Goal: Contribute content

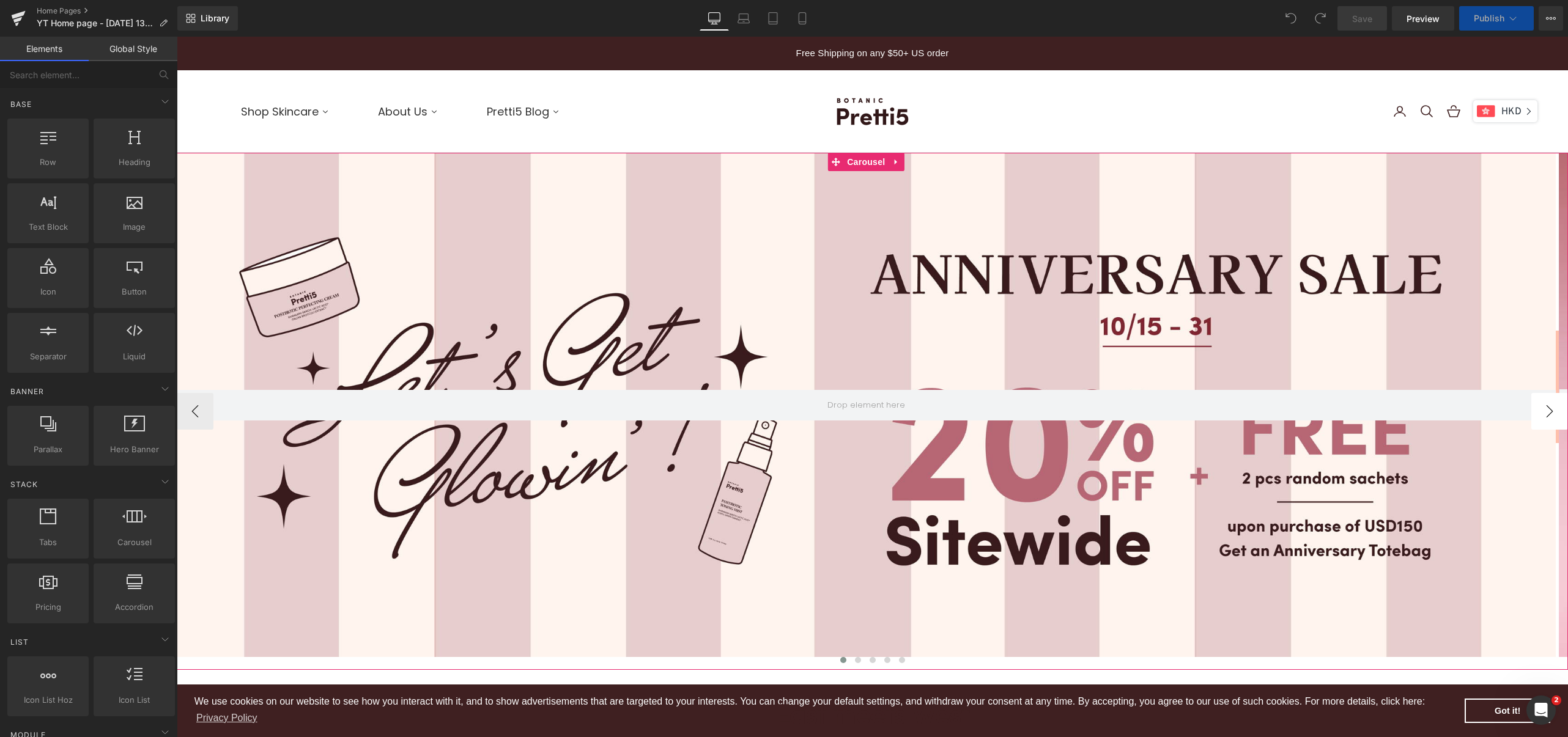
click at [1532, 405] on button "›" at bounding box center [1549, 411] width 37 height 37
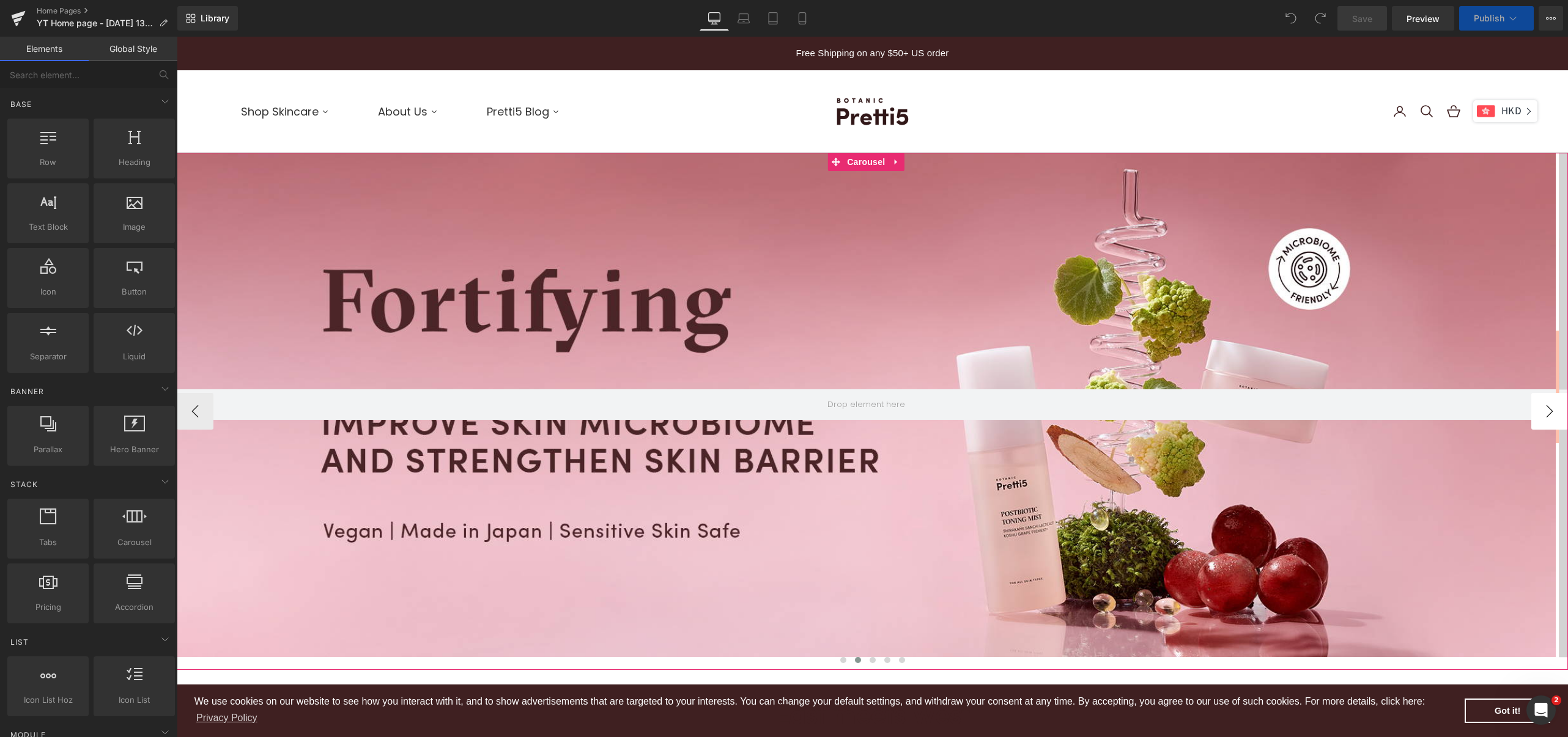
scroll to position [4276, 1378]
click at [1536, 412] on button "›" at bounding box center [1549, 411] width 37 height 37
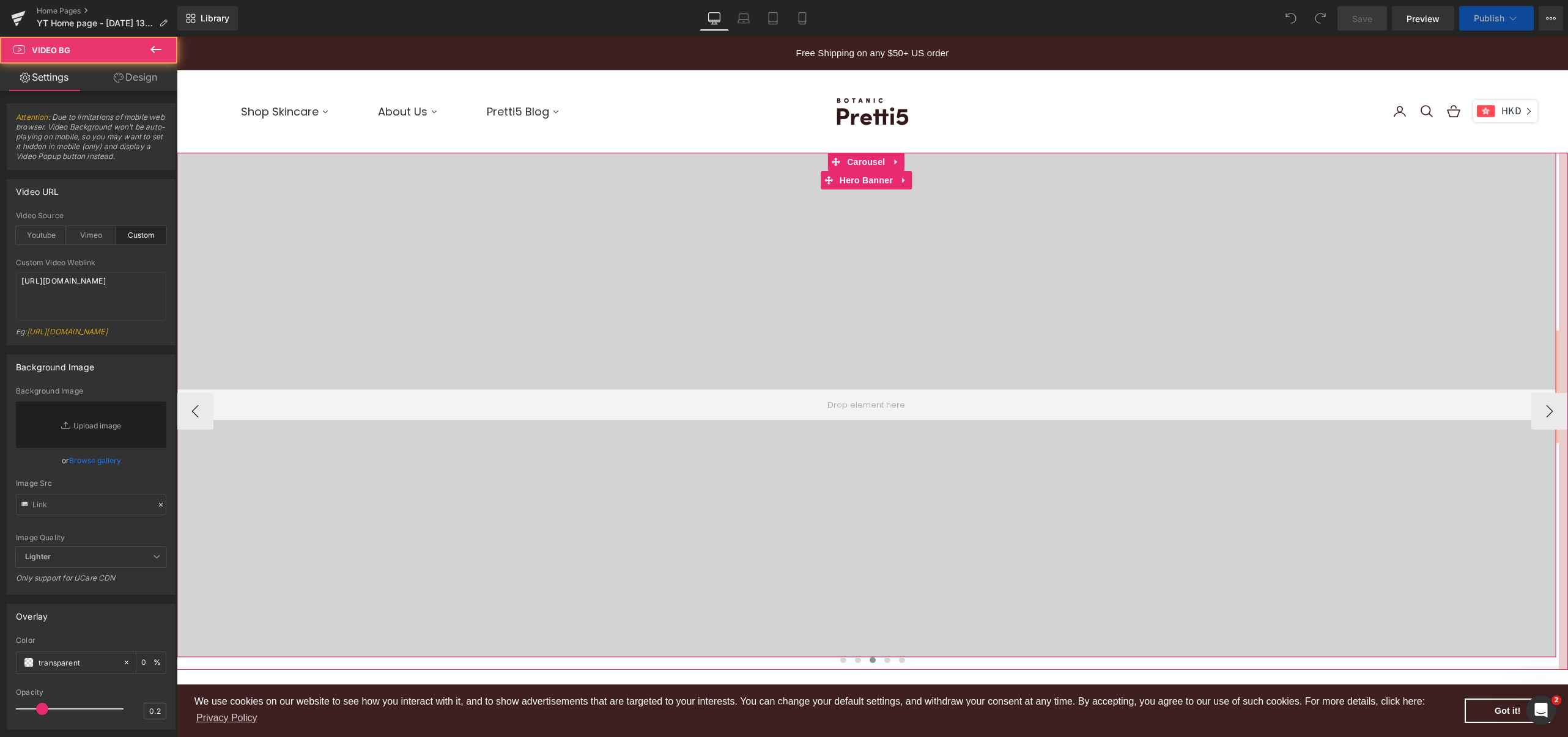
click at [930, 449] on div at bounding box center [865, 405] width 1379 height 504
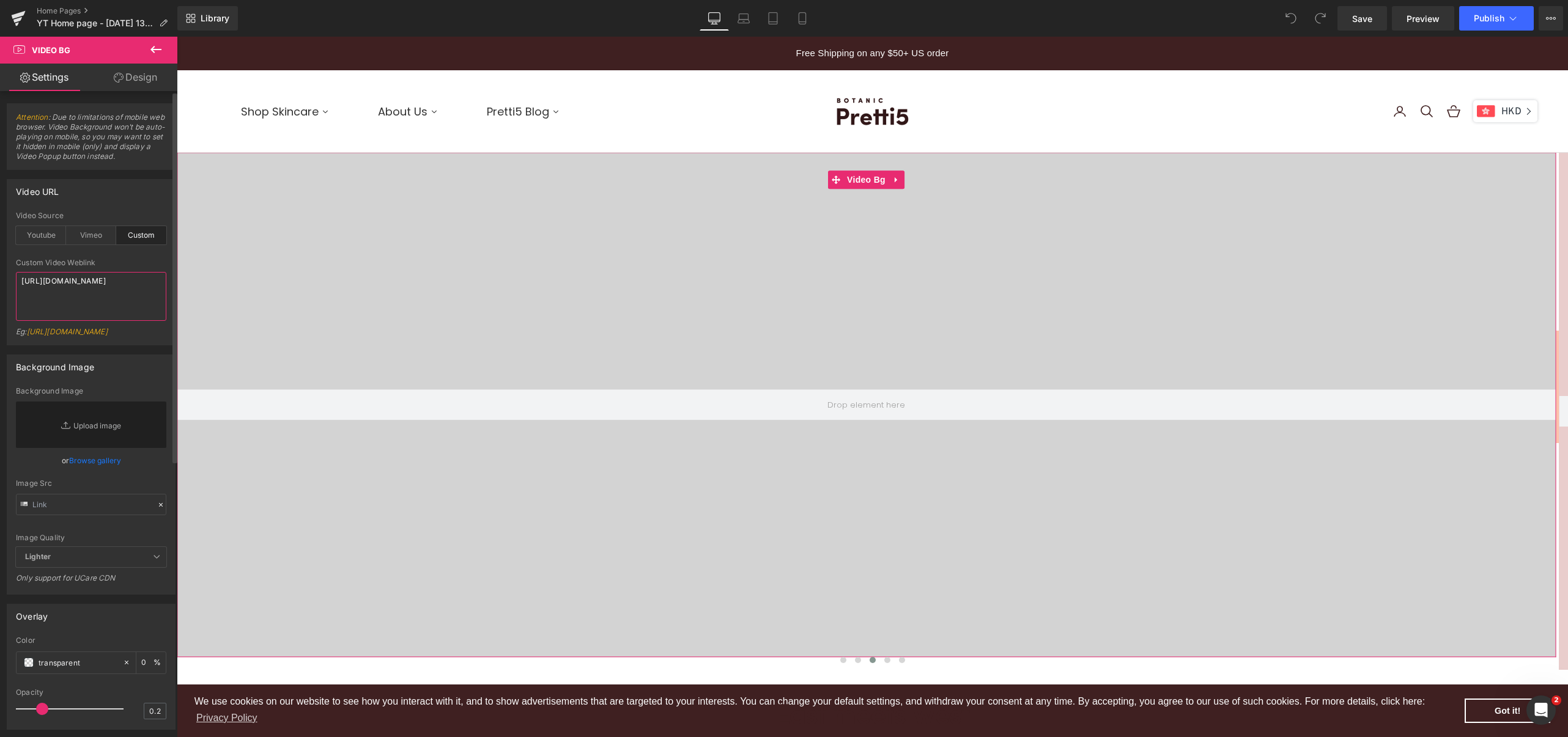
click at [80, 294] on textarea "[URL][DOMAIN_NAME]" at bounding box center [90, 296] width 150 height 49
drag, startPoint x: 80, startPoint y: 304, endPoint x: 3, endPoint y: 276, distance: 81.9
click at [3, 276] on div "Video URL custom Video Source Youtube Vimeo Custom Youtube Weblink [URL][DOMAIN…" at bounding box center [91, 258] width 183 height 176
click at [85, 304] on textarea "[URL][DOMAIN_NAME]" at bounding box center [90, 296] width 150 height 49
drag, startPoint x: 93, startPoint y: 304, endPoint x: 3, endPoint y: 270, distance: 96.2
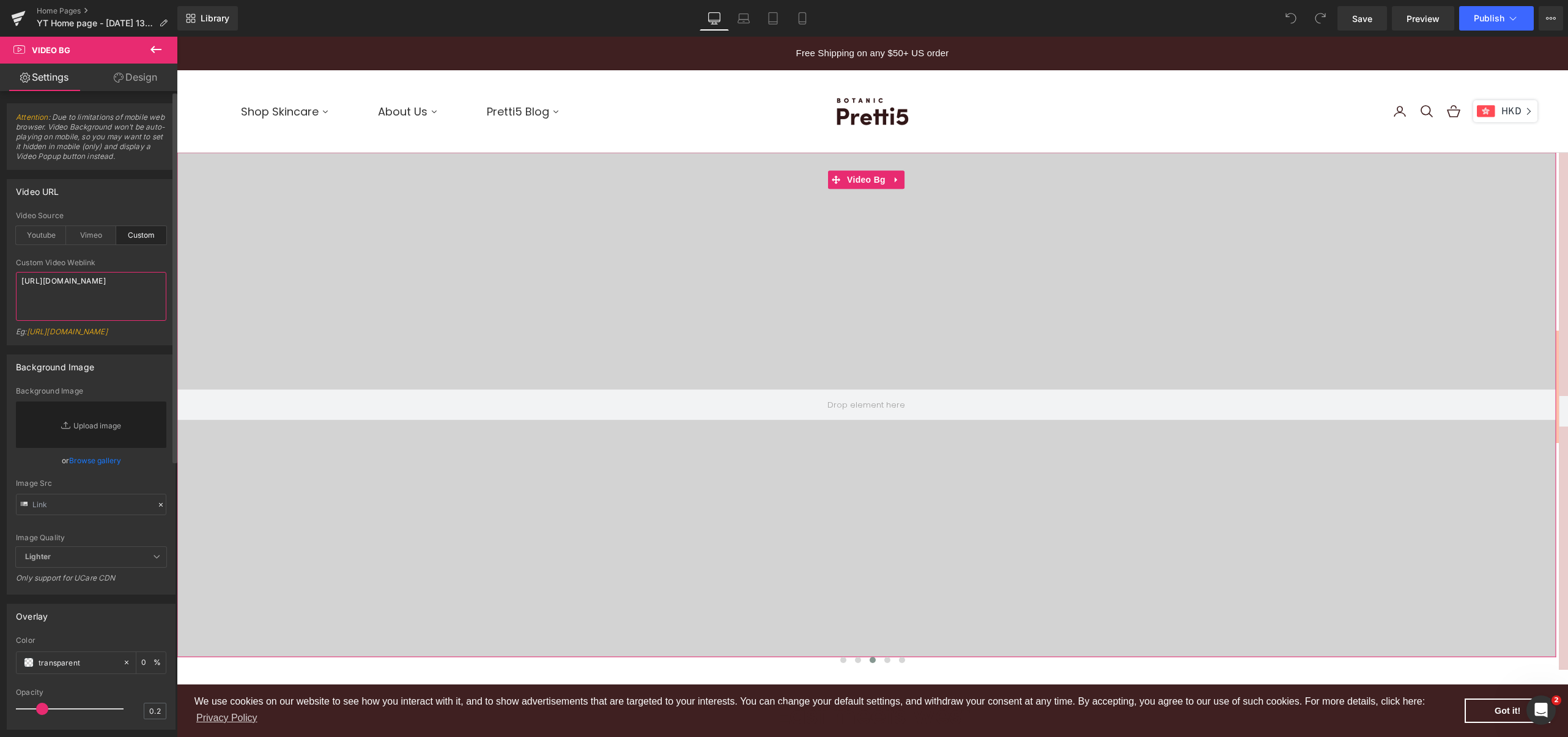
click at [3, 270] on div "Video URL custom Video Source Youtube Vimeo Custom Youtube Weblink [URL][DOMAIN…" at bounding box center [91, 258] width 183 height 176
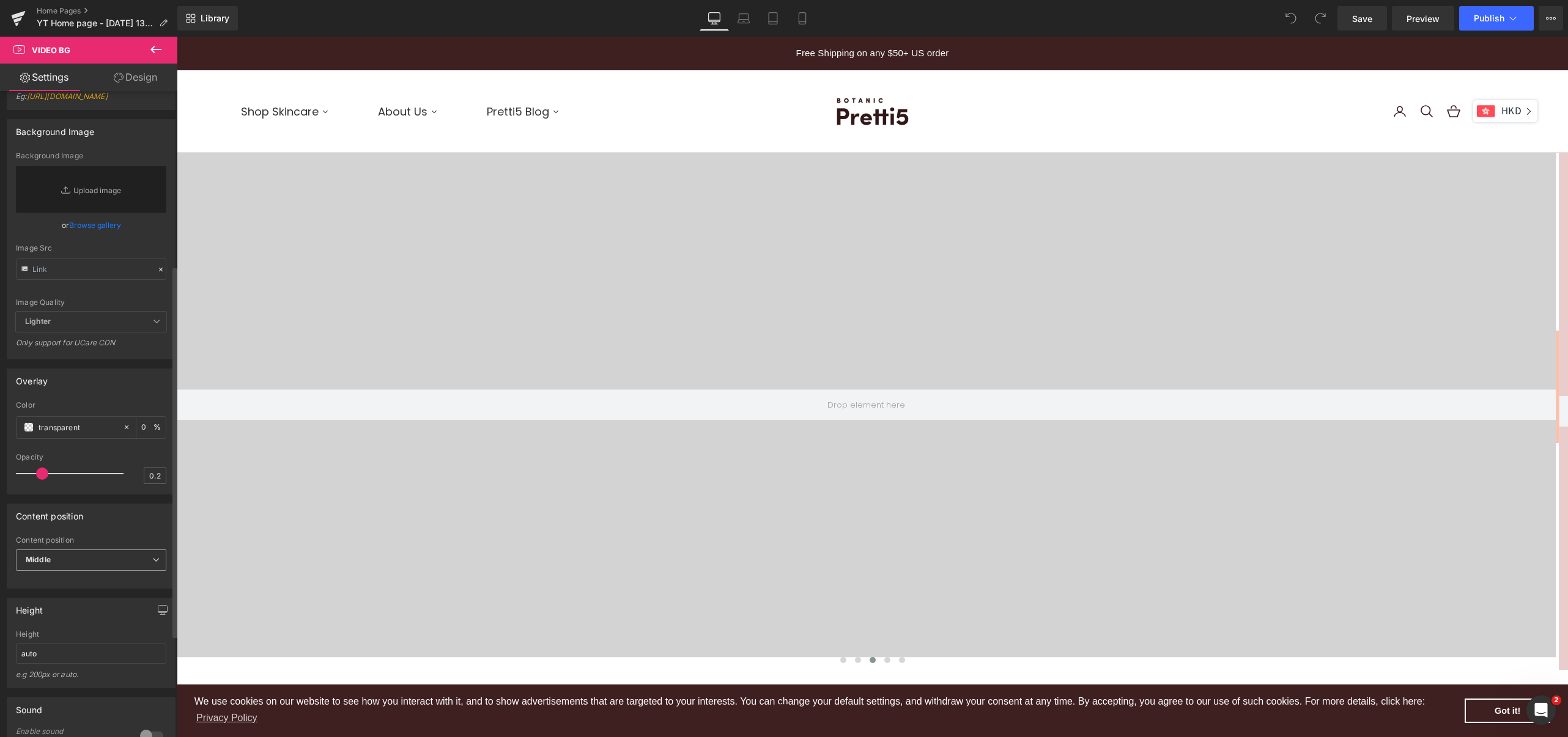
scroll to position [326, 0]
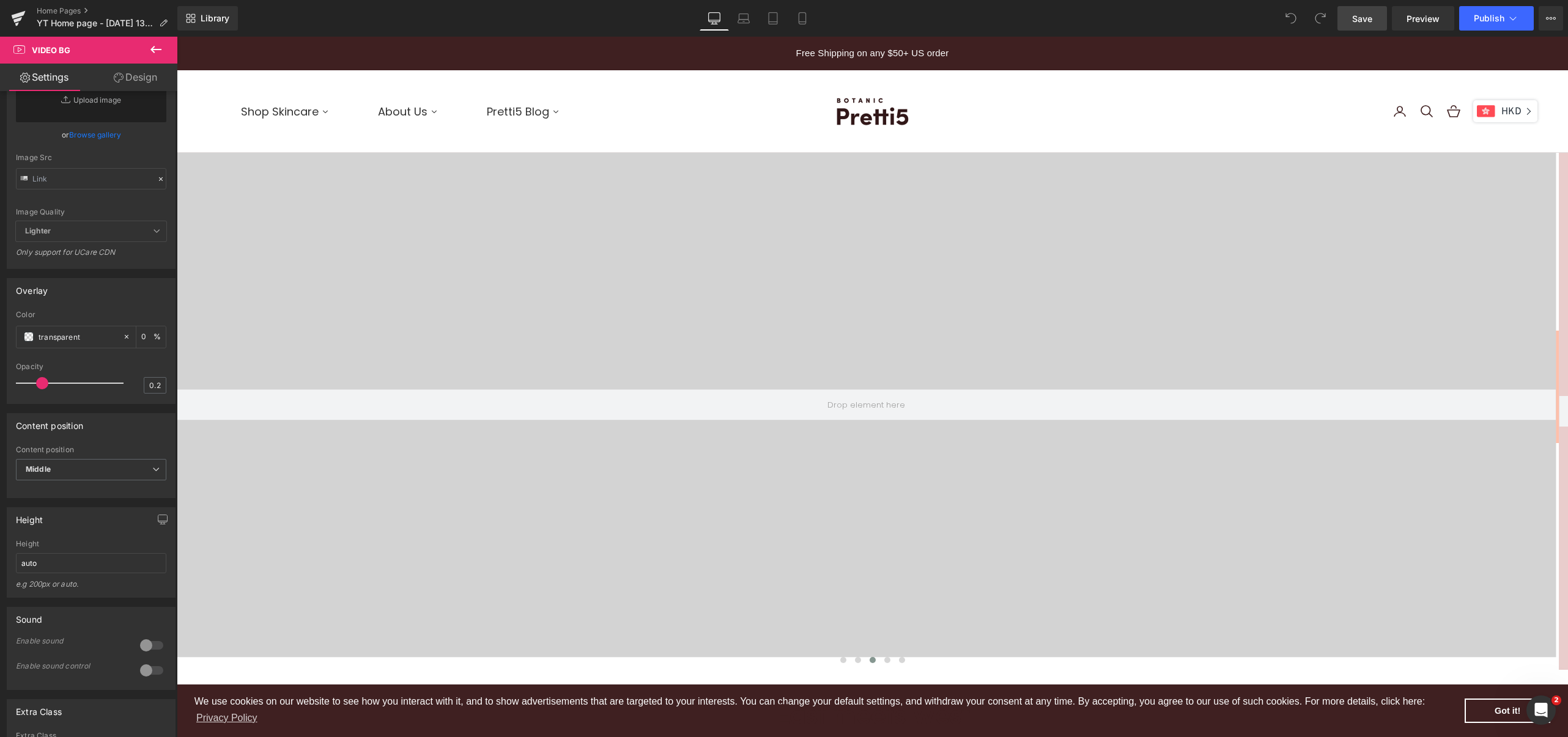
click at [1364, 18] on span "Save" at bounding box center [1362, 18] width 20 height 13
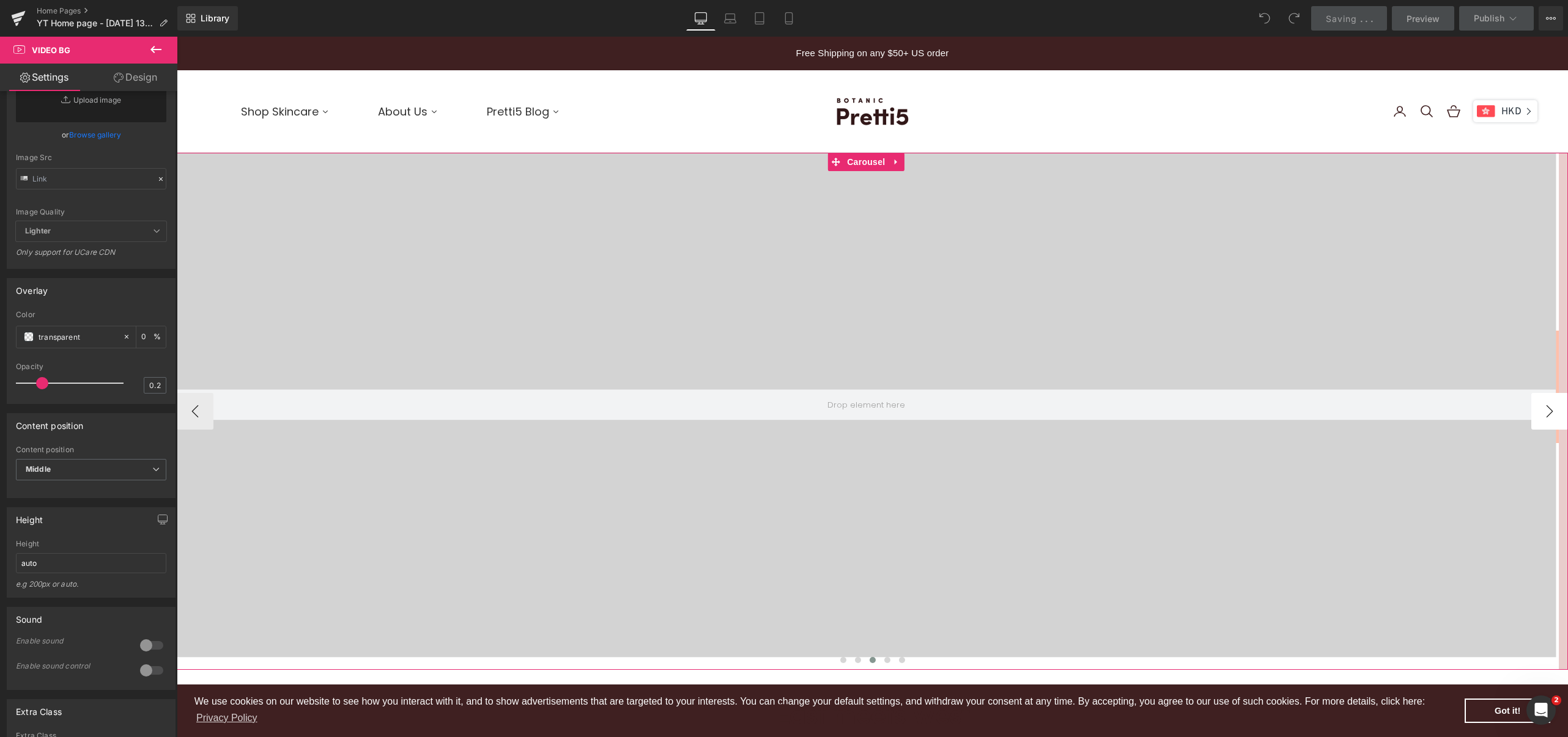
click at [1531, 406] on button "›" at bounding box center [1549, 411] width 37 height 37
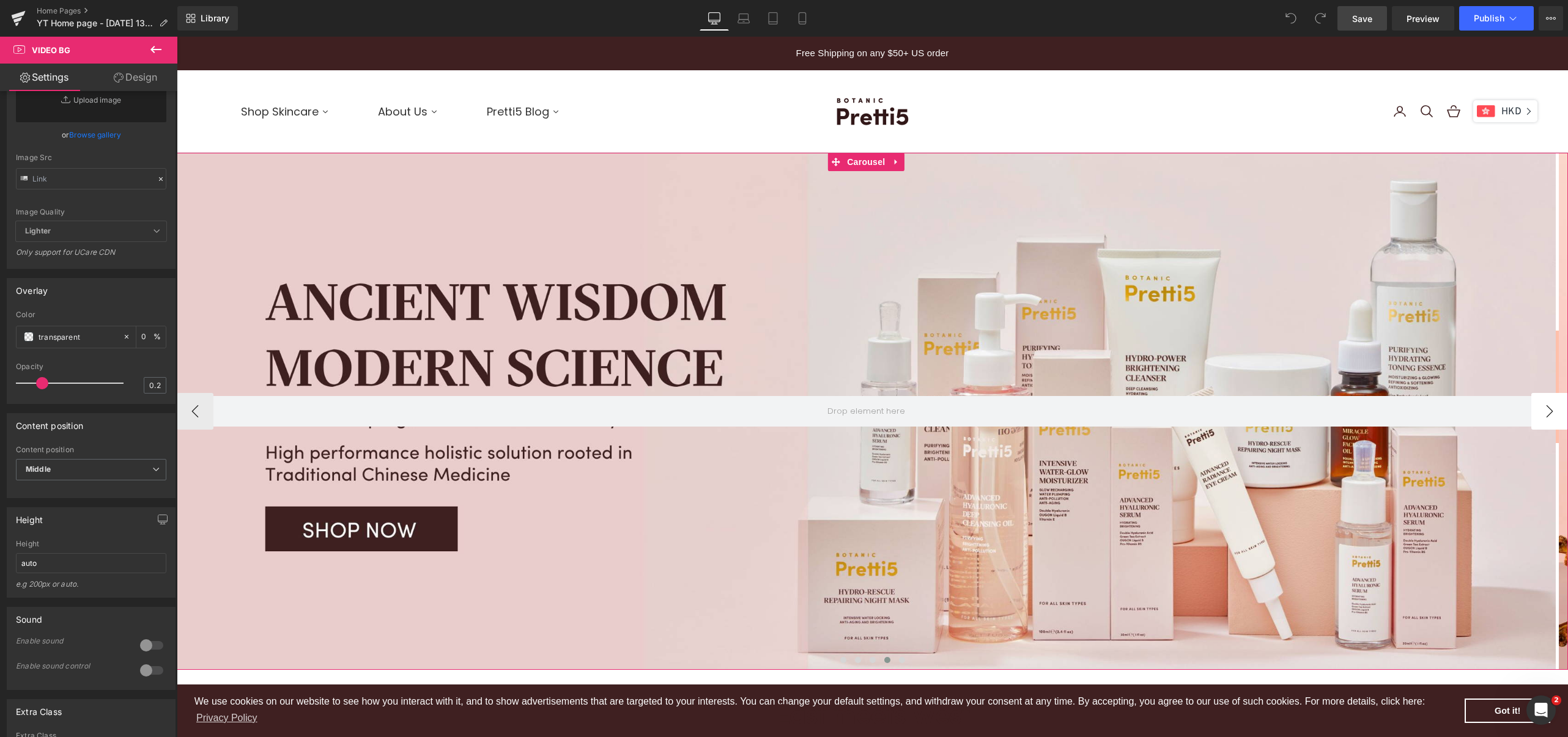
click at [1534, 412] on button "›" at bounding box center [1549, 411] width 37 height 37
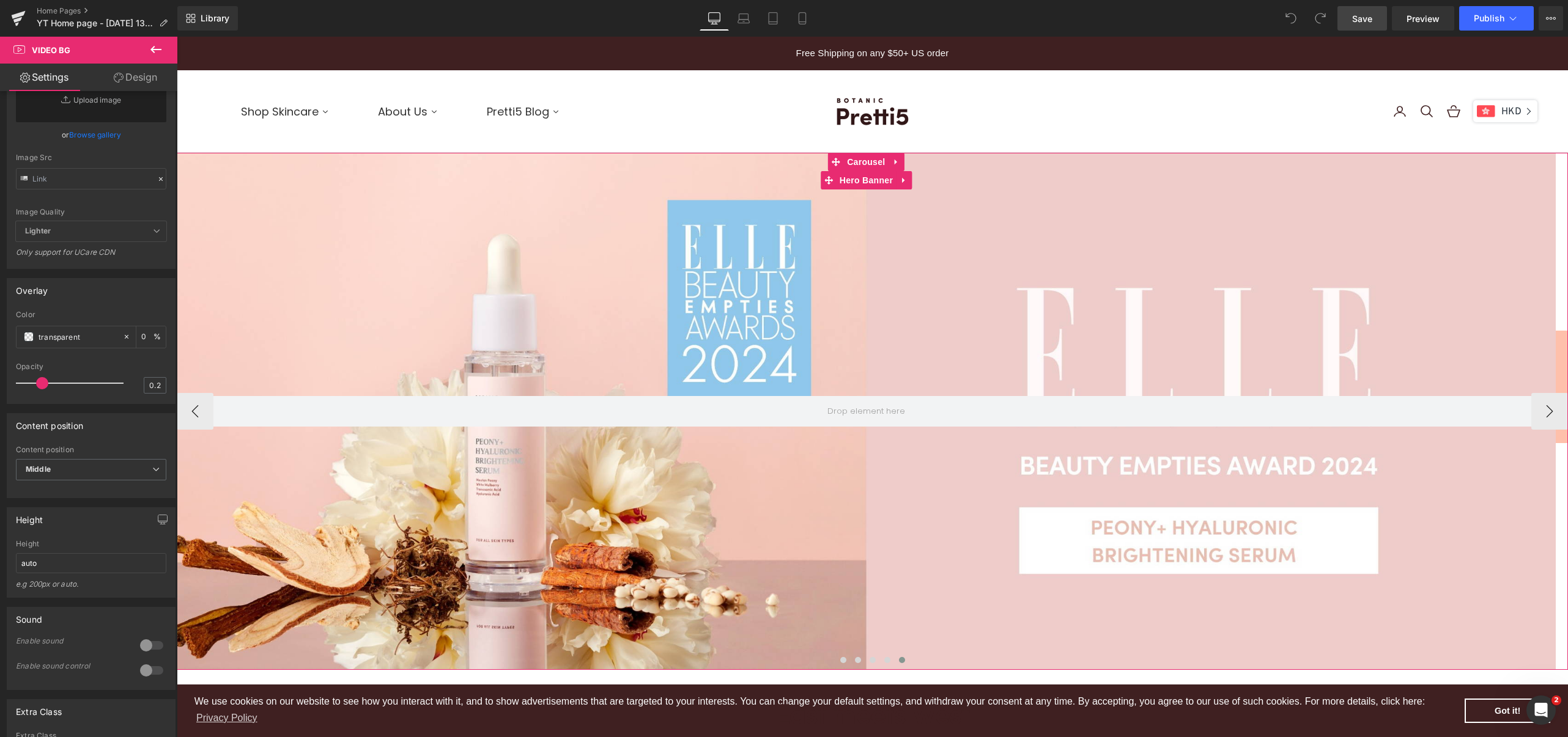
click at [903, 474] on div at bounding box center [865, 411] width 1379 height 517
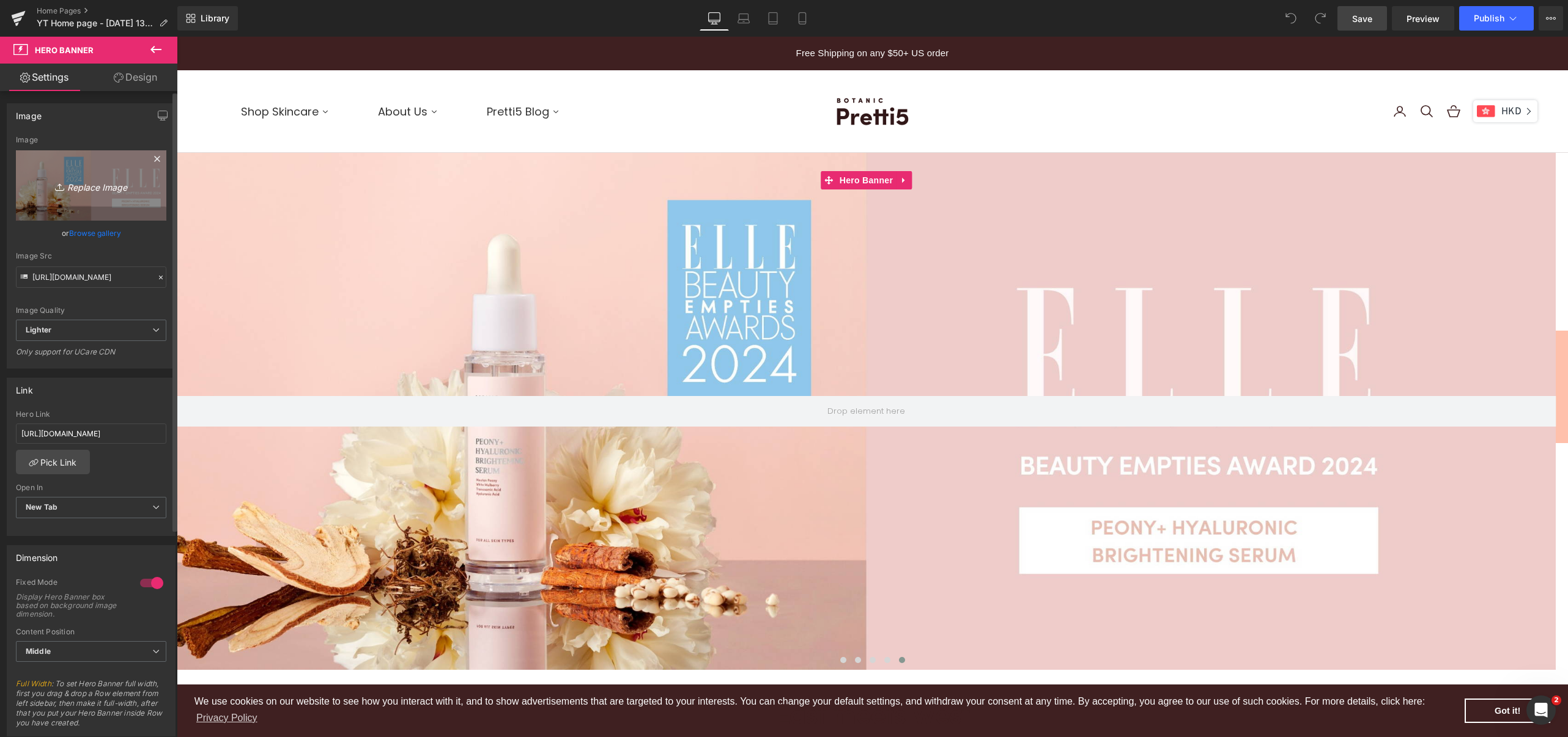
click at [100, 189] on icon "Replace Image" at bounding box center [90, 185] width 98 height 15
click at [90, 208] on link "Replace Image" at bounding box center [90, 185] width 150 height 70
click at [80, 232] on link "Browse gallery" at bounding box center [95, 233] width 52 height 21
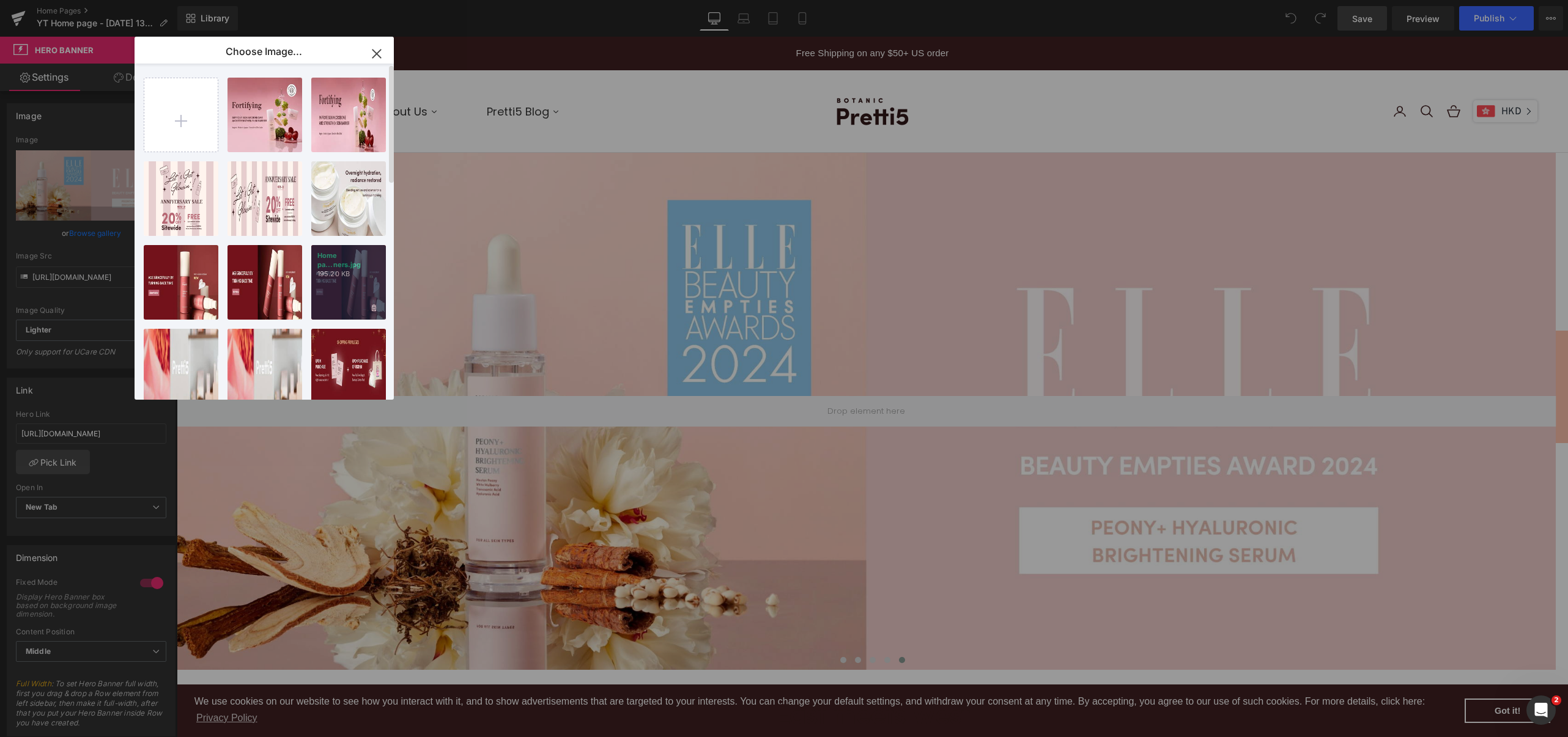
click at [343, 277] on p "195.20 KB" at bounding box center [349, 274] width 63 height 9
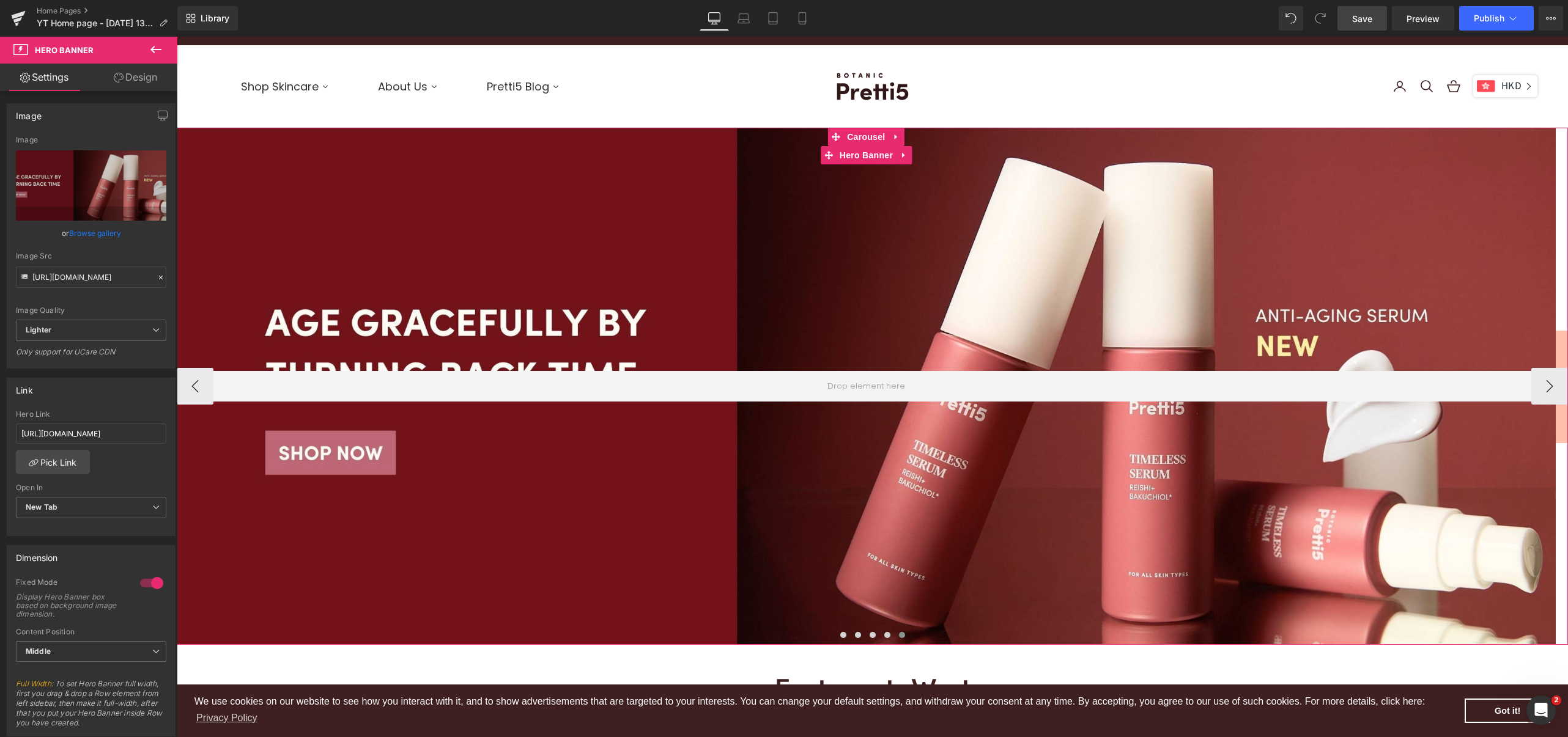
scroll to position [0, 0]
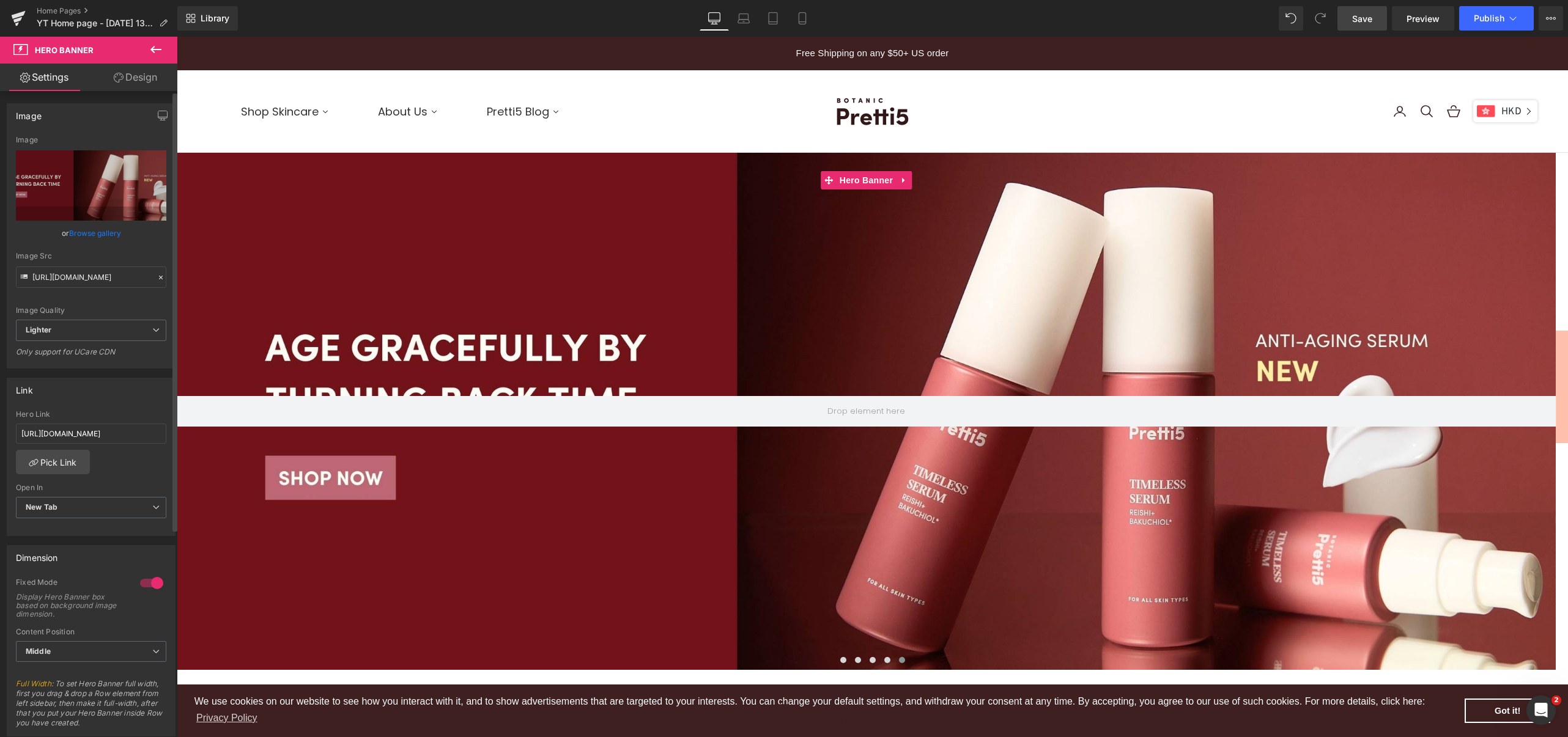
click at [102, 233] on link "Browse gallery" at bounding box center [95, 233] width 52 height 21
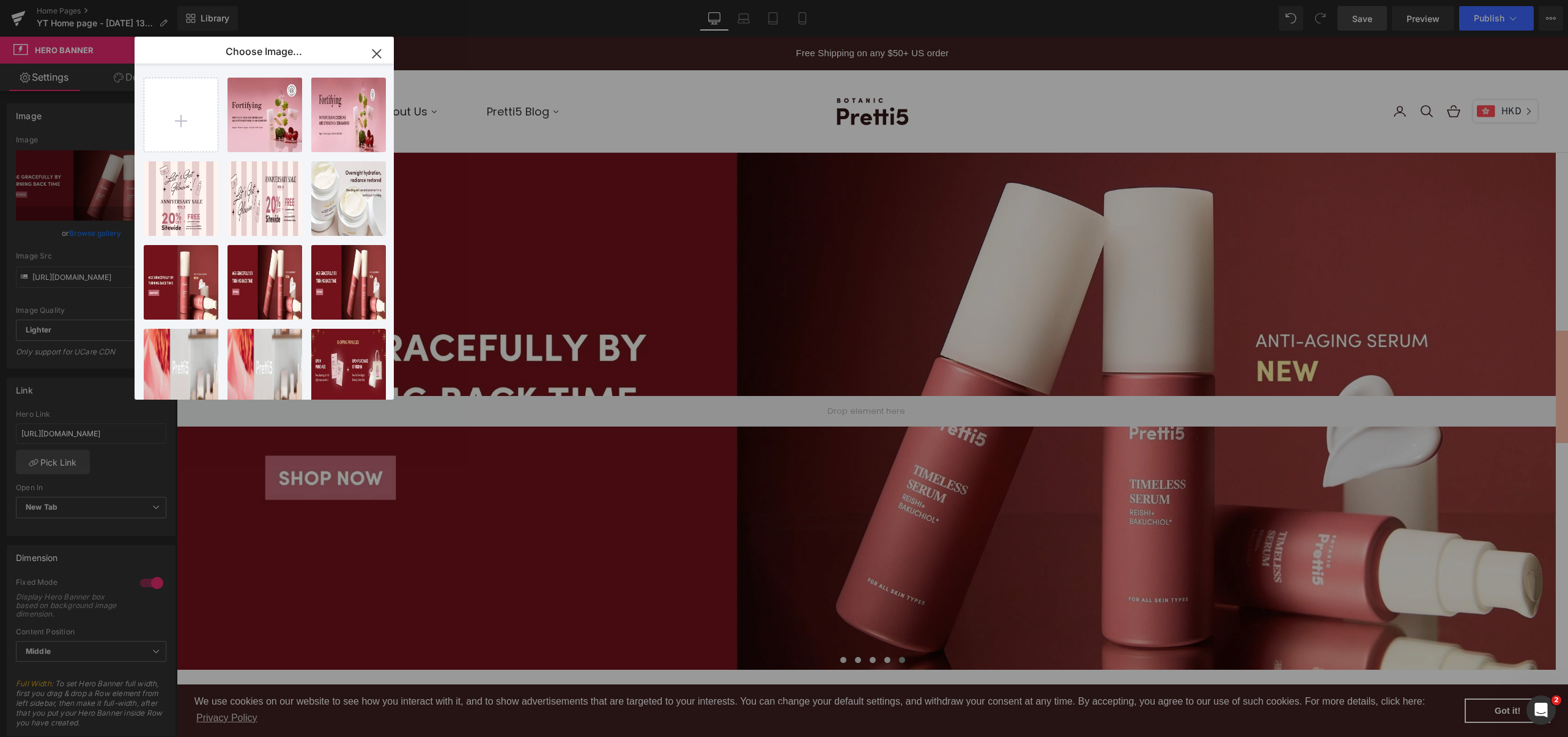
click at [378, 57] on icon "button" at bounding box center [376, 53] width 19 height 19
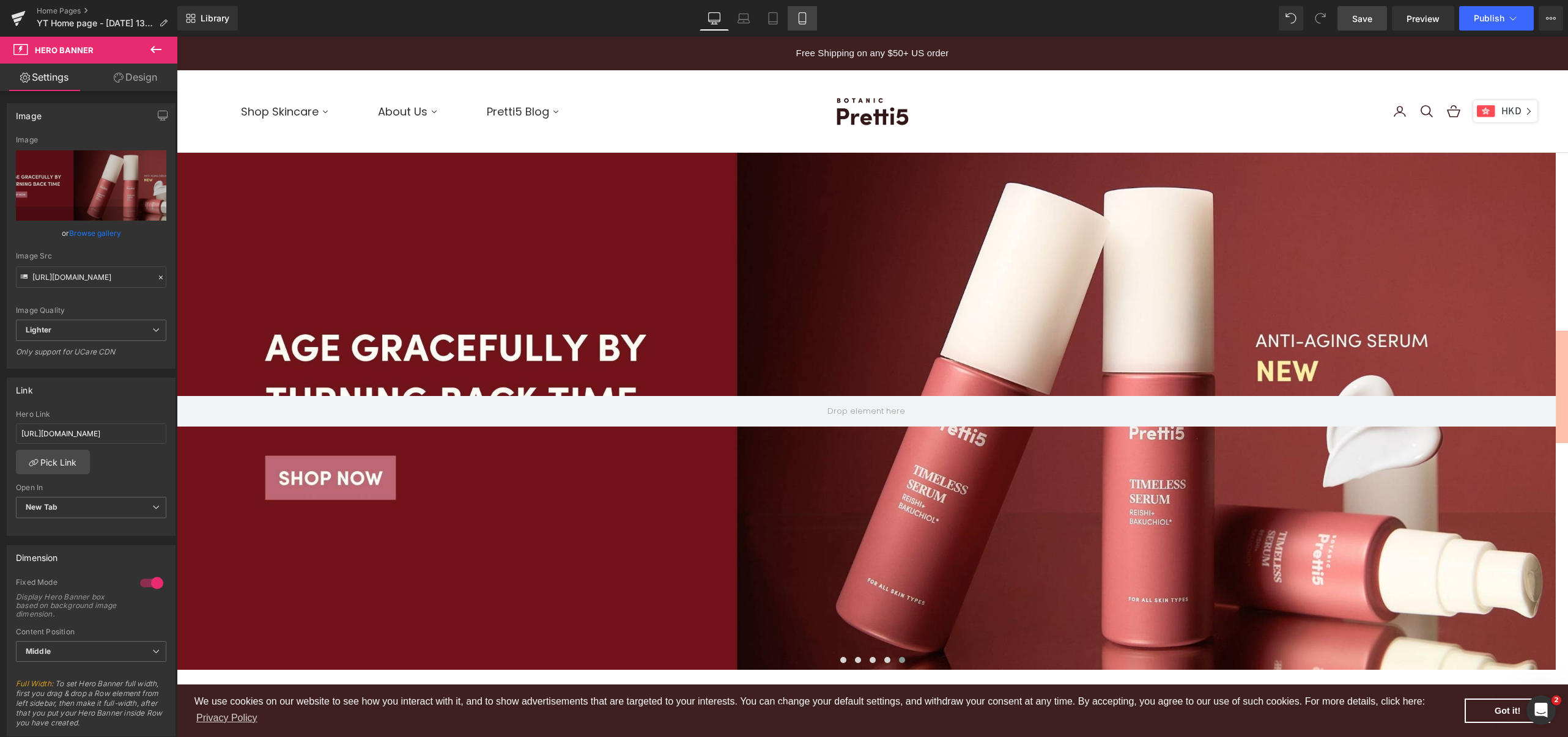
click at [804, 16] on icon at bounding box center [801, 18] width 6 height 11
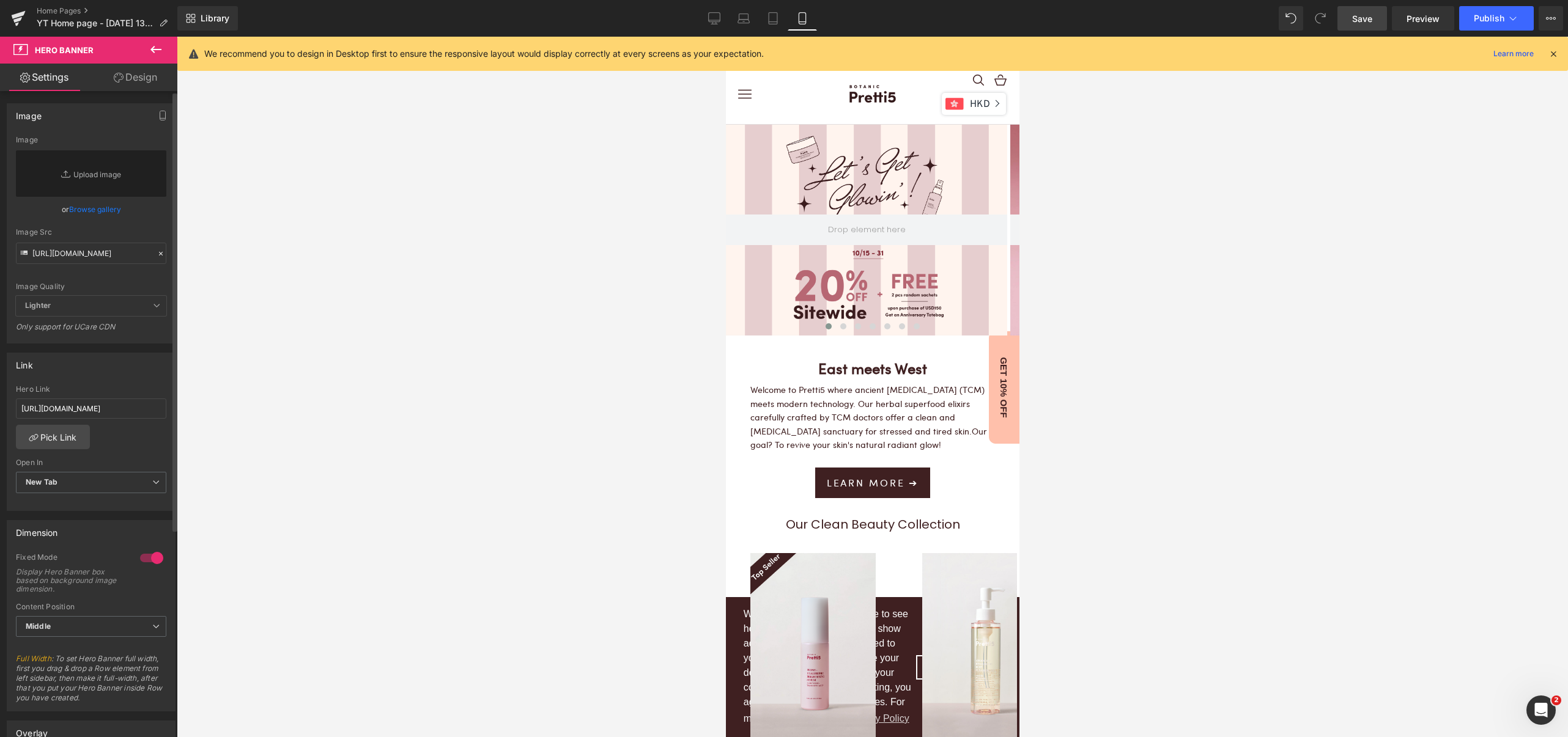
scroll to position [3481, 281]
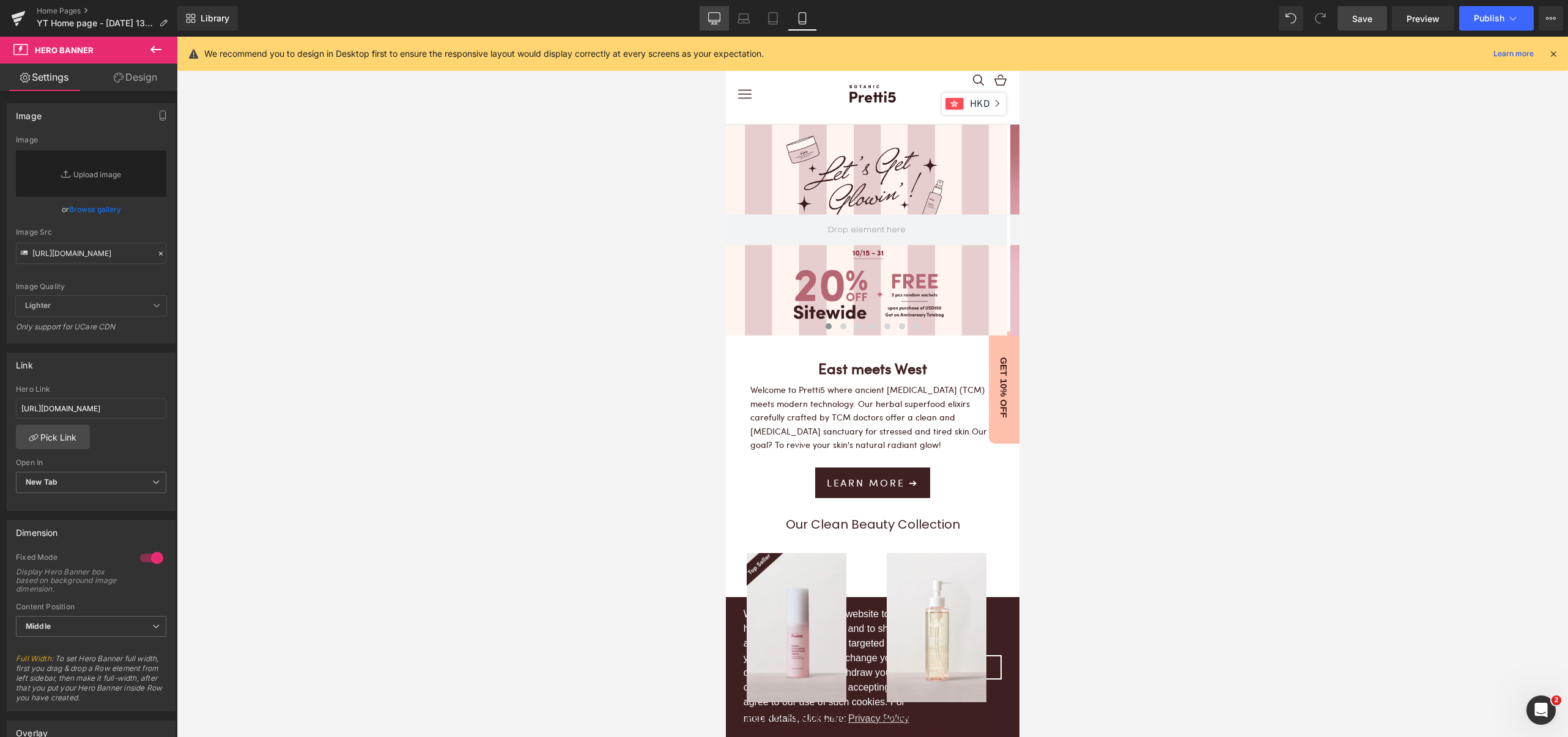
click at [717, 22] on icon at bounding box center [715, 17] width 11 height 9
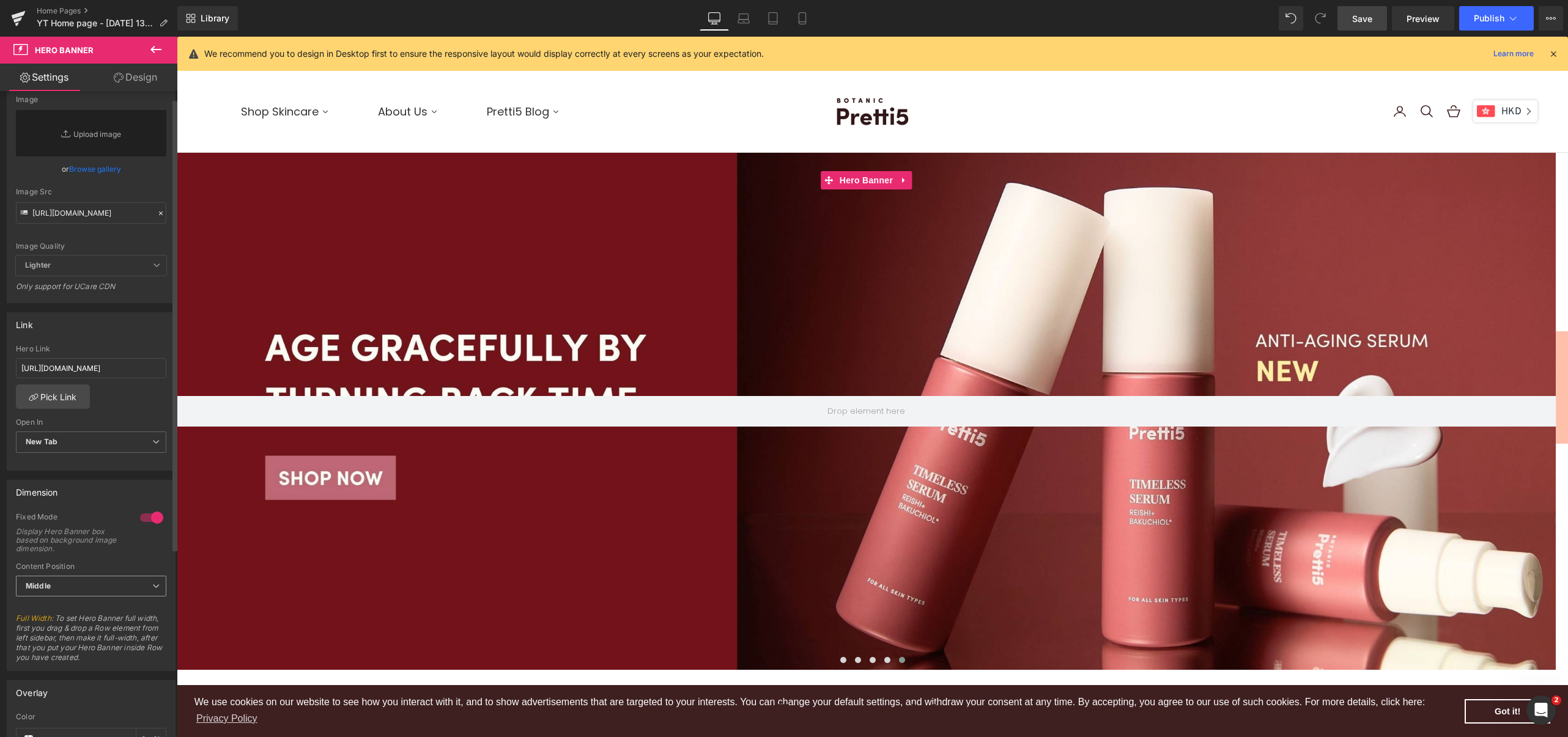
scroll to position [81, 0]
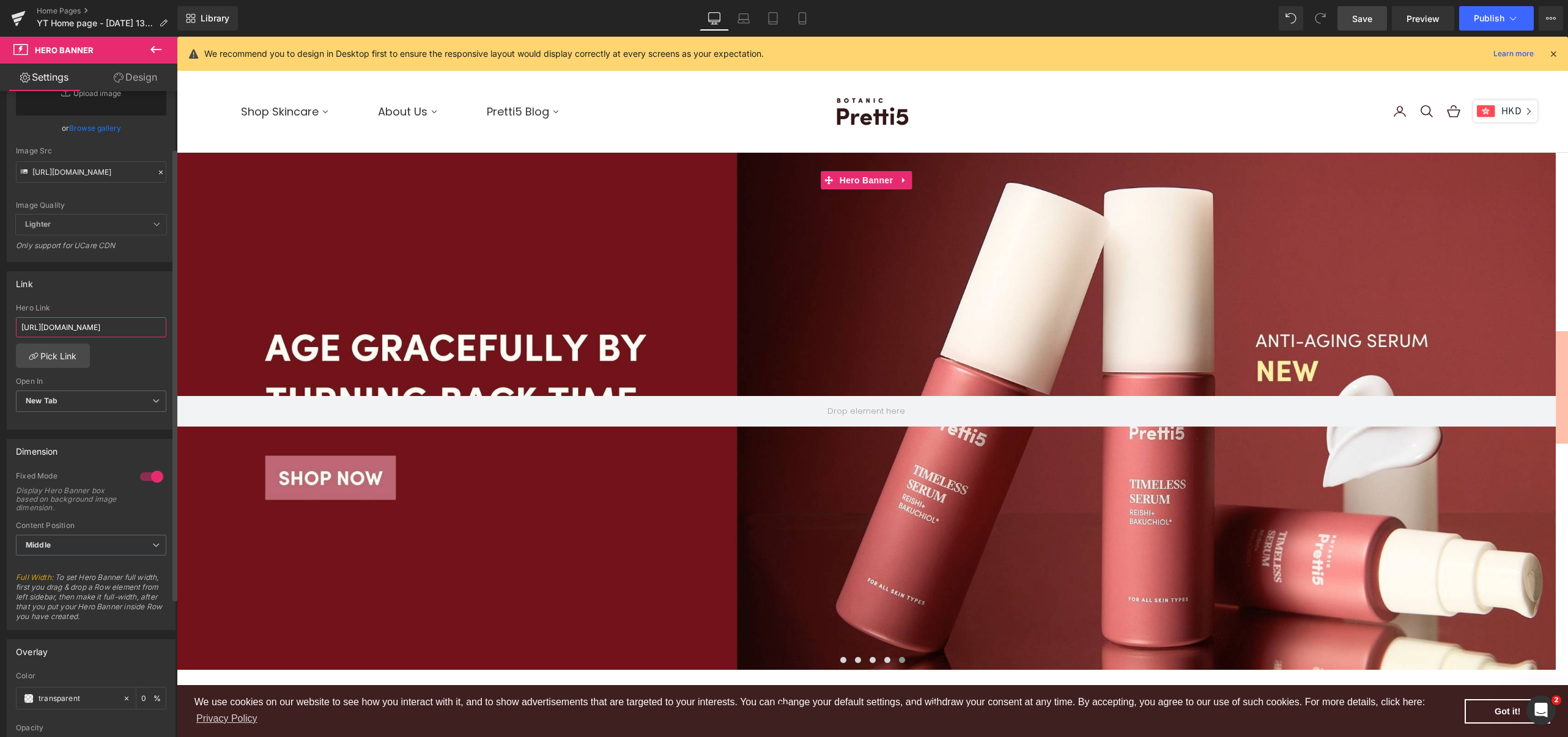
click at [76, 330] on input "[URL][DOMAIN_NAME]" at bounding box center [90, 327] width 150 height 20
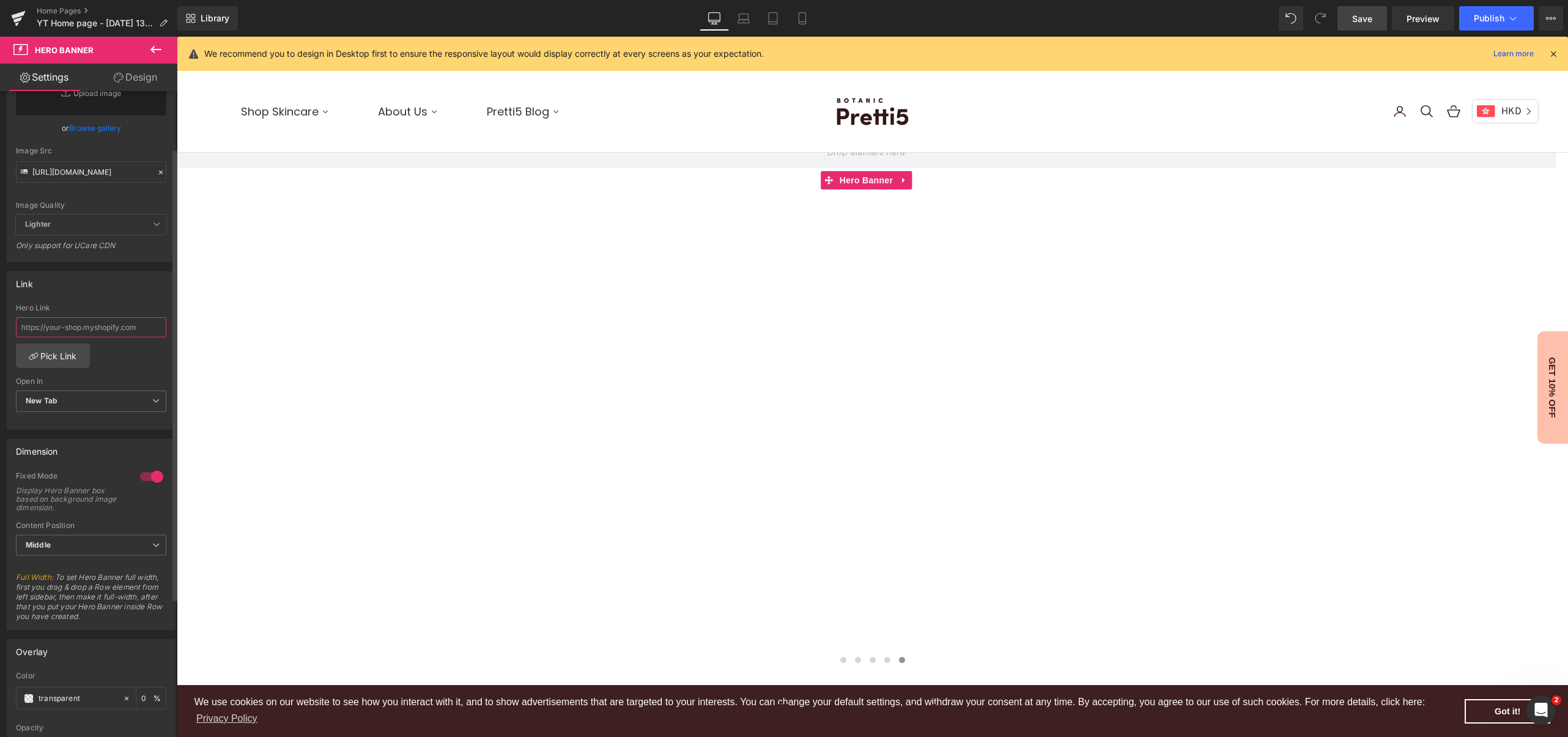
paste input "[URL][DOMAIN_NAME]"
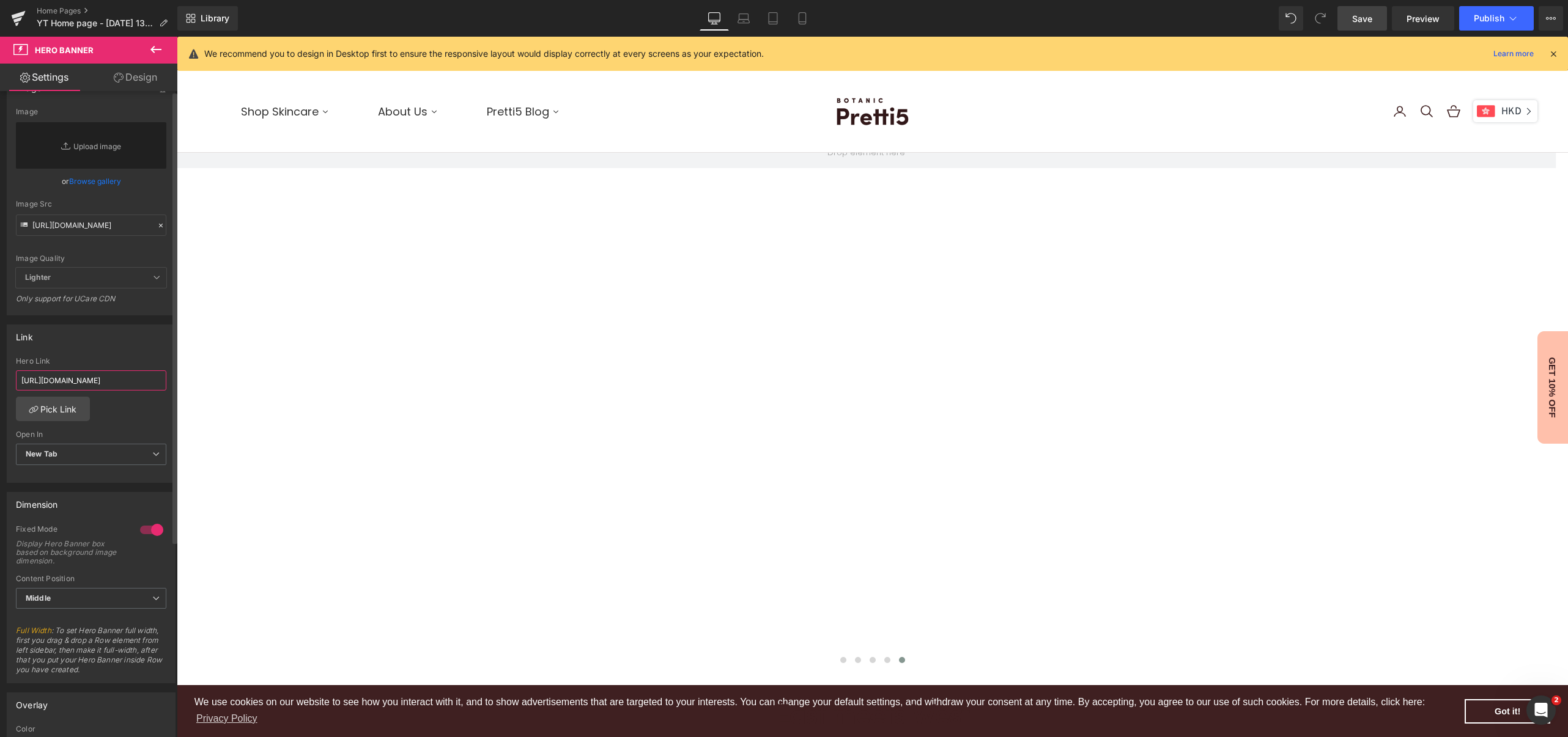
scroll to position [0, 0]
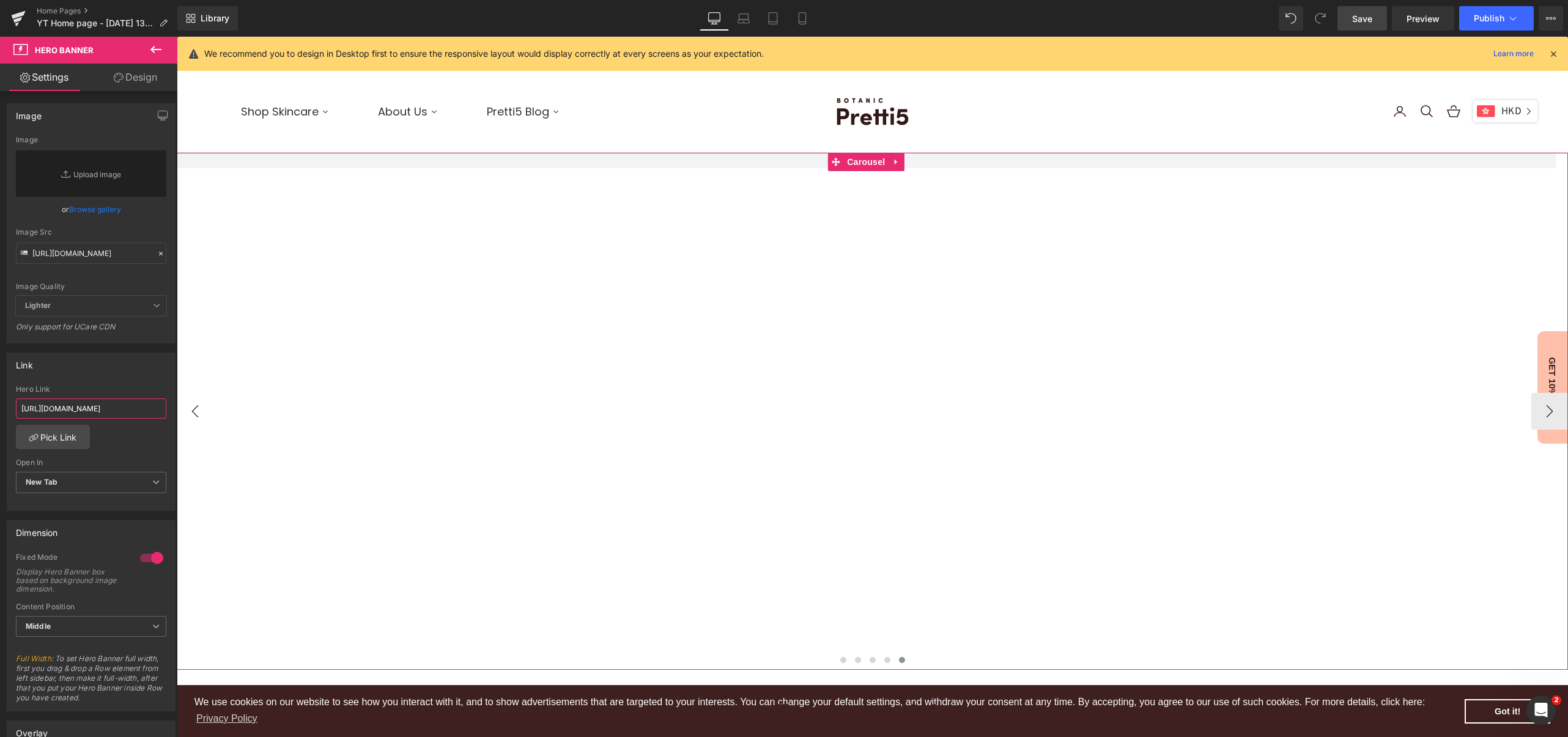
type input "[URL][DOMAIN_NAME]"
click at [204, 418] on button "‹" at bounding box center [195, 411] width 37 height 37
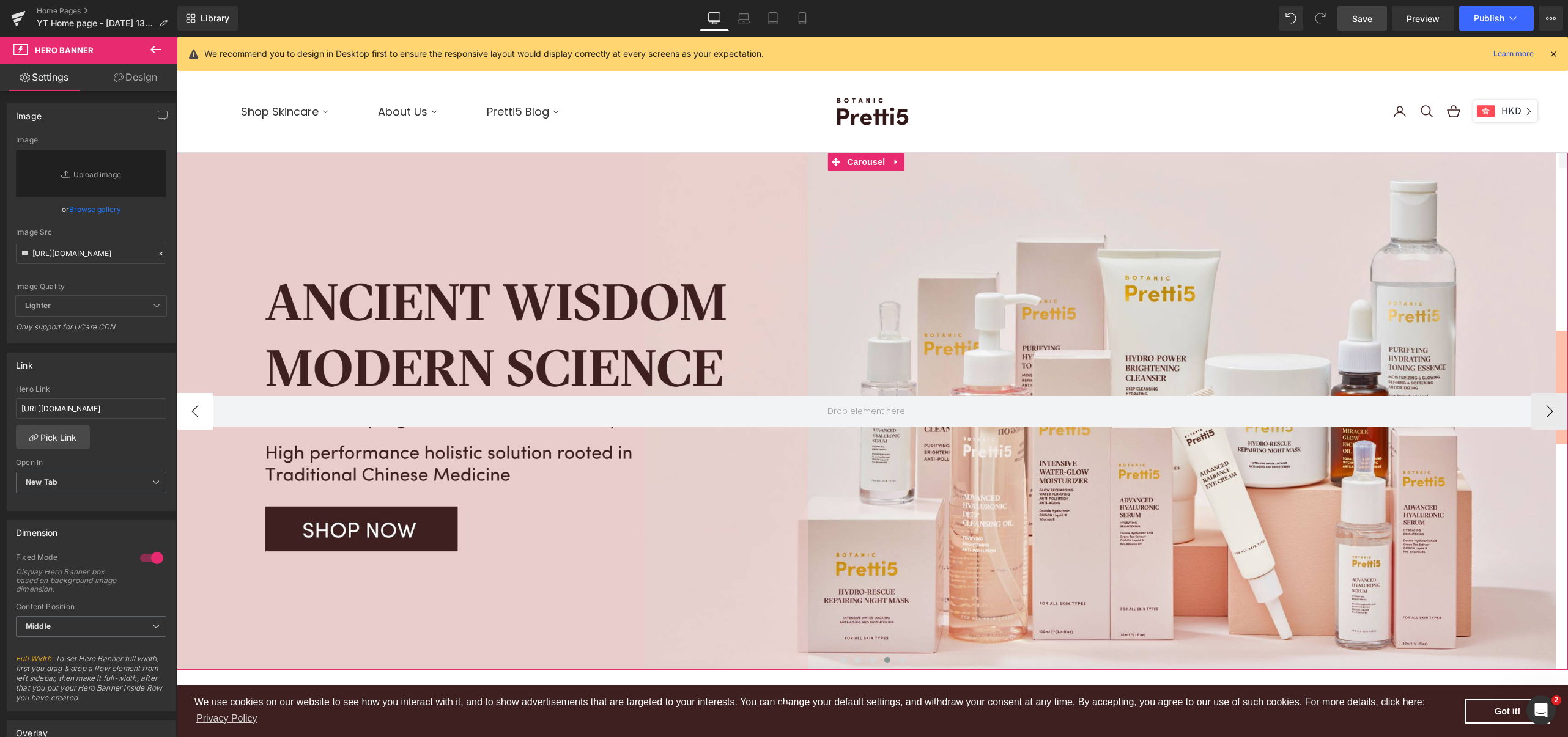
click at [203, 418] on button "‹" at bounding box center [195, 411] width 37 height 37
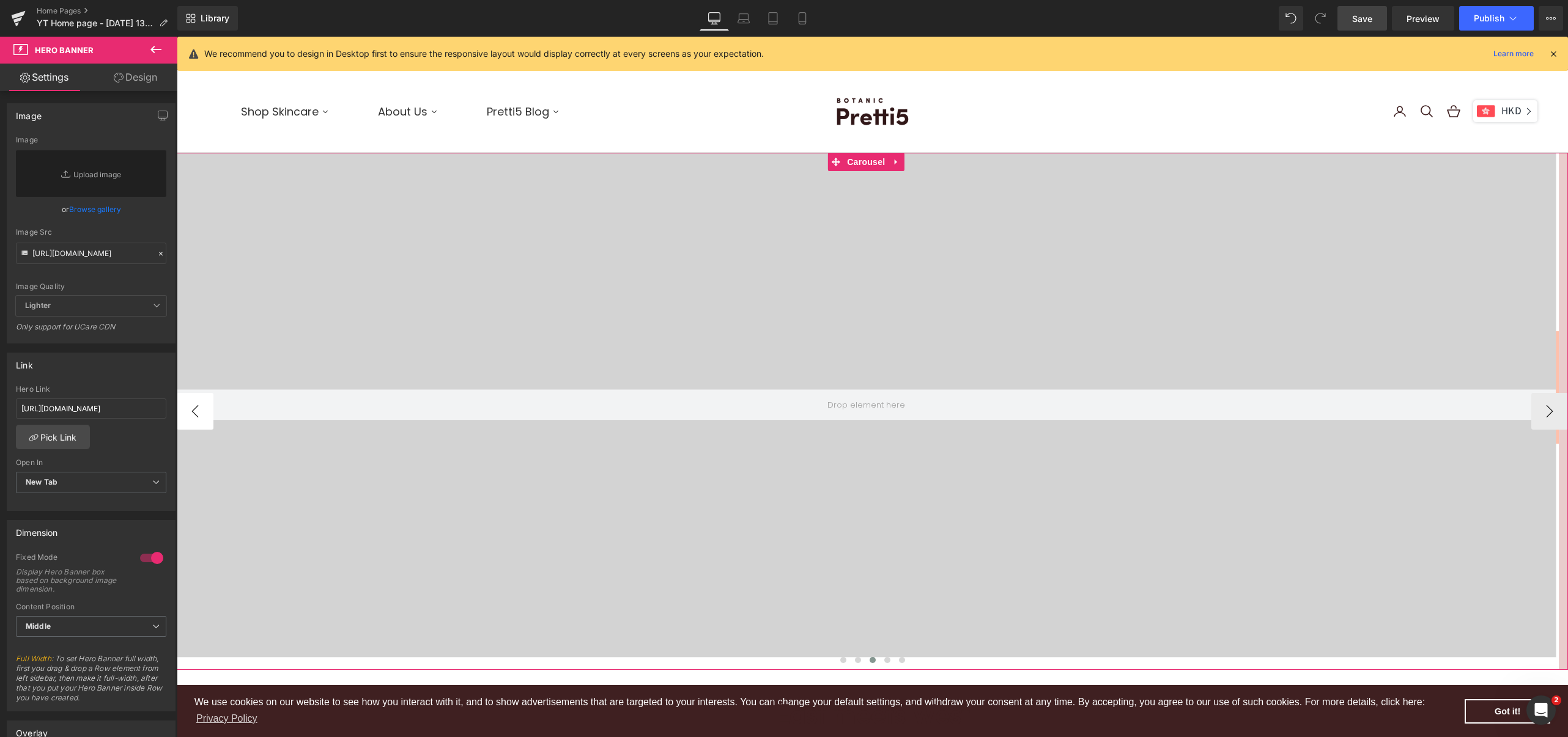
click at [203, 418] on button "‹" at bounding box center [195, 411] width 37 height 37
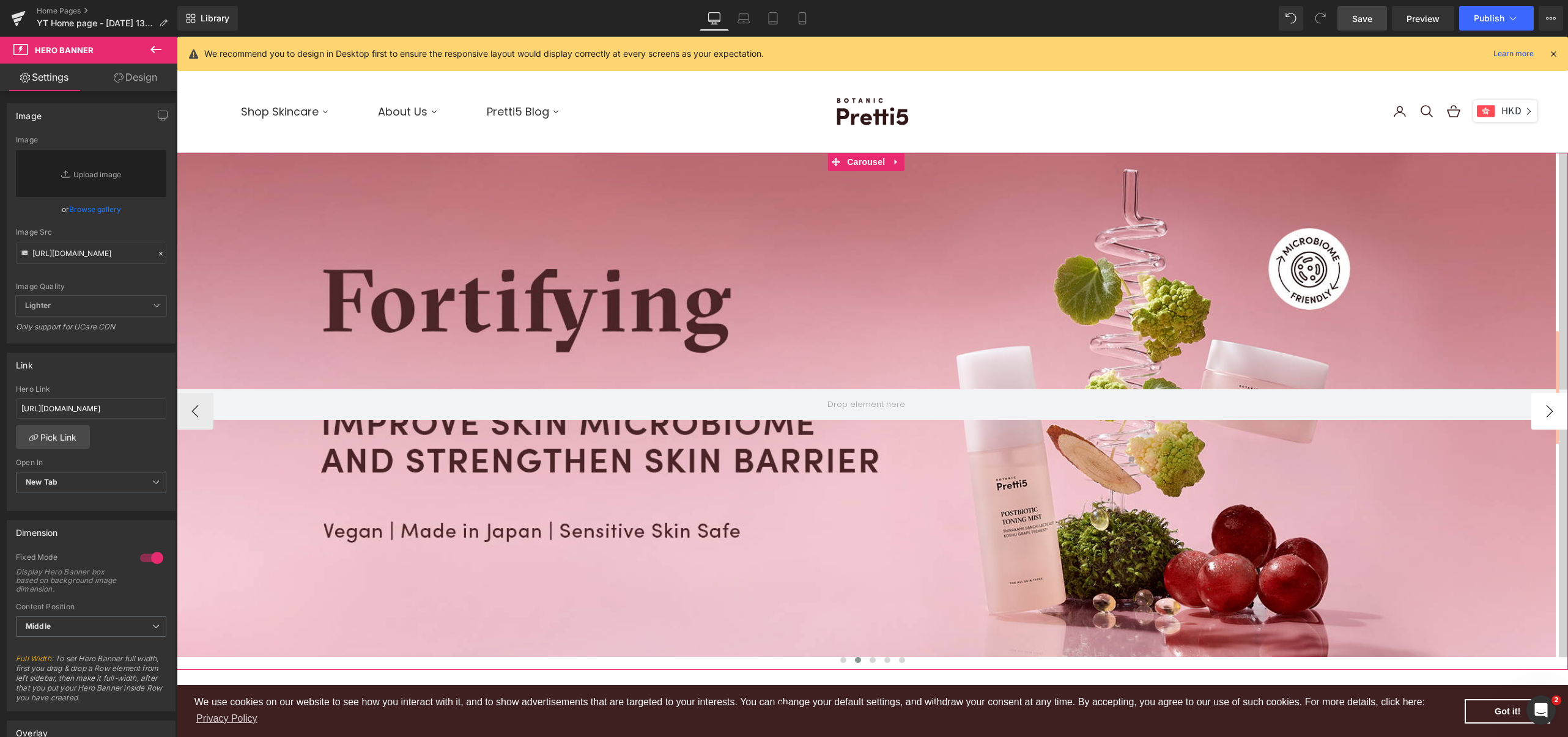
click at [1542, 405] on button "›" at bounding box center [1549, 411] width 37 height 37
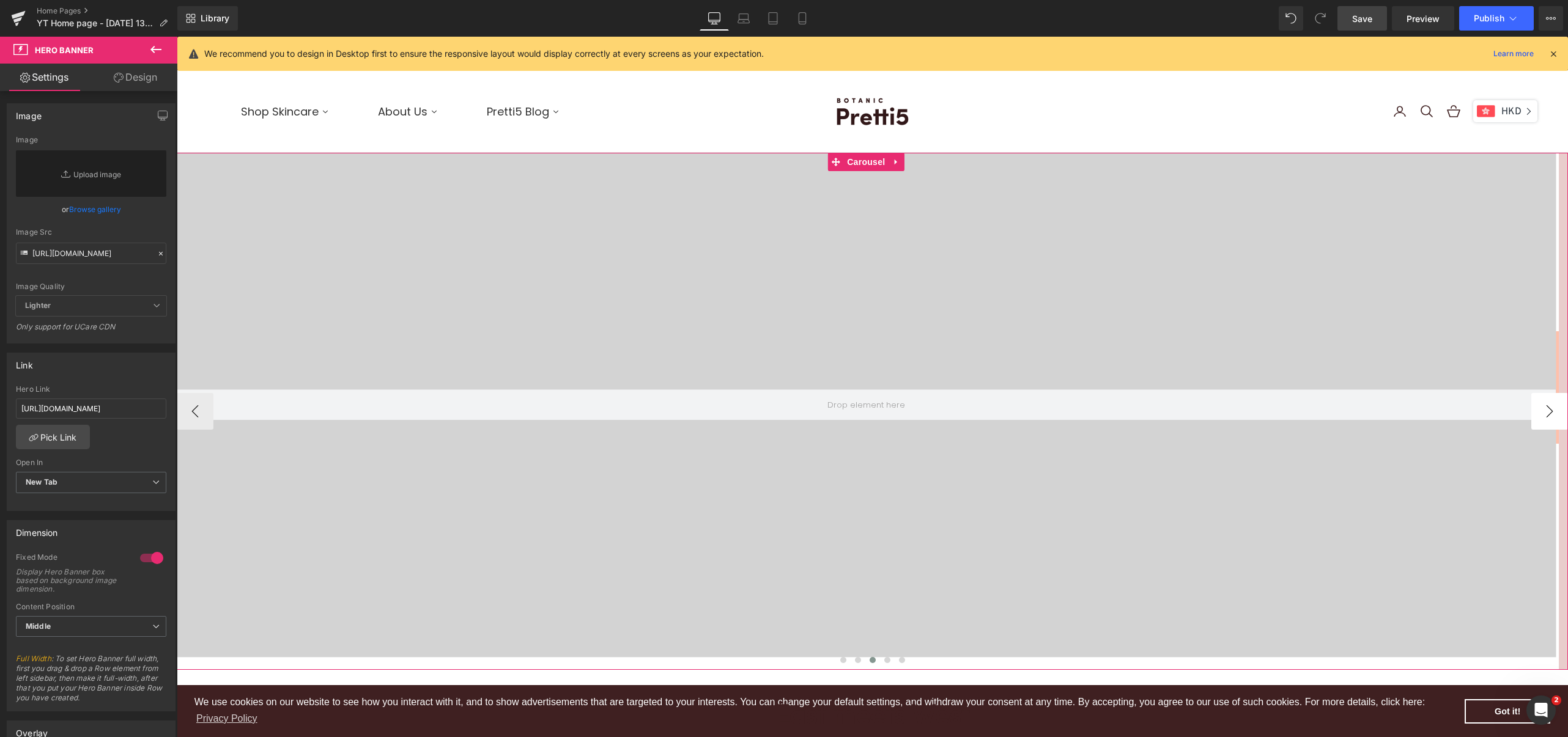
click at [1542, 406] on button "›" at bounding box center [1549, 411] width 37 height 37
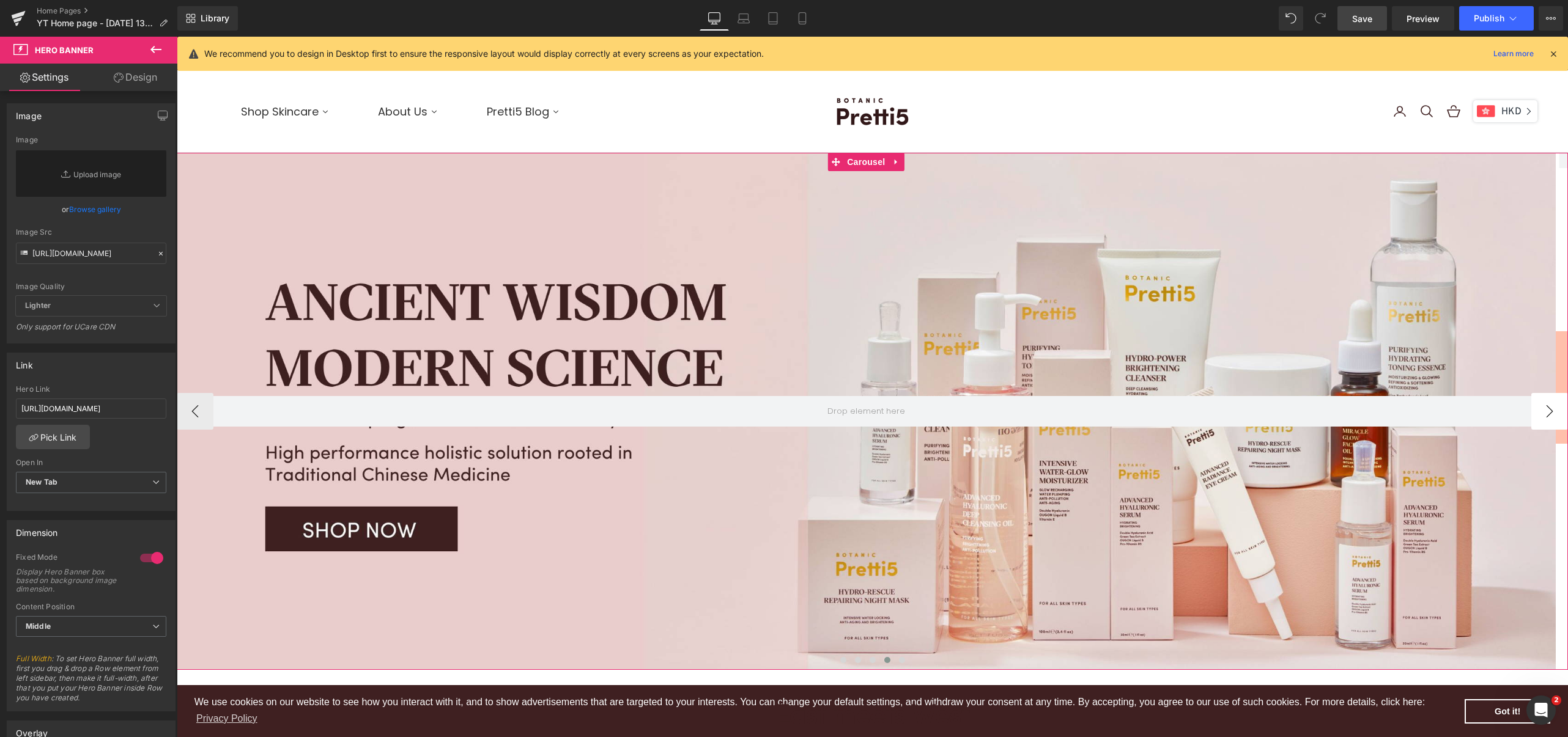
click at [1542, 406] on button "›" at bounding box center [1549, 411] width 37 height 37
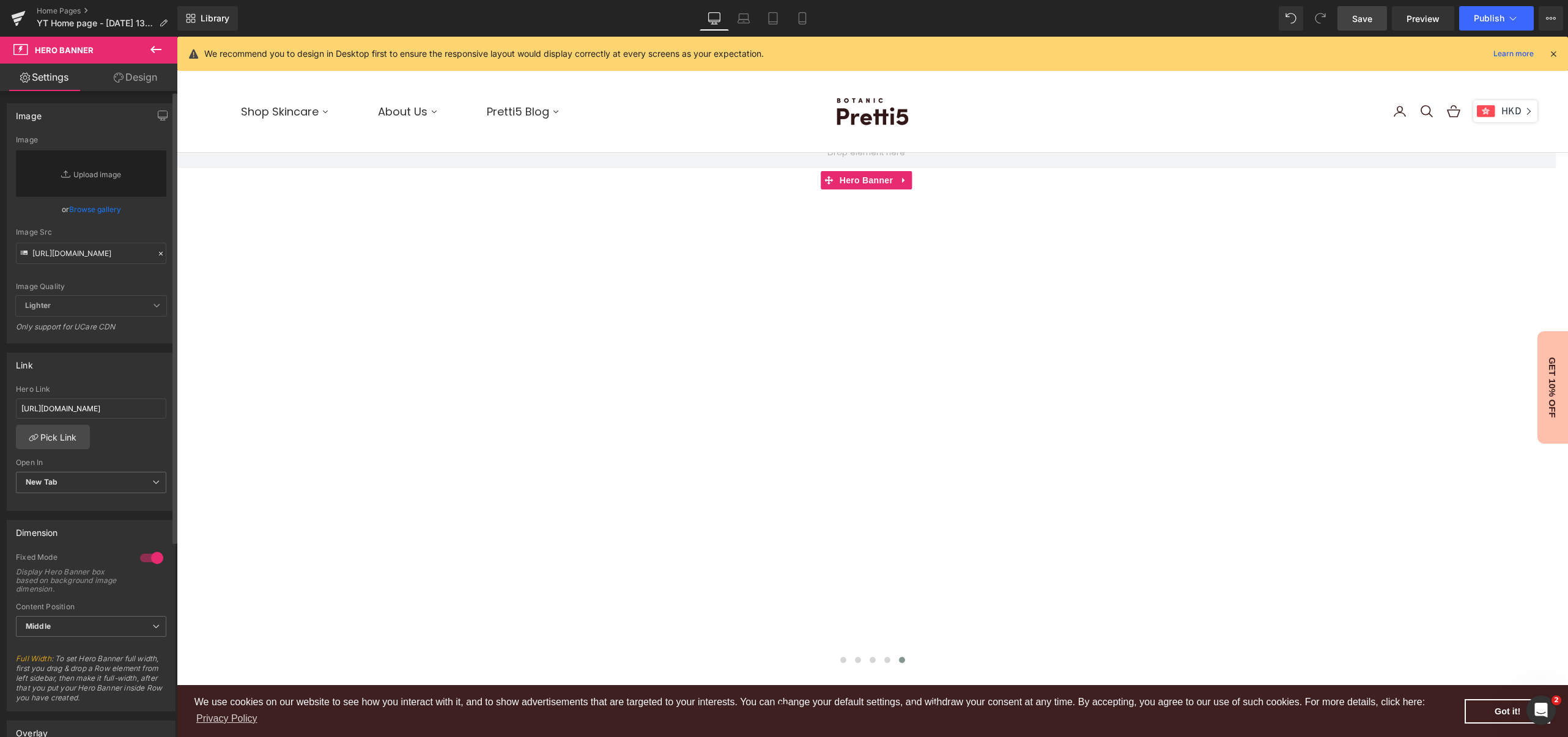
click at [95, 206] on link "Browse gallery" at bounding box center [95, 209] width 52 height 21
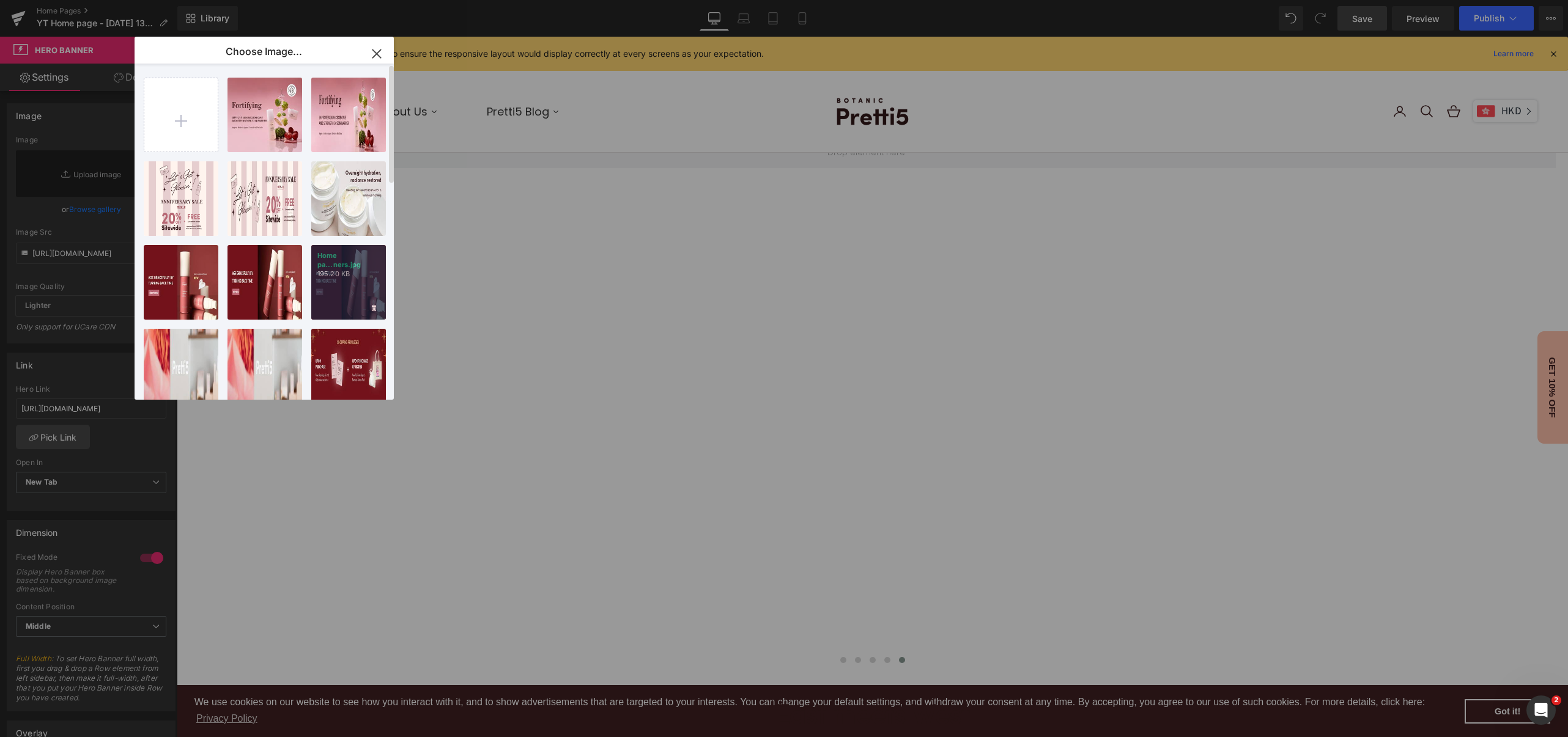
click at [359, 287] on div "Home pa...ners.jpg 195.20 KB" at bounding box center [348, 282] width 75 height 75
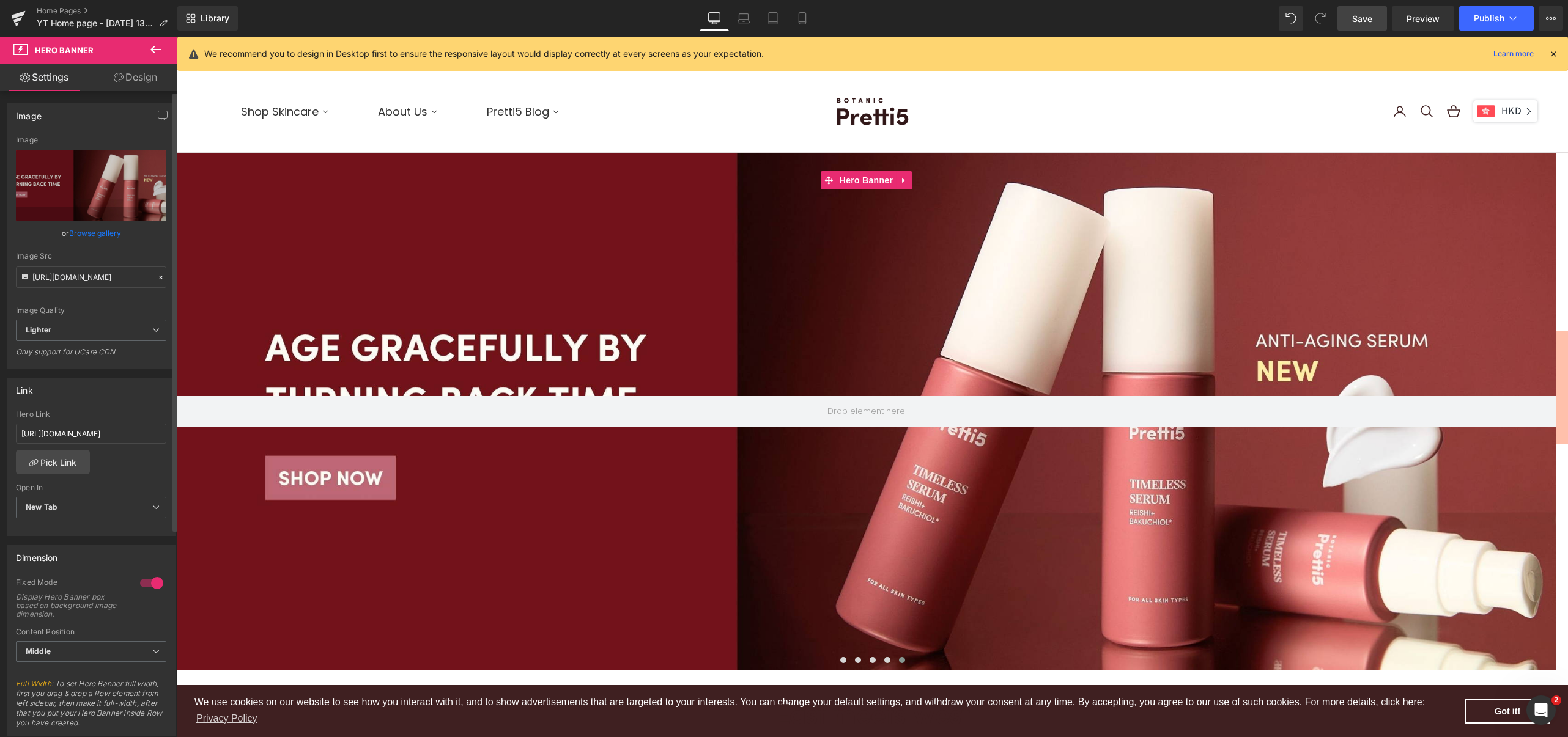
click at [95, 236] on link "Browse gallery" at bounding box center [95, 233] width 52 height 21
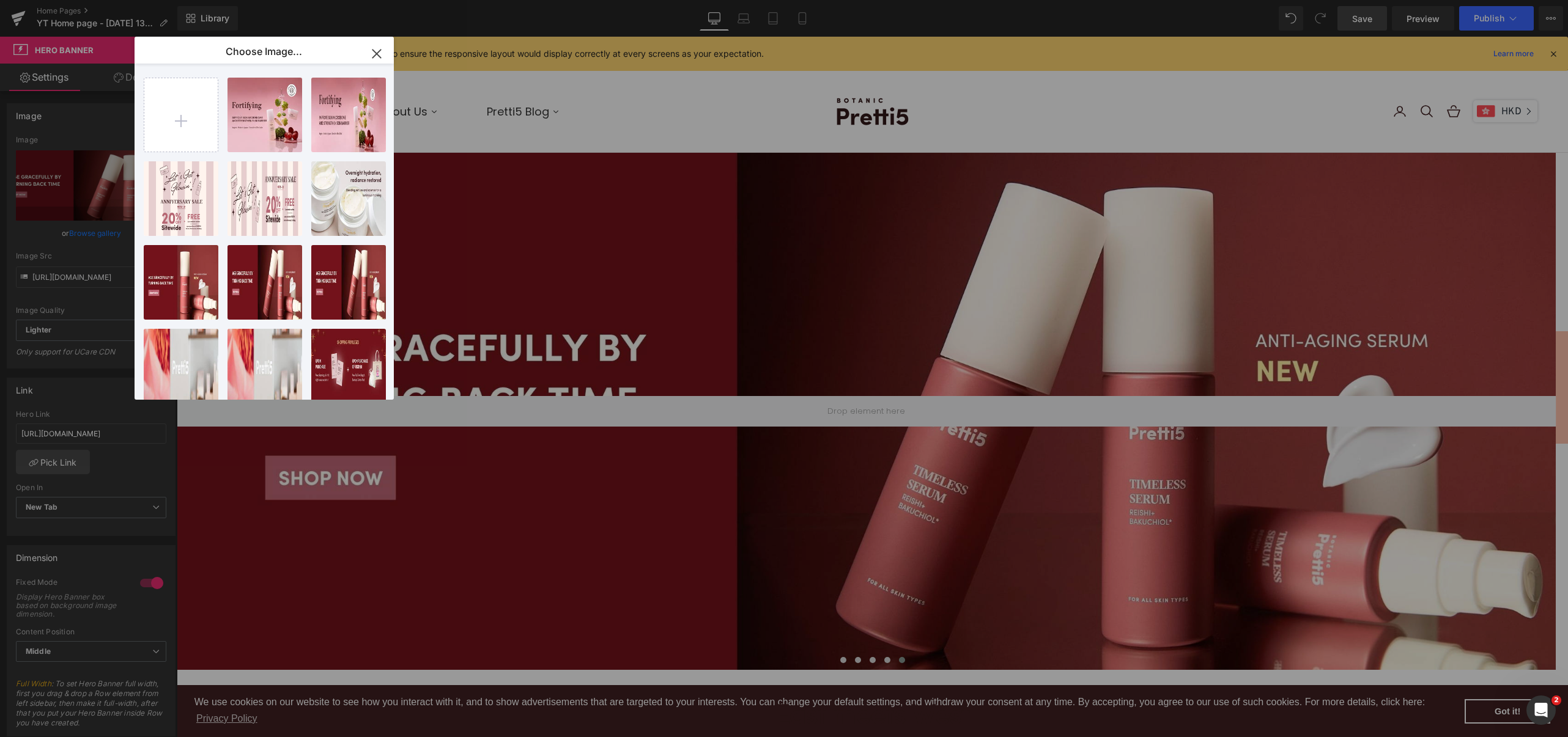
drag, startPoint x: 1116, startPoint y: 113, endPoint x: 989, endPoint y: 76, distance: 132.3
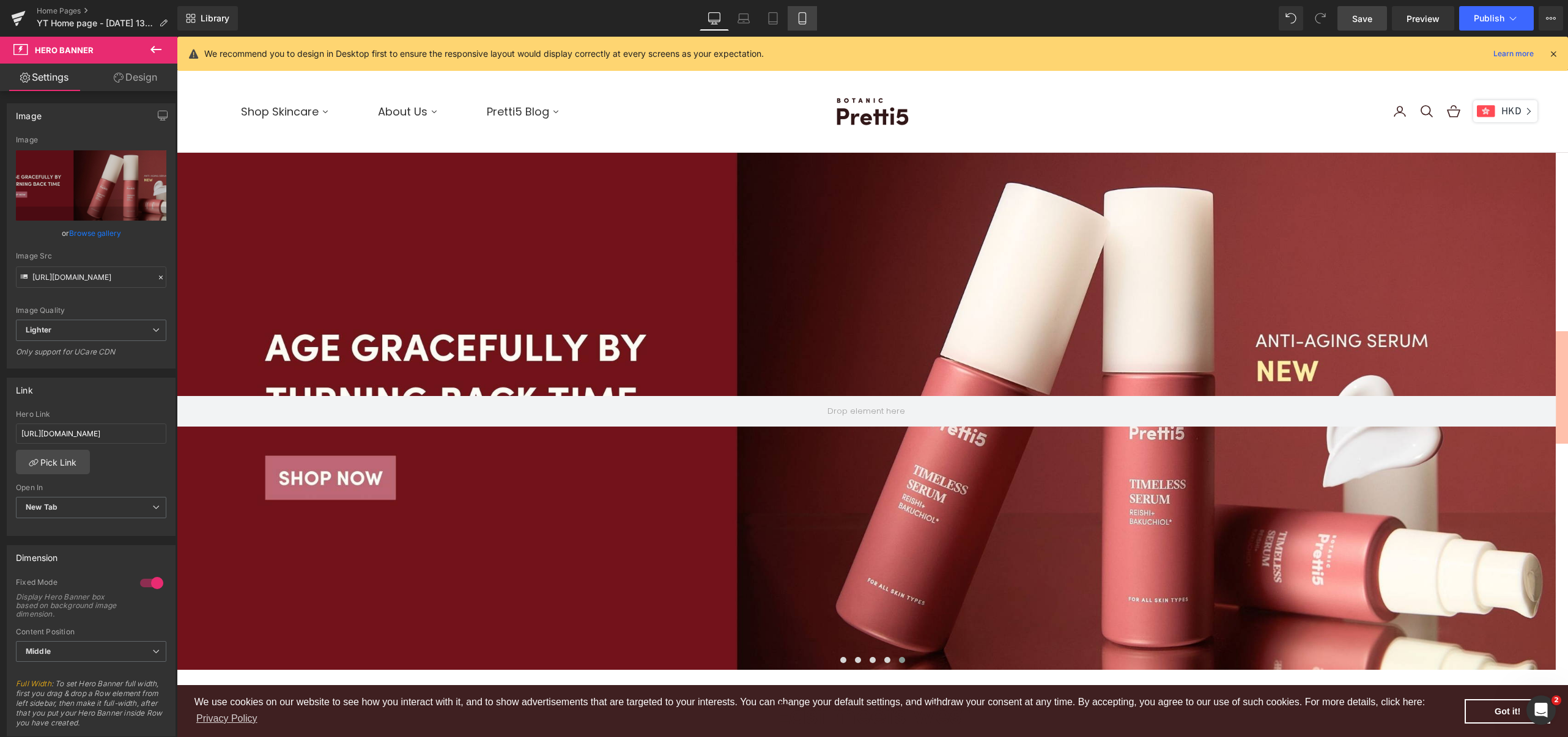
click at [799, 18] on icon at bounding box center [801, 18] width 6 height 11
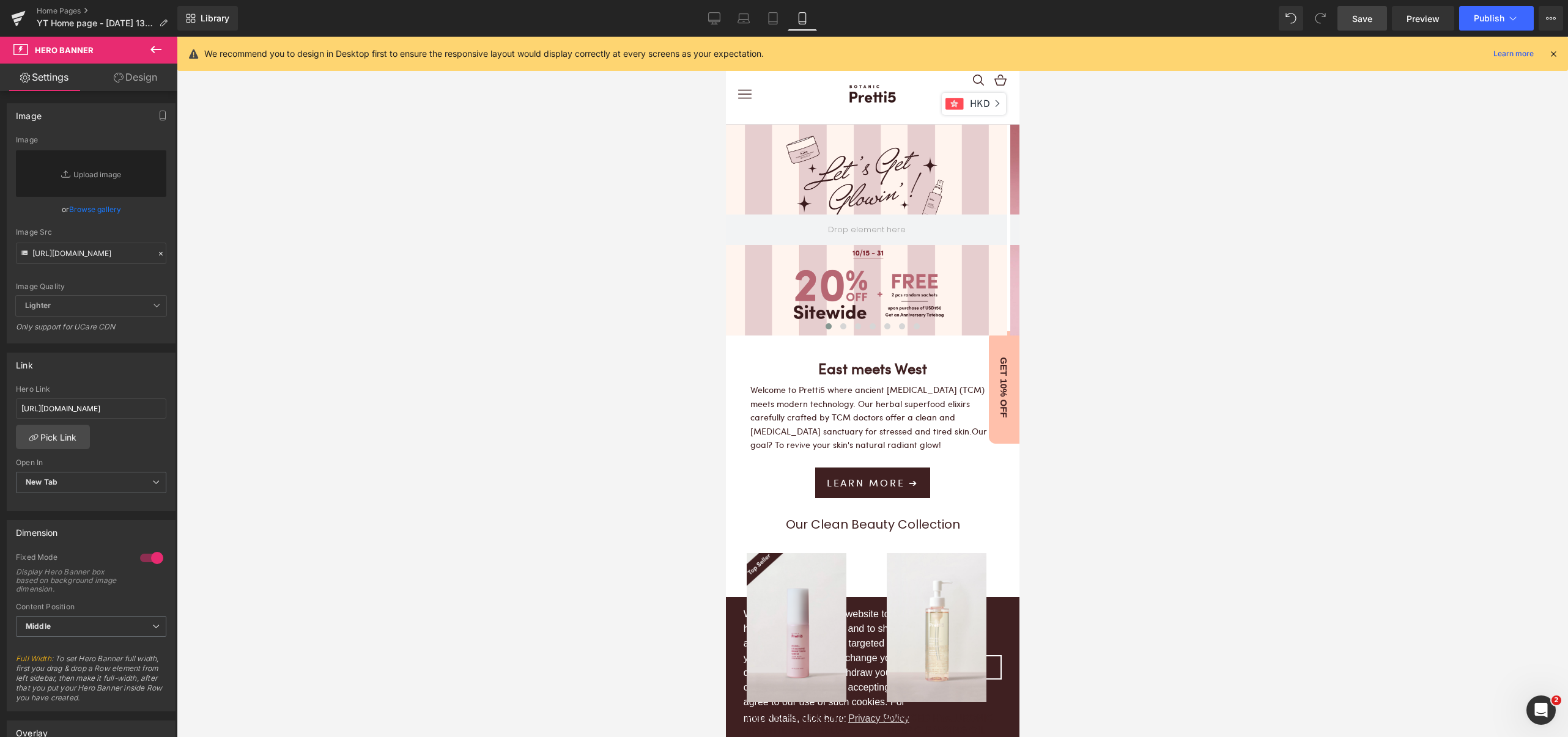
scroll to position [3481, 281]
click at [839, 327] on span at bounding box center [842, 326] width 6 height 6
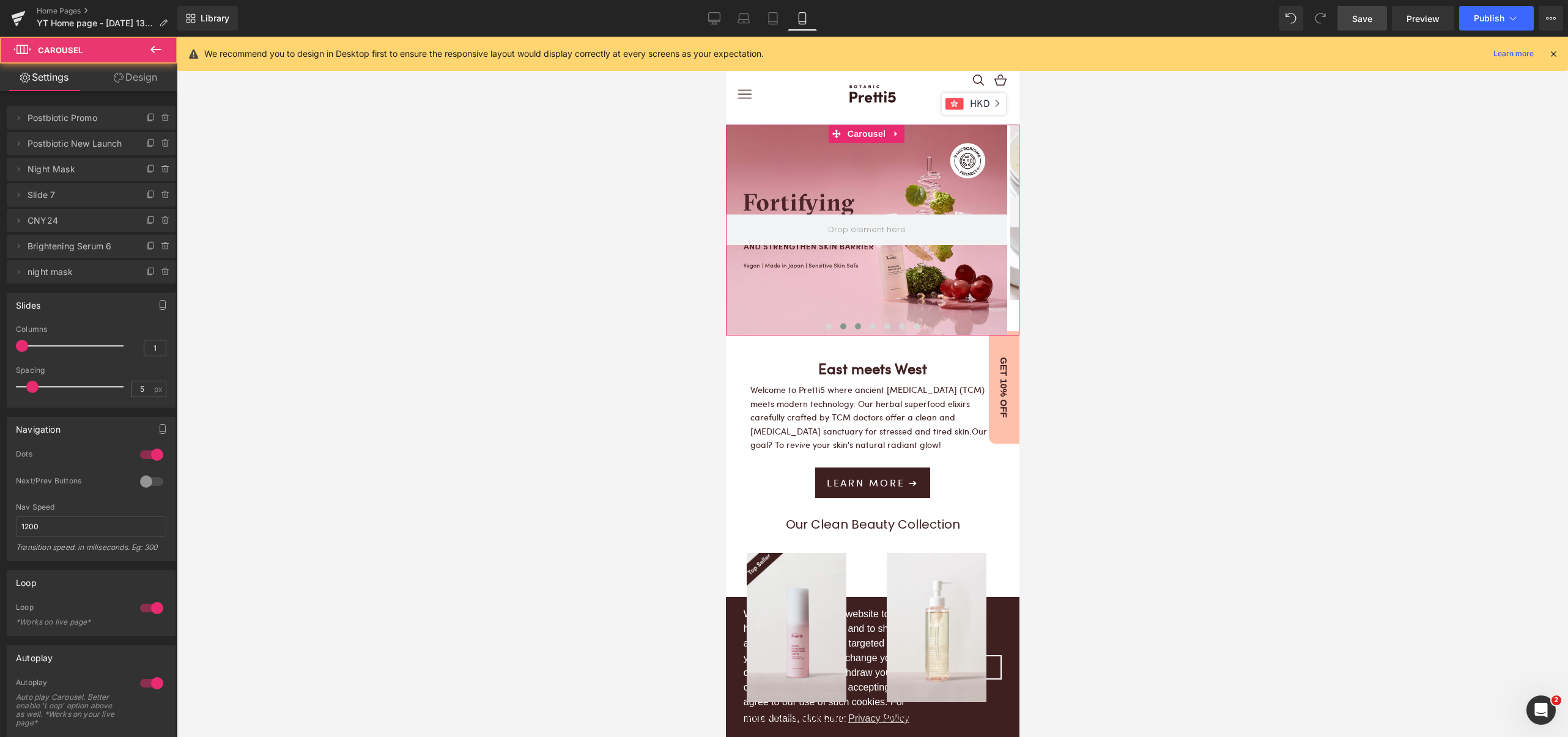
click at [854, 326] on span at bounding box center [857, 326] width 6 height 6
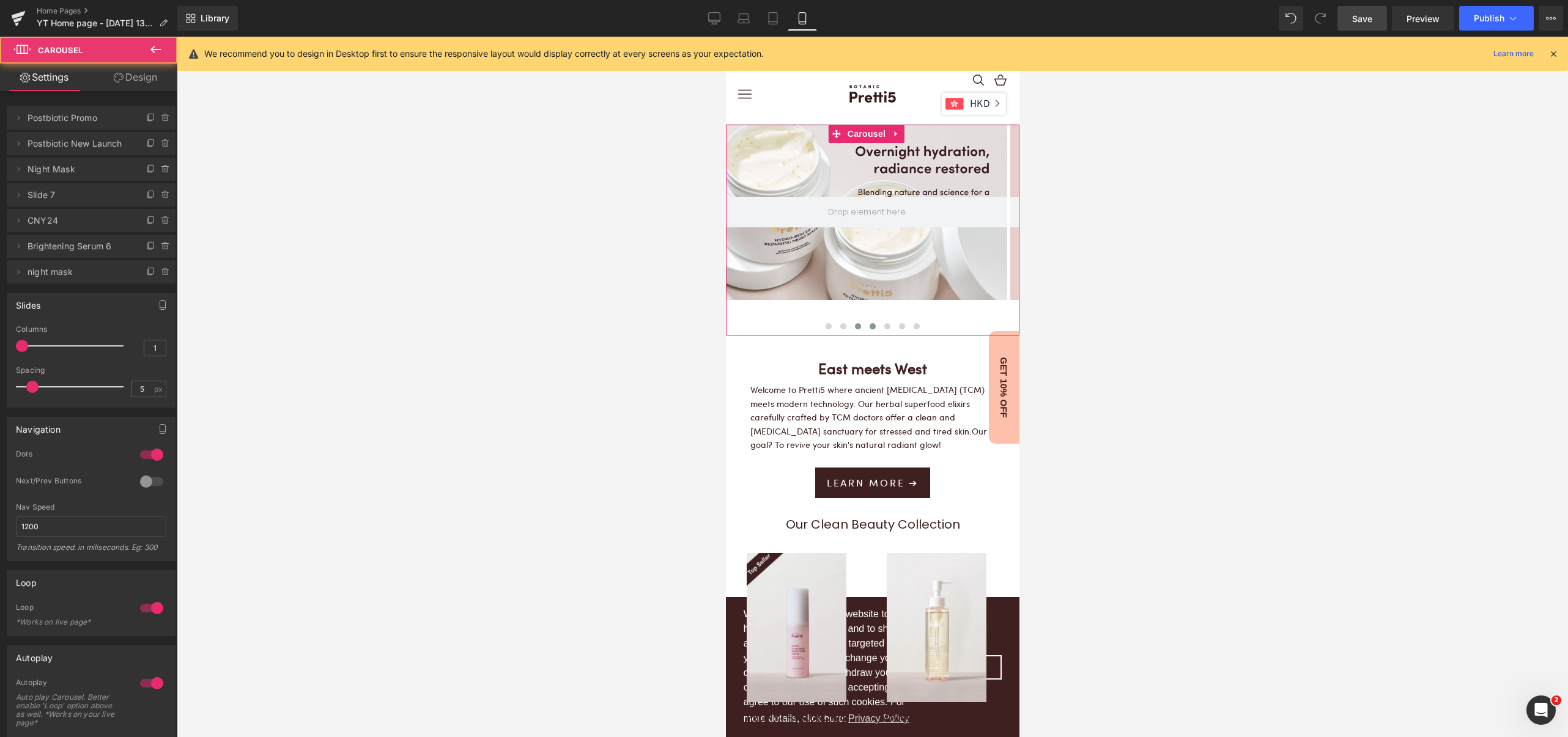
click at [869, 326] on span at bounding box center [872, 326] width 6 height 6
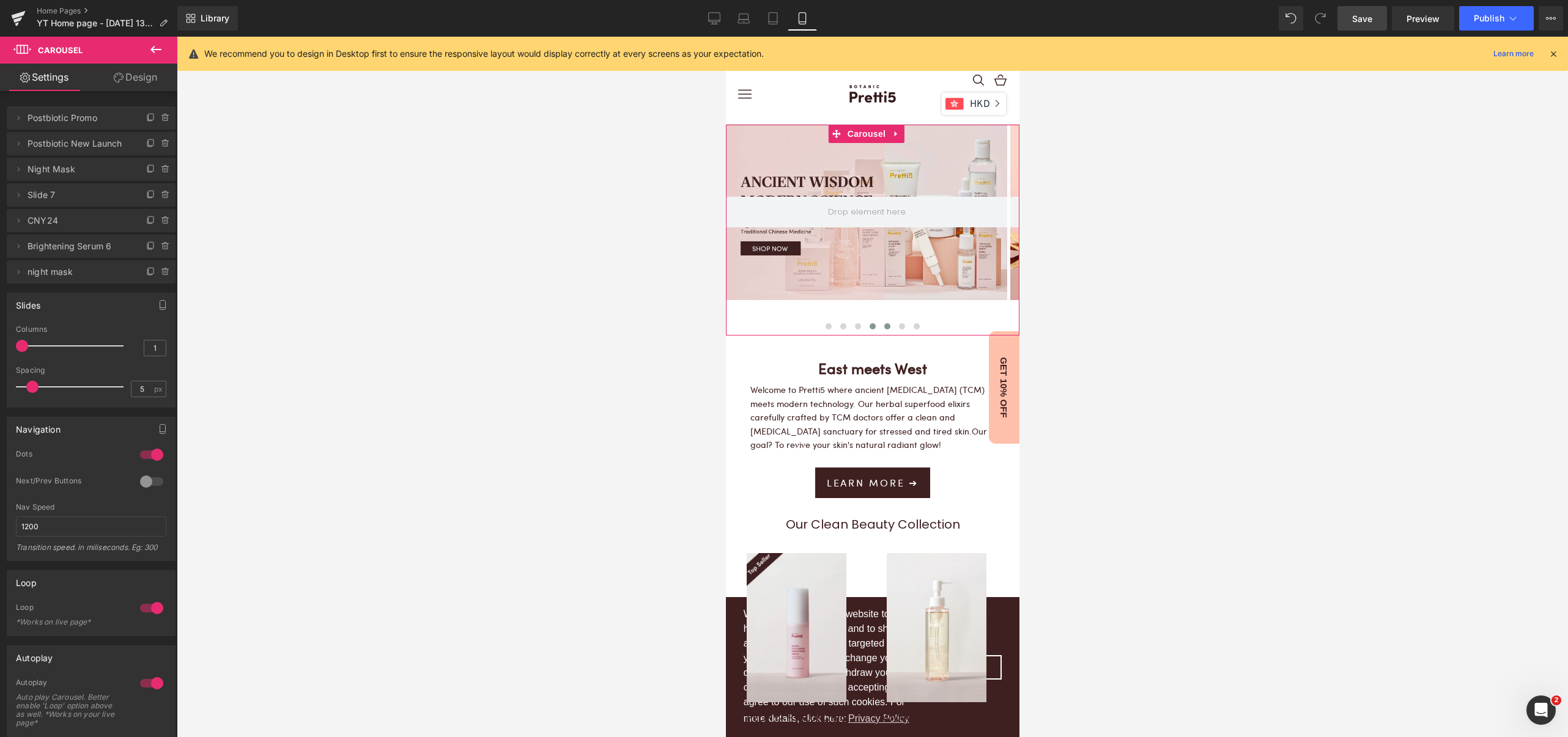
click at [883, 328] on span at bounding box center [886, 326] width 6 height 6
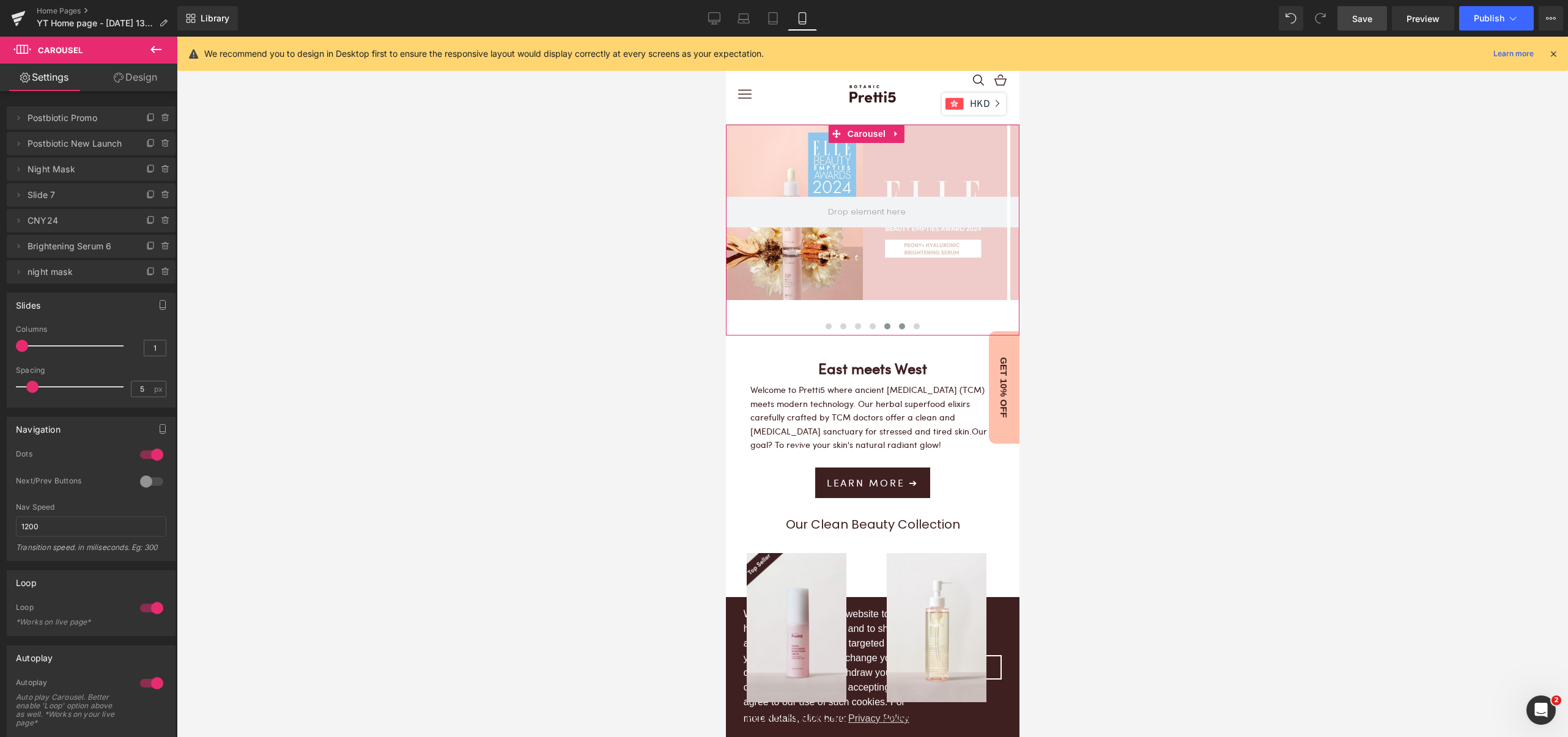
click at [898, 327] on button at bounding box center [901, 326] width 15 height 12
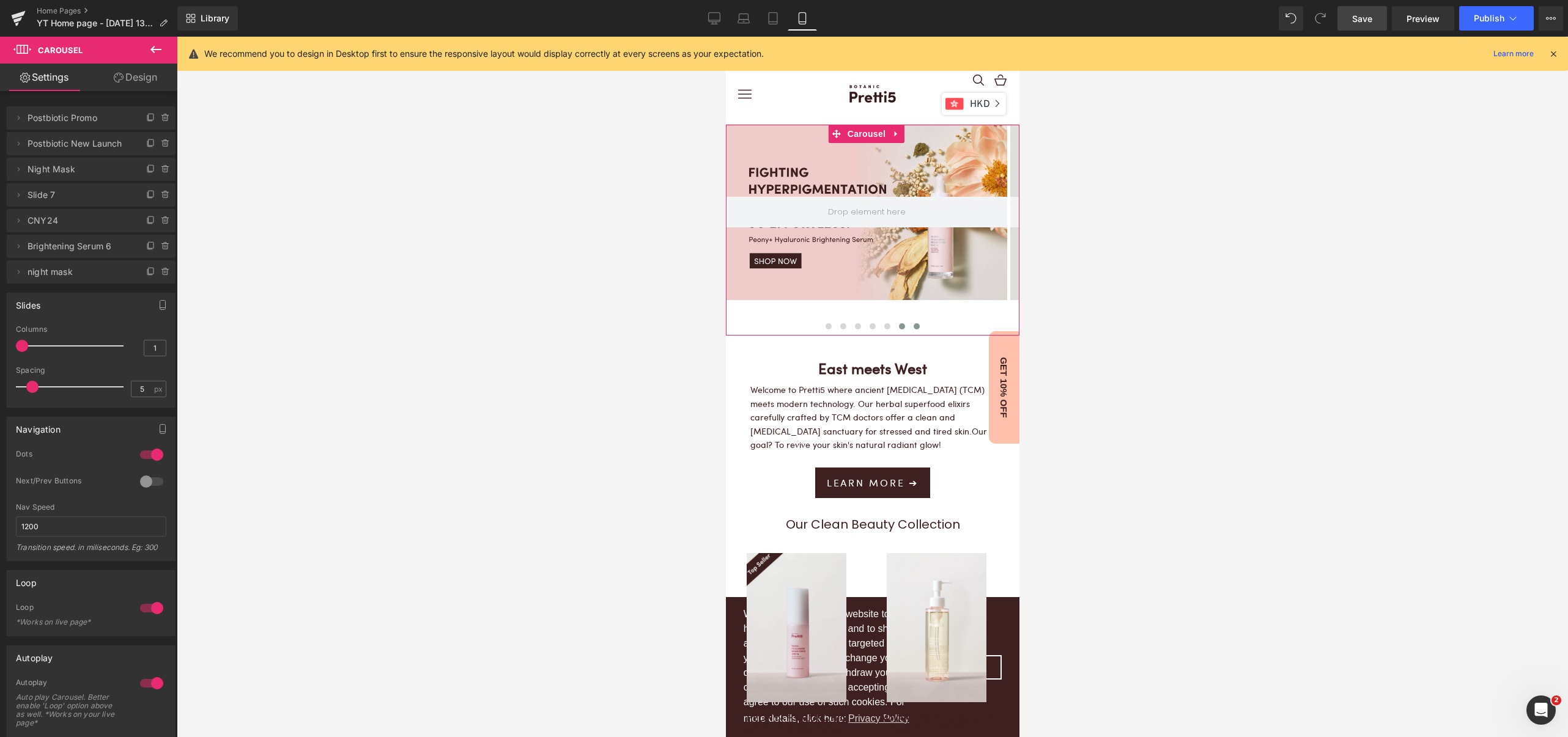
click at [912, 328] on button at bounding box center [916, 326] width 15 height 12
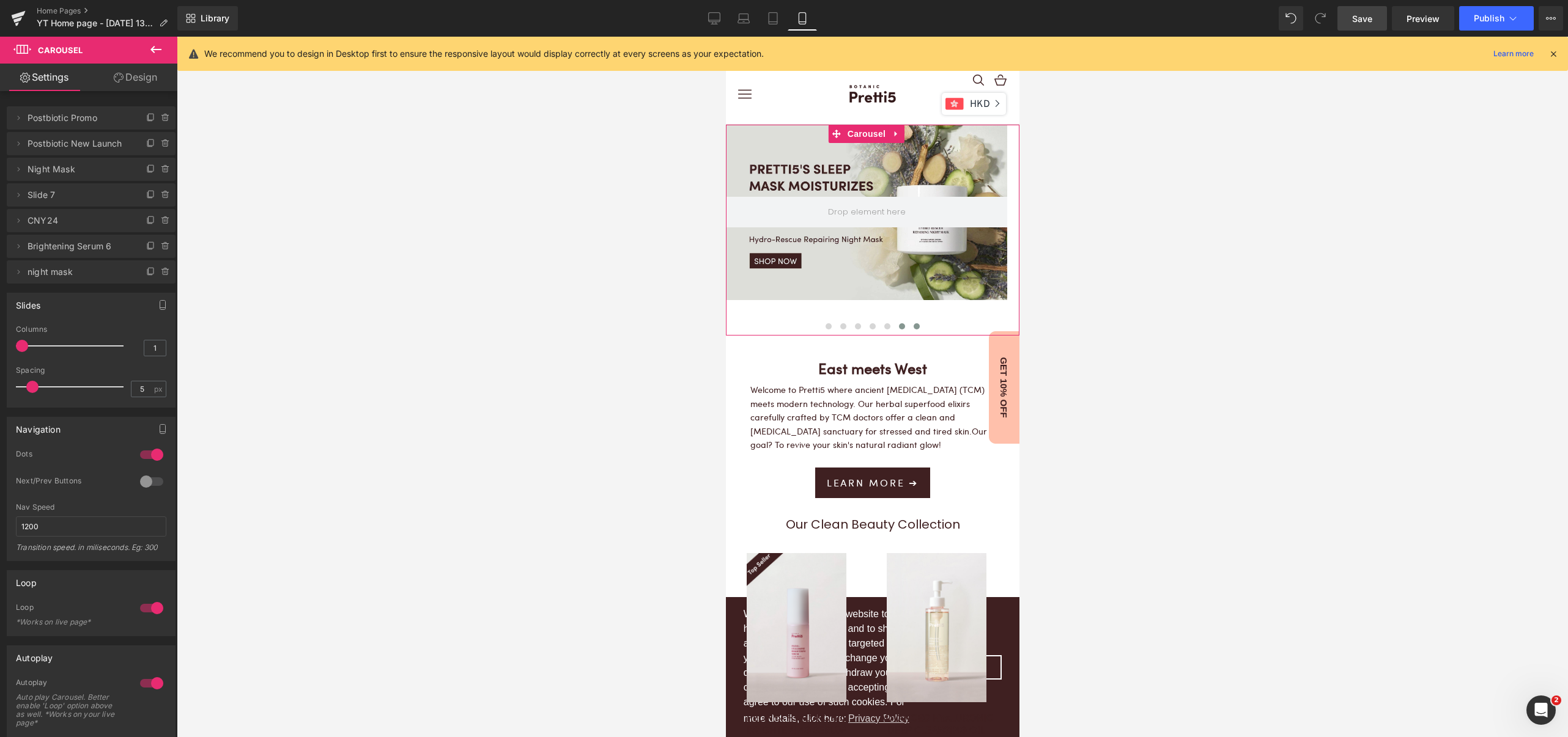
click at [898, 327] on span at bounding box center [901, 326] width 6 height 6
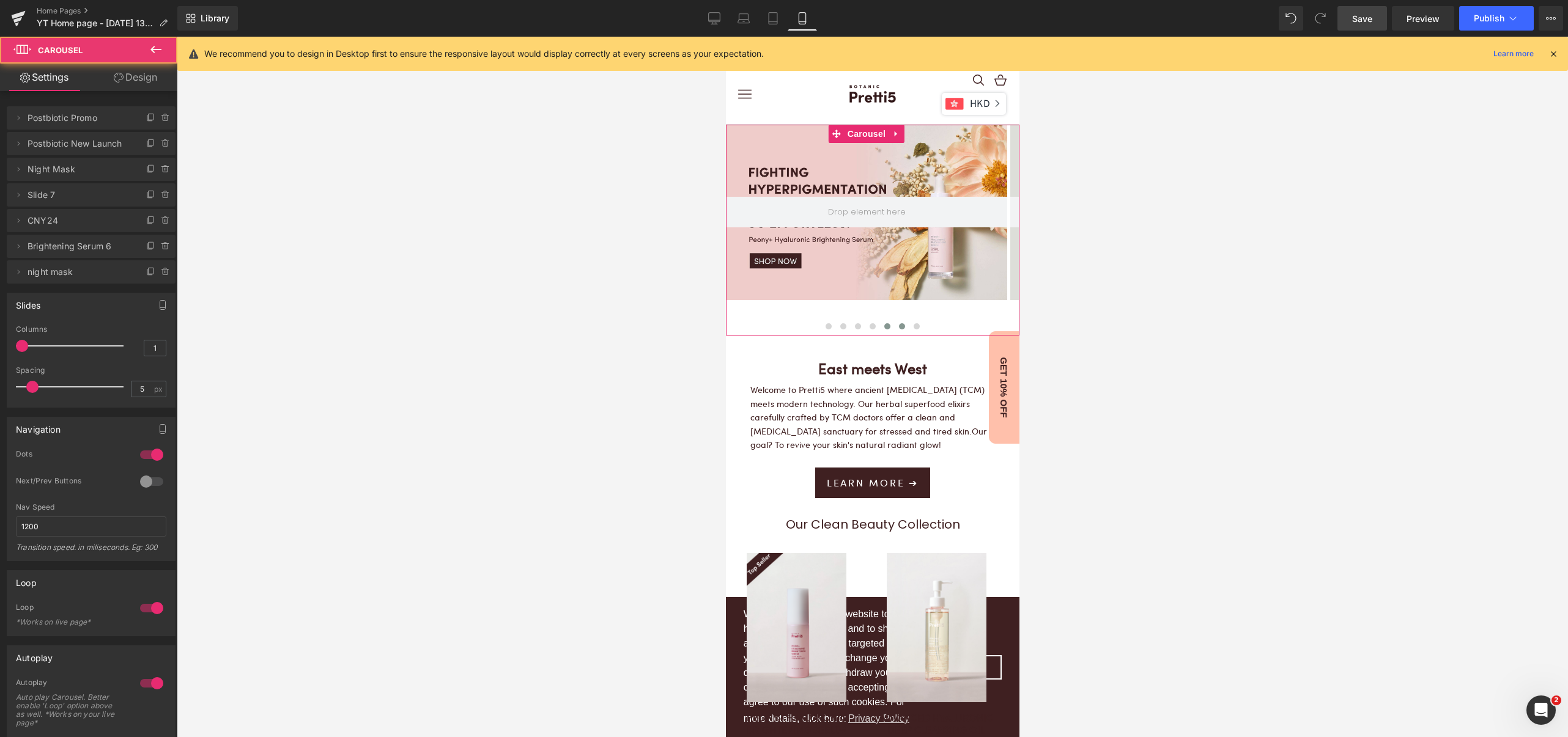
click at [883, 327] on button at bounding box center [886, 326] width 15 height 12
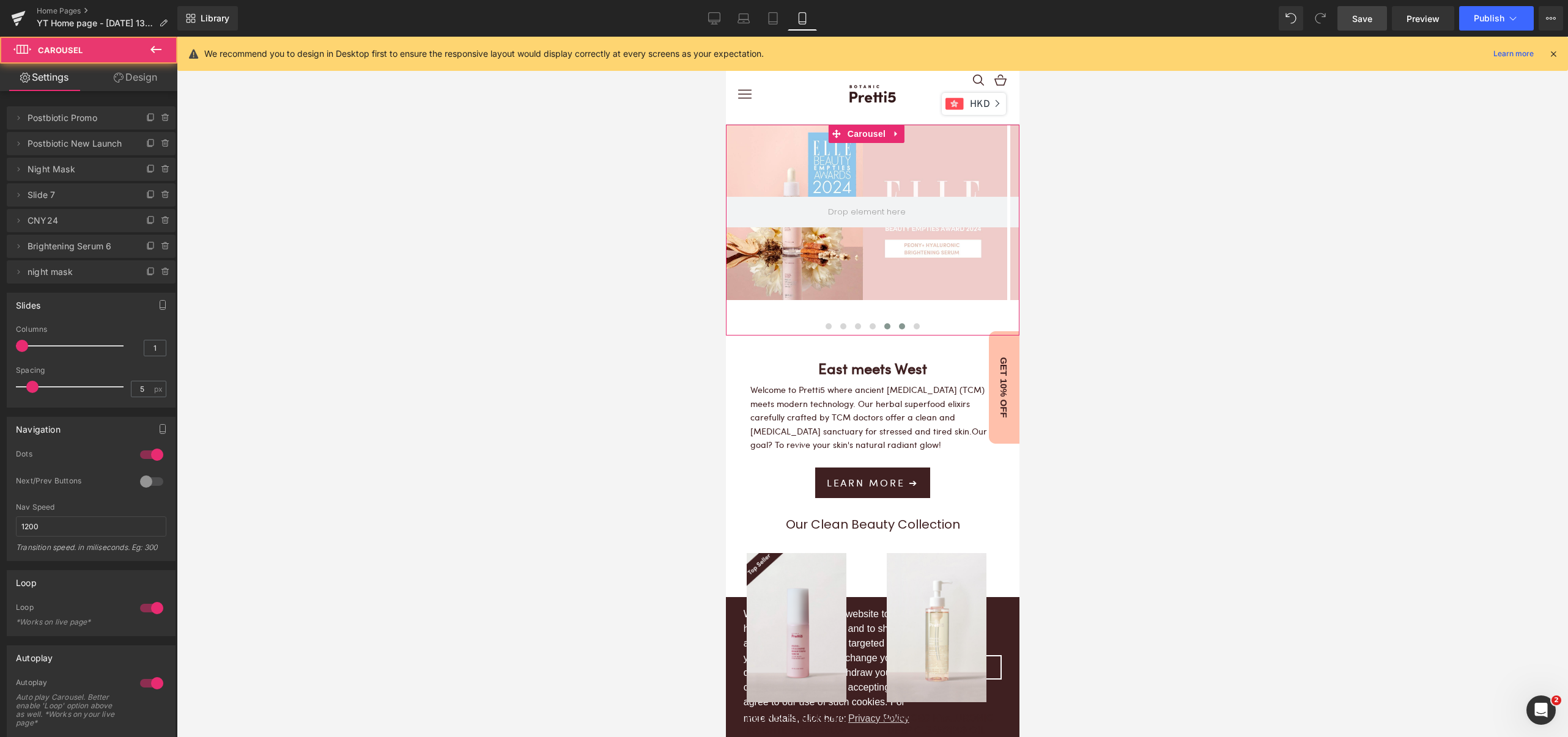
click at [894, 327] on button at bounding box center [901, 326] width 15 height 12
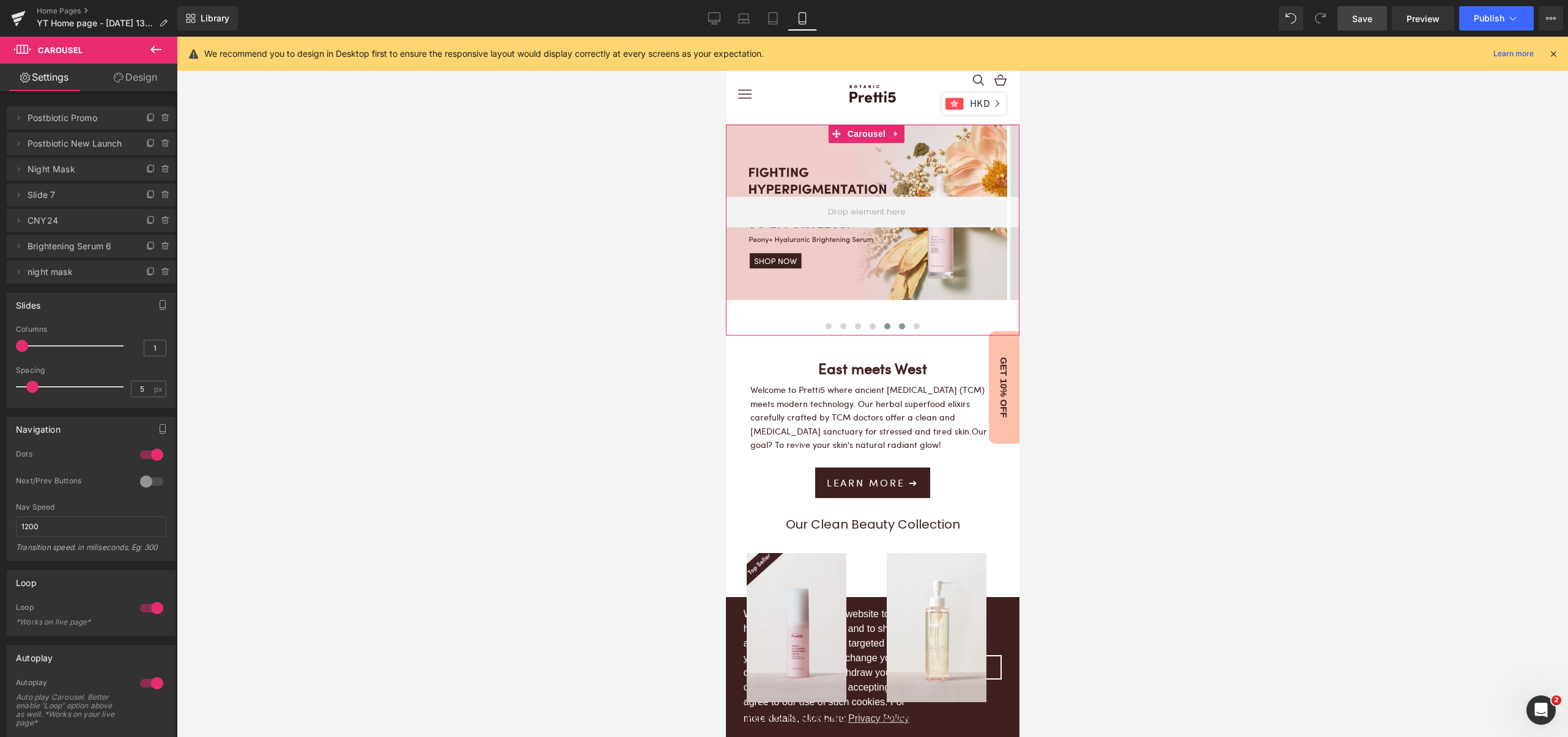
click at [883, 327] on span at bounding box center [886, 326] width 6 height 6
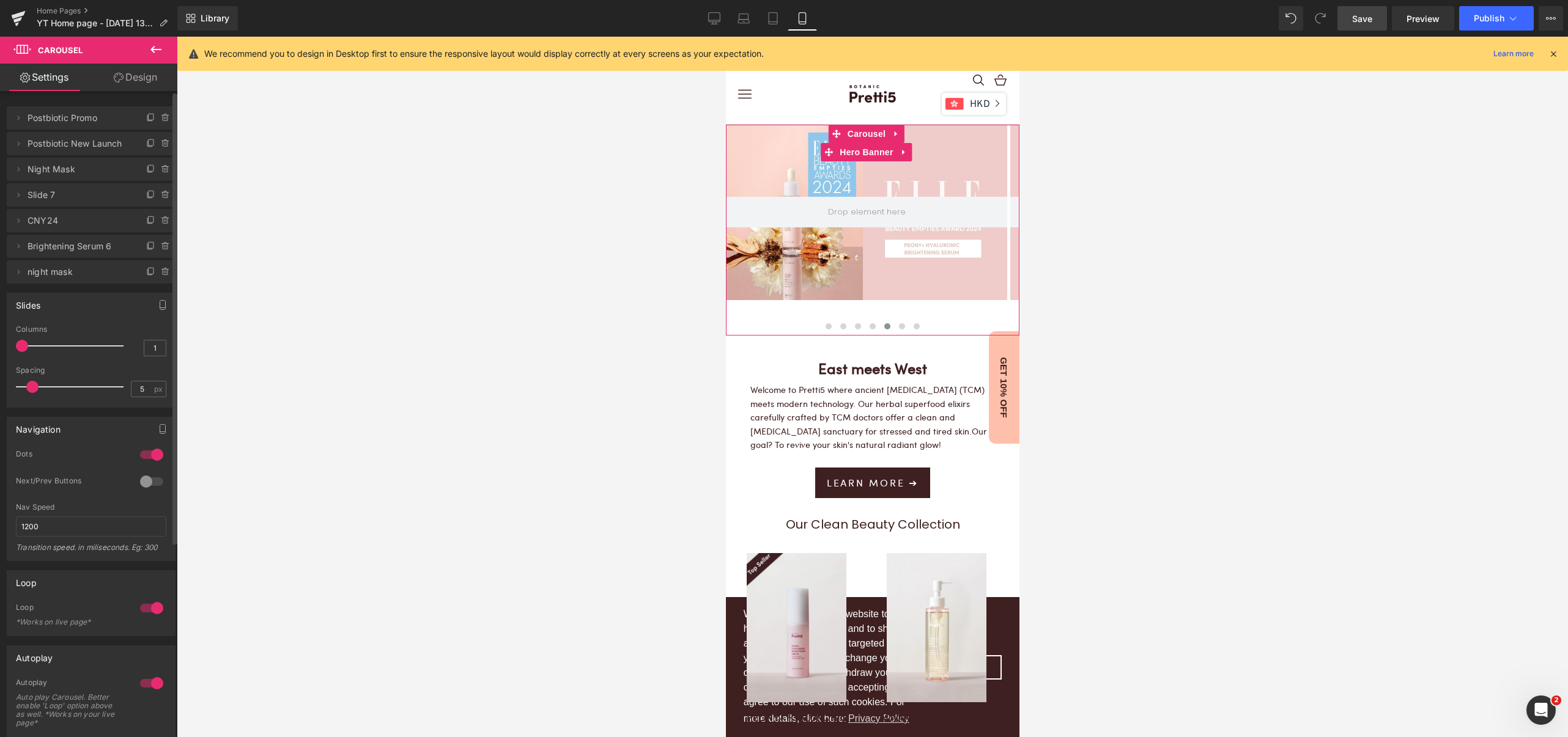
click at [63, 225] on span "CNY24" at bounding box center [79, 221] width 102 height 23
click at [22, 219] on icon at bounding box center [19, 221] width 10 height 10
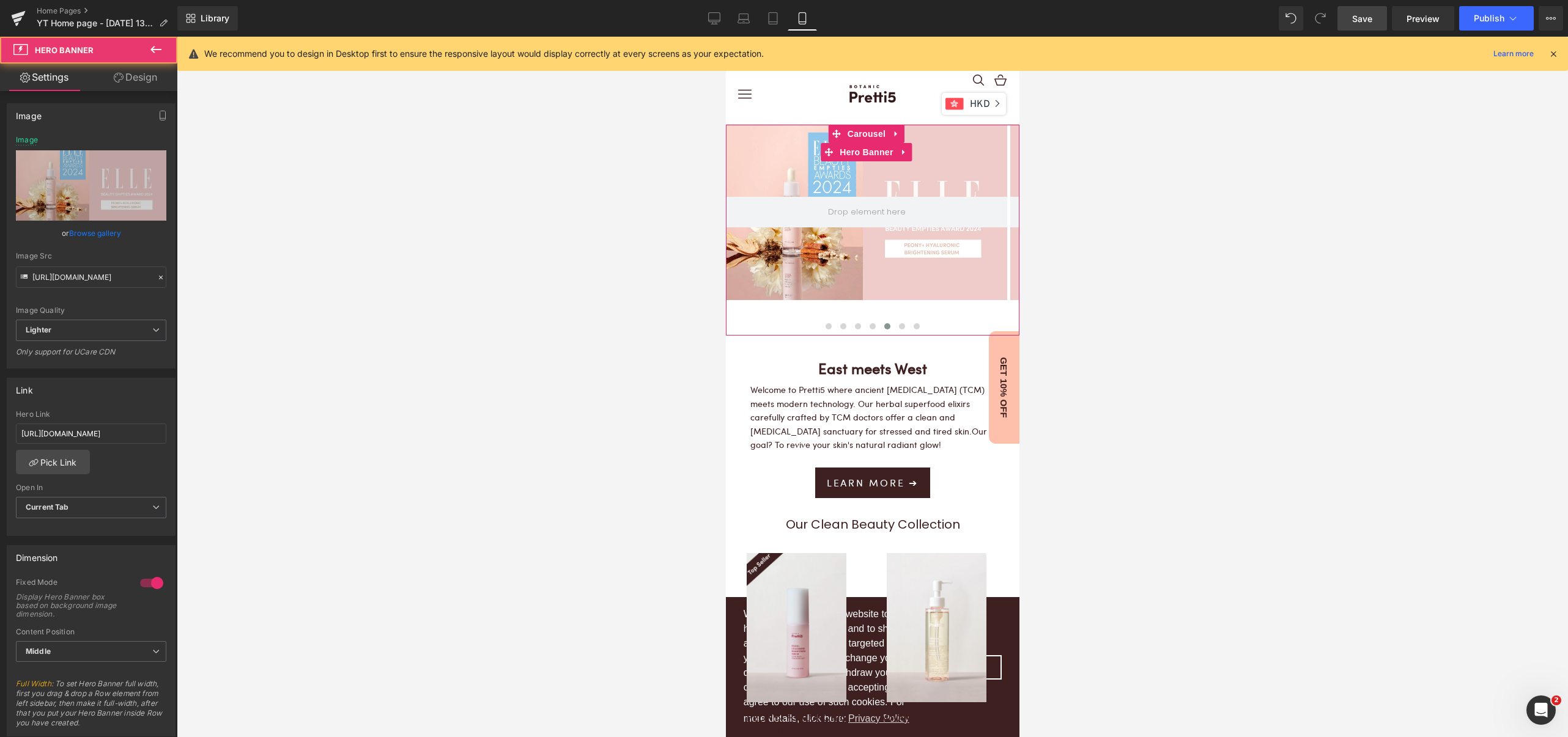
click at [850, 262] on div at bounding box center [865, 212] width 281 height 176
click at [95, 235] on link "Browse gallery" at bounding box center [95, 233] width 52 height 21
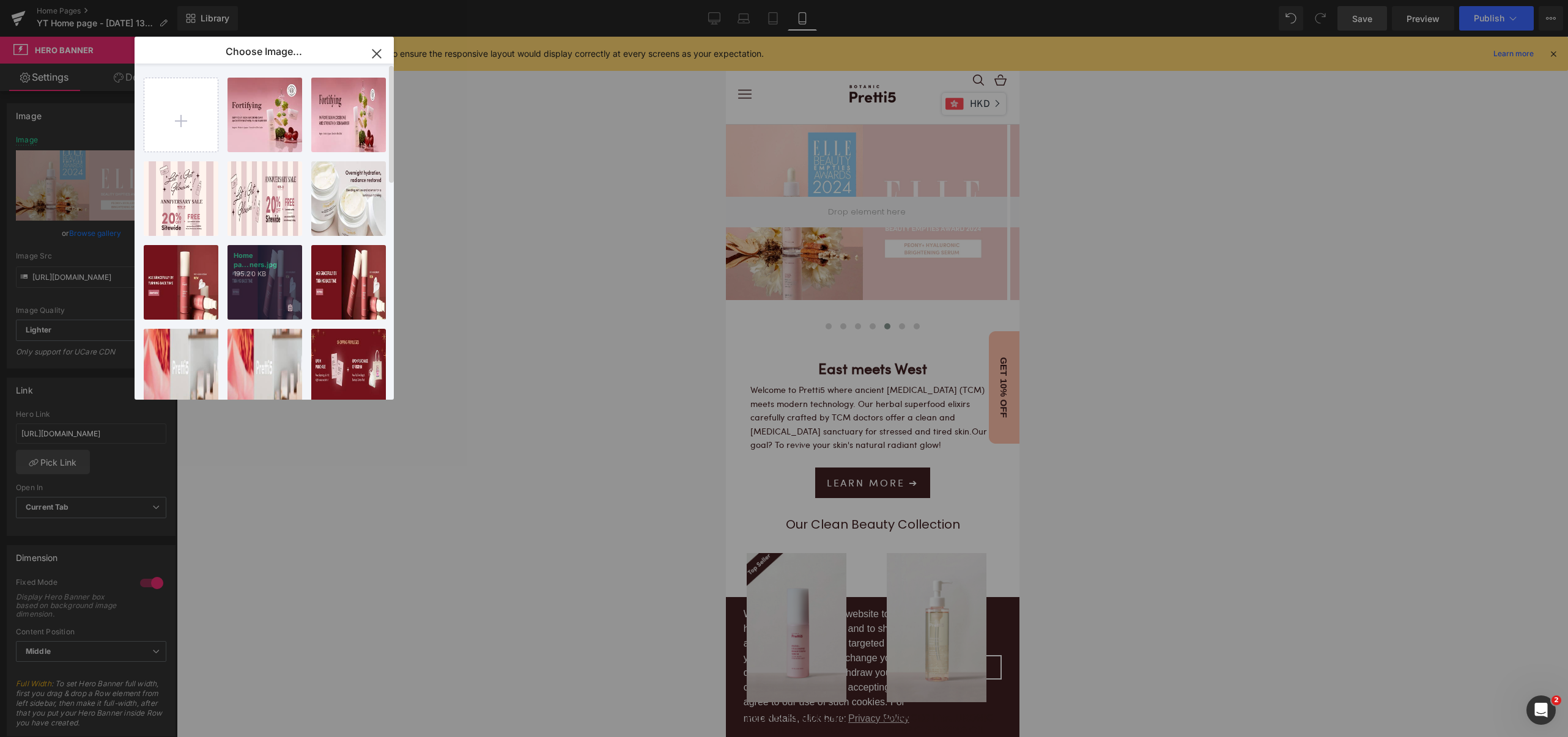
click at [248, 291] on div "Home pa...ners.jpg 195.20 KB" at bounding box center [265, 282] width 75 height 75
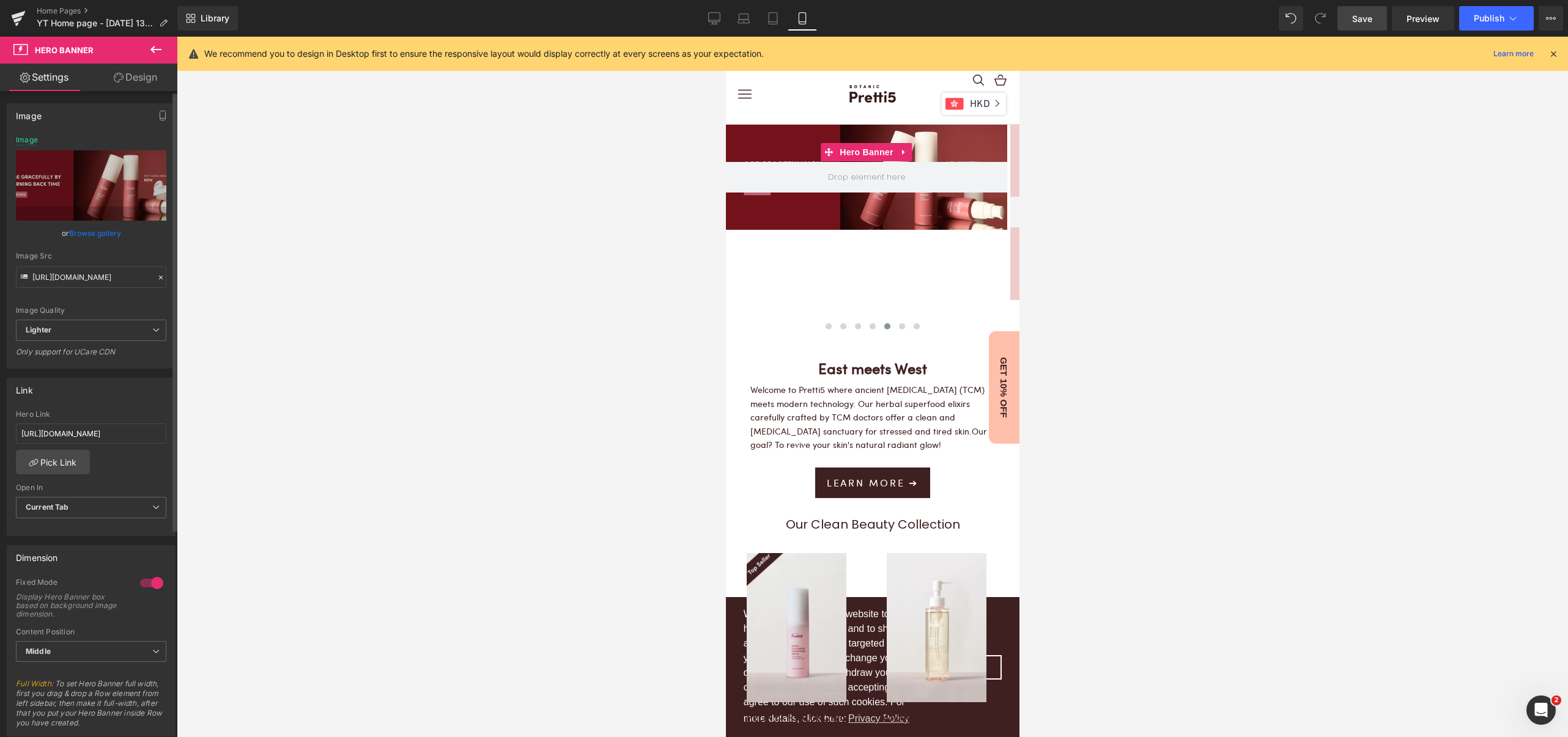
click at [105, 233] on link "Browse gallery" at bounding box center [95, 233] width 52 height 21
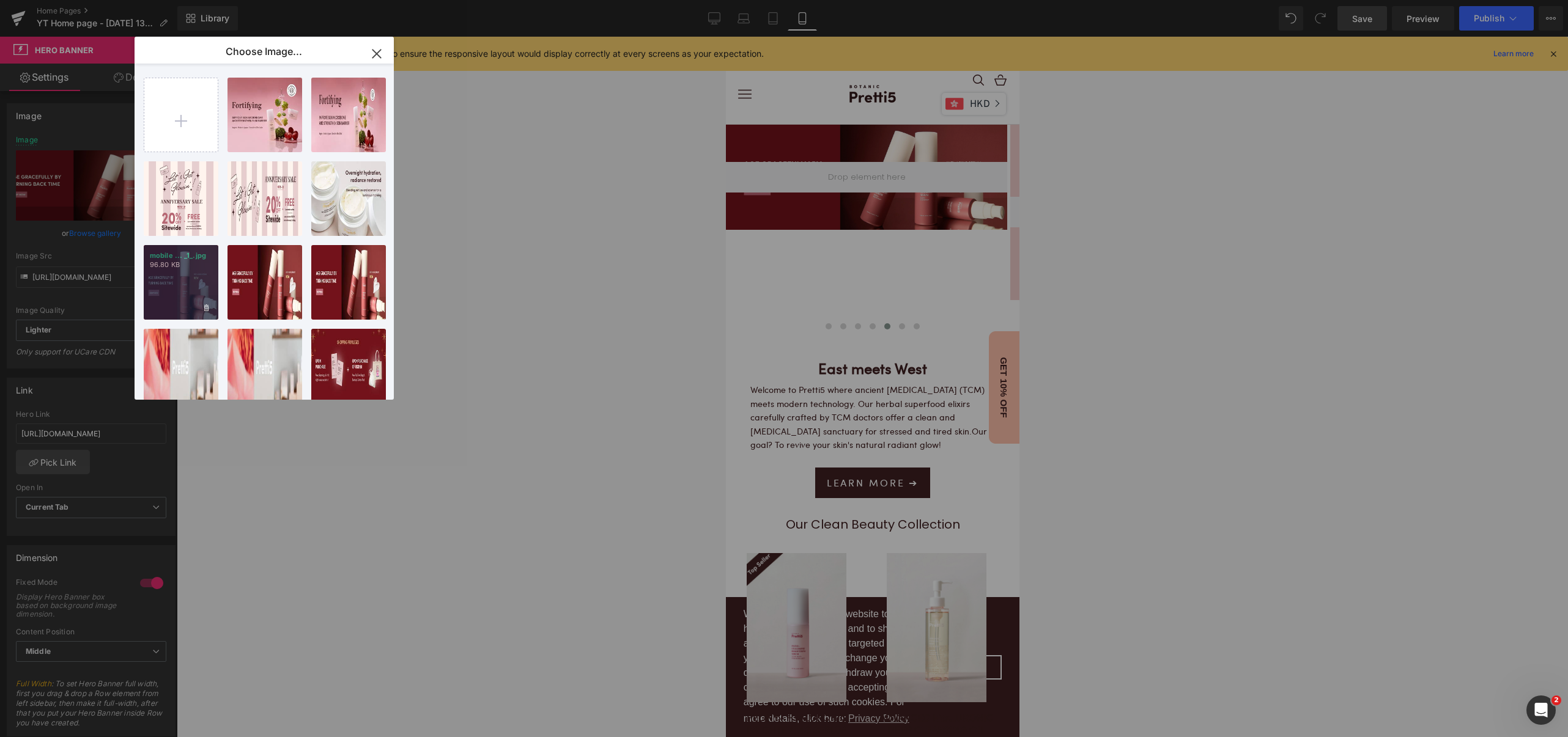
click at [187, 291] on div "mobile ... _1_.jpg 96.80 KB" at bounding box center [181, 282] width 75 height 75
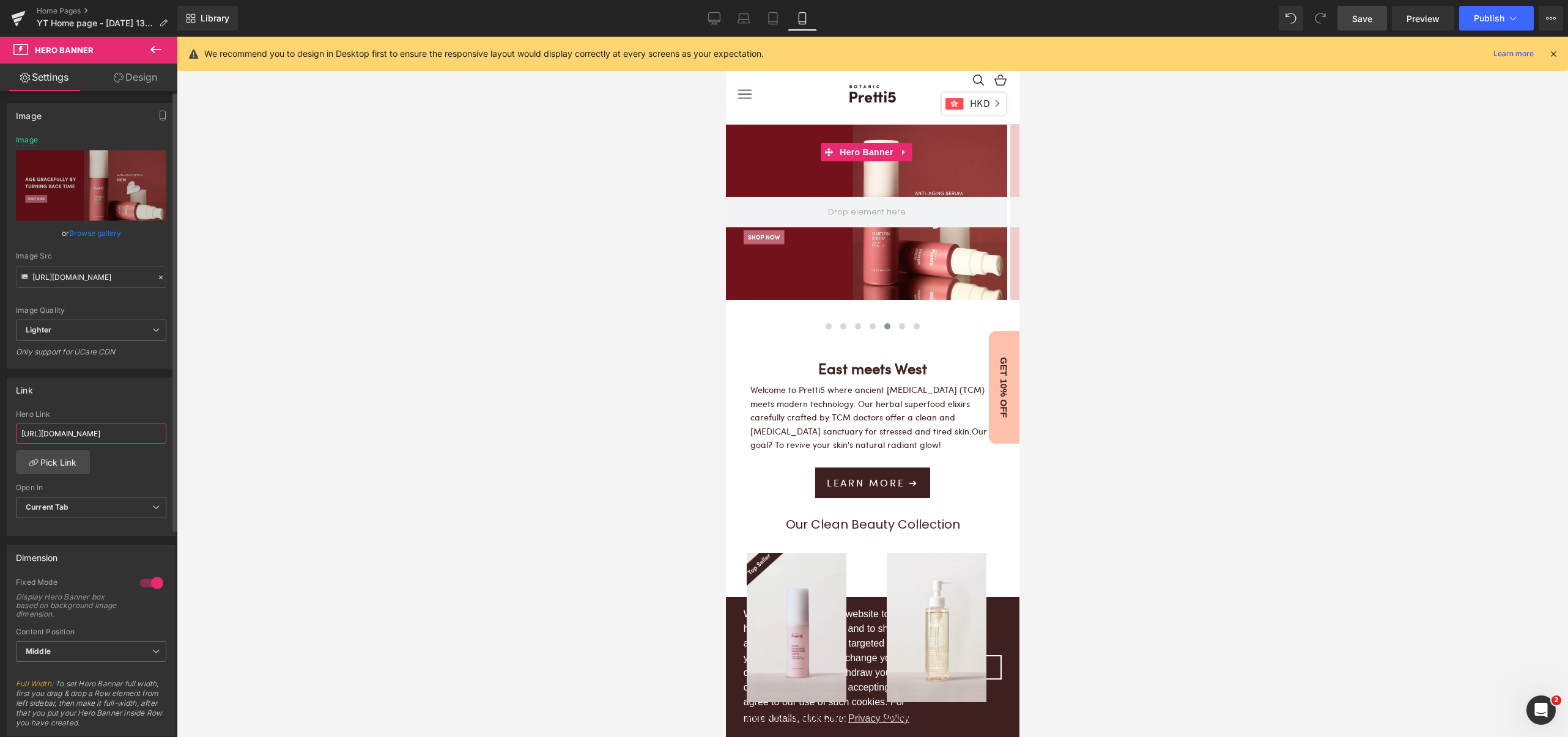
click at [75, 431] on input "[URL][DOMAIN_NAME]" at bounding box center [90, 433] width 150 height 20
paste input "timeless-serum?_pos=1&_psq=timeless&_ss=e&_v=1.0"
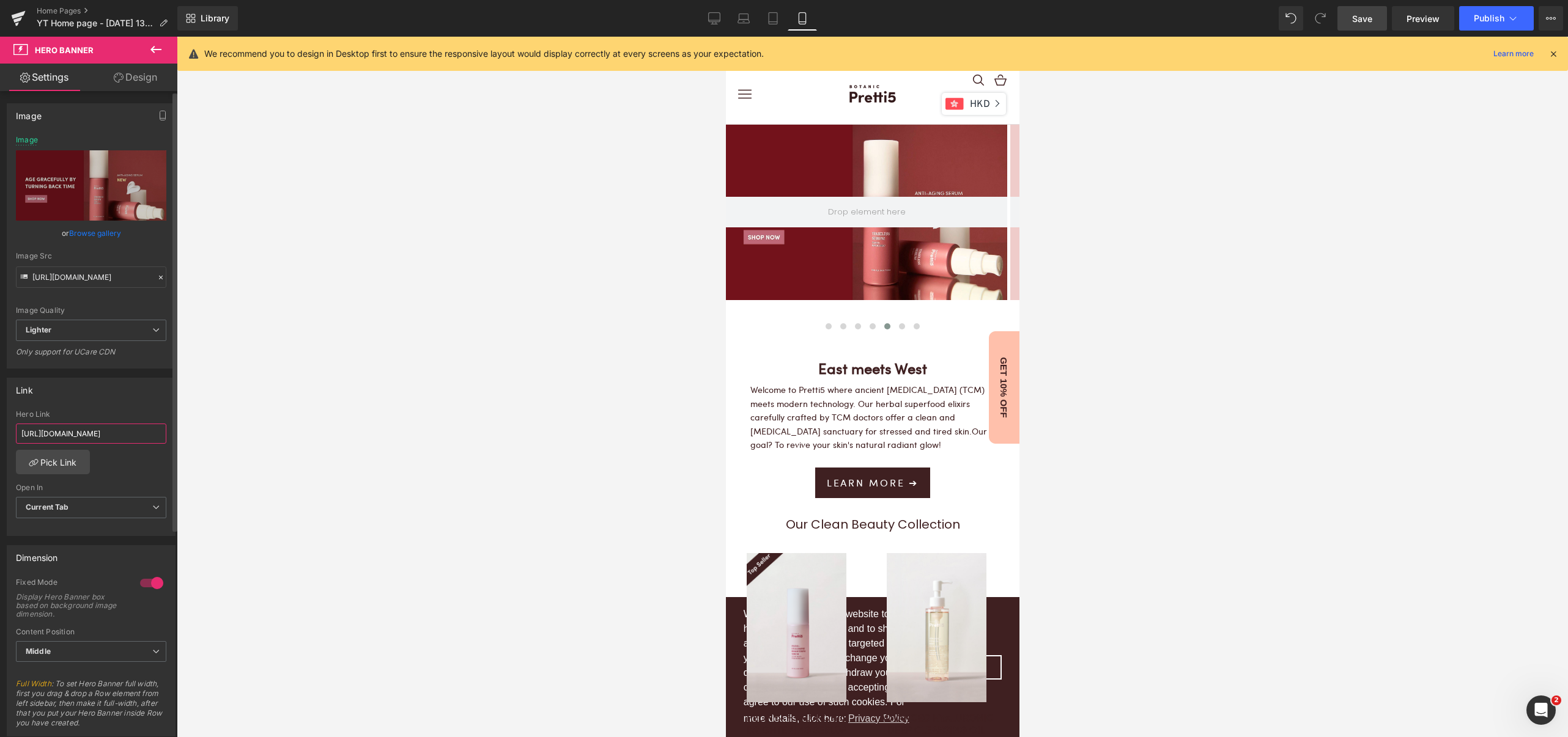
scroll to position [0, 154]
type input "[URL][DOMAIN_NAME]"
click at [1359, 21] on span "Save" at bounding box center [1362, 18] width 20 height 13
drag, startPoint x: 714, startPoint y: 21, endPoint x: 614, endPoint y: 127, distance: 145.7
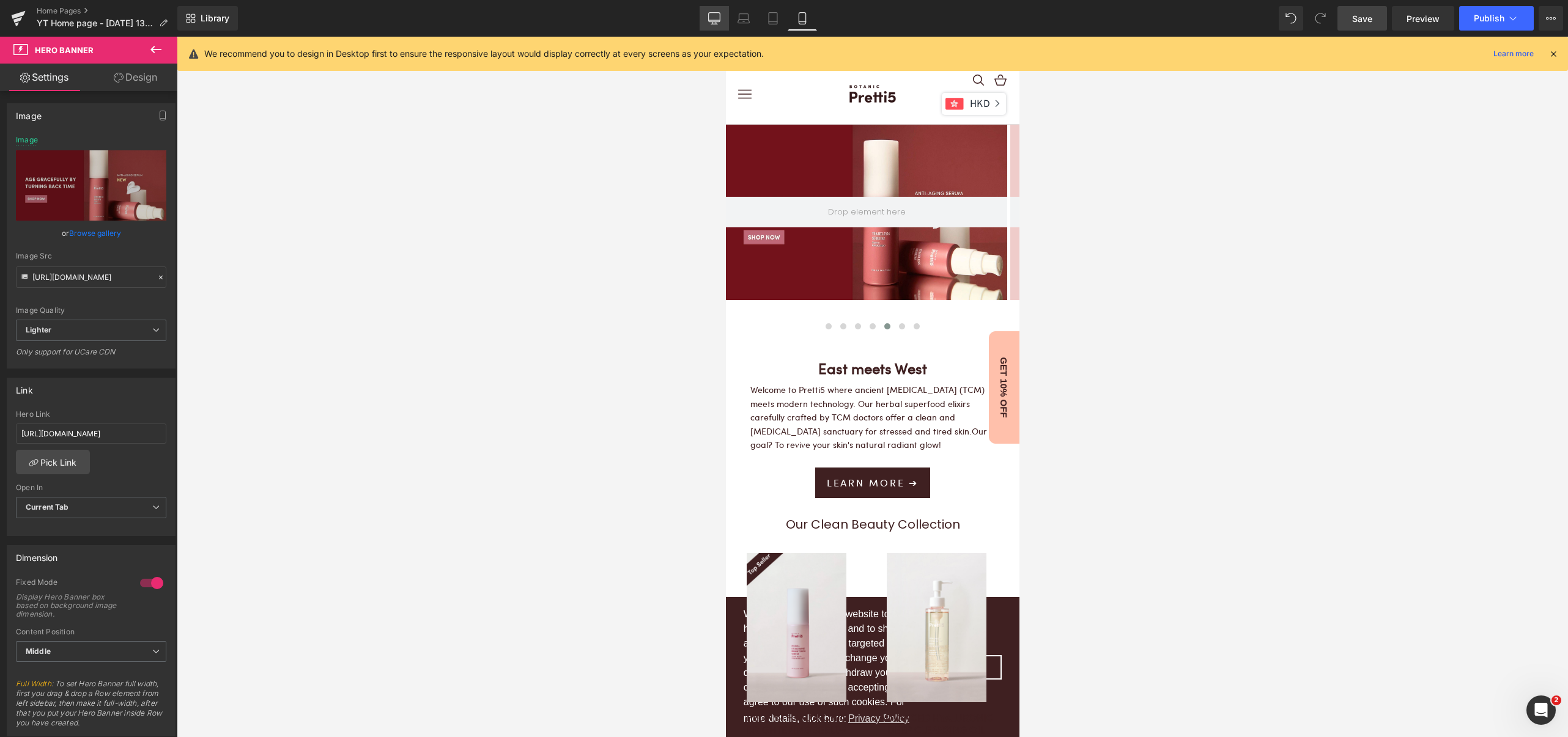
click at [714, 21] on icon at bounding box center [714, 18] width 12 height 12
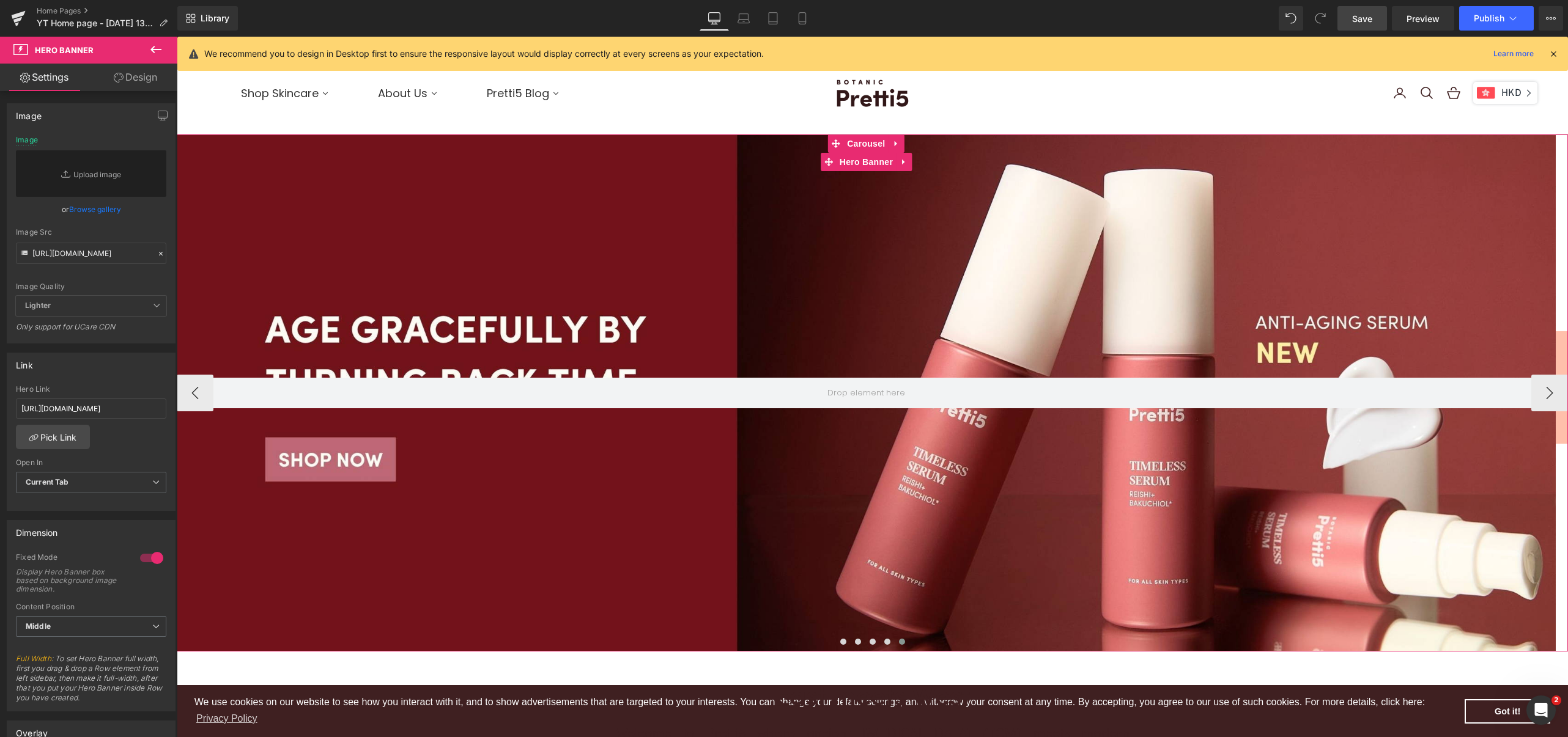
scroll to position [81, 0]
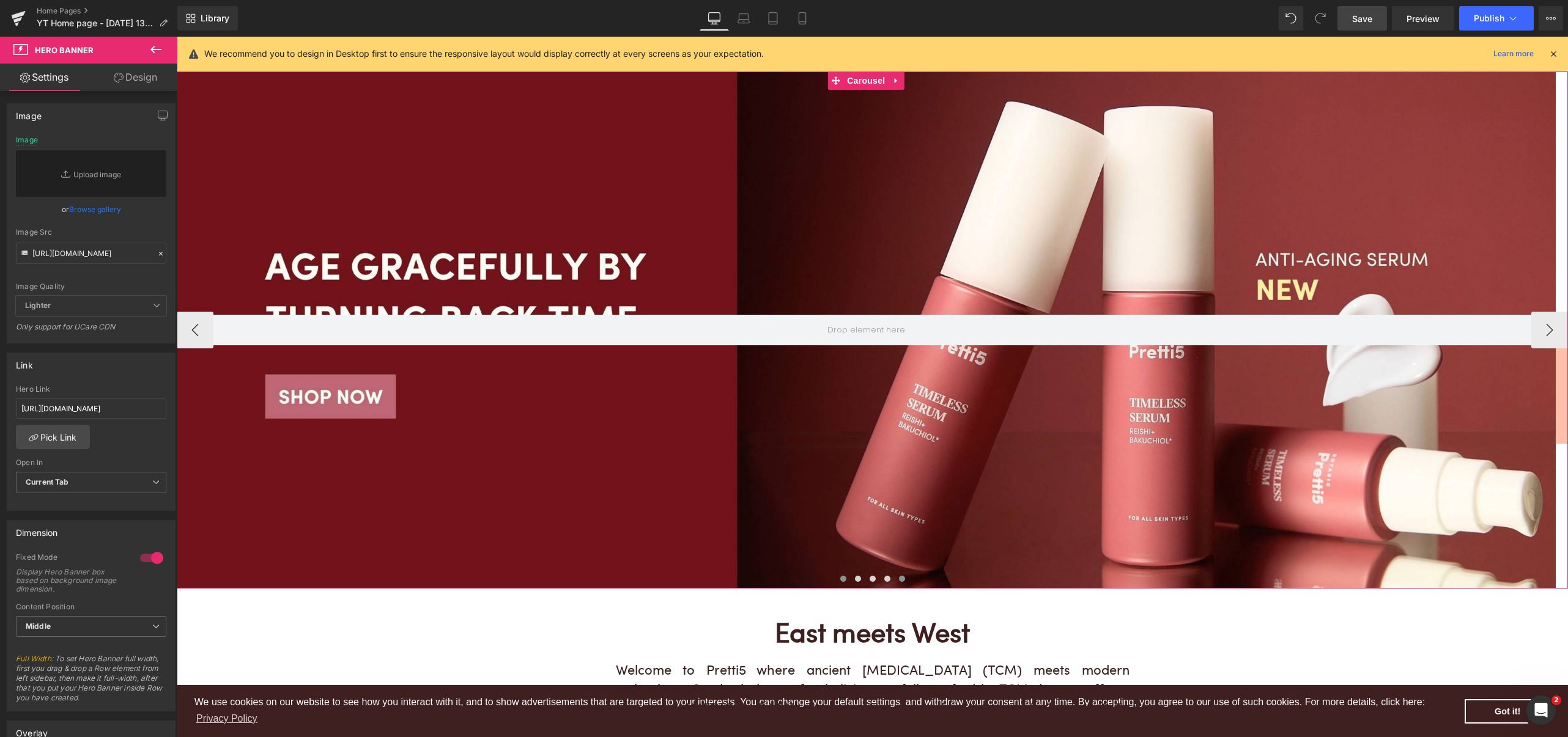
click at [840, 576] on span at bounding box center [843, 578] width 6 height 6
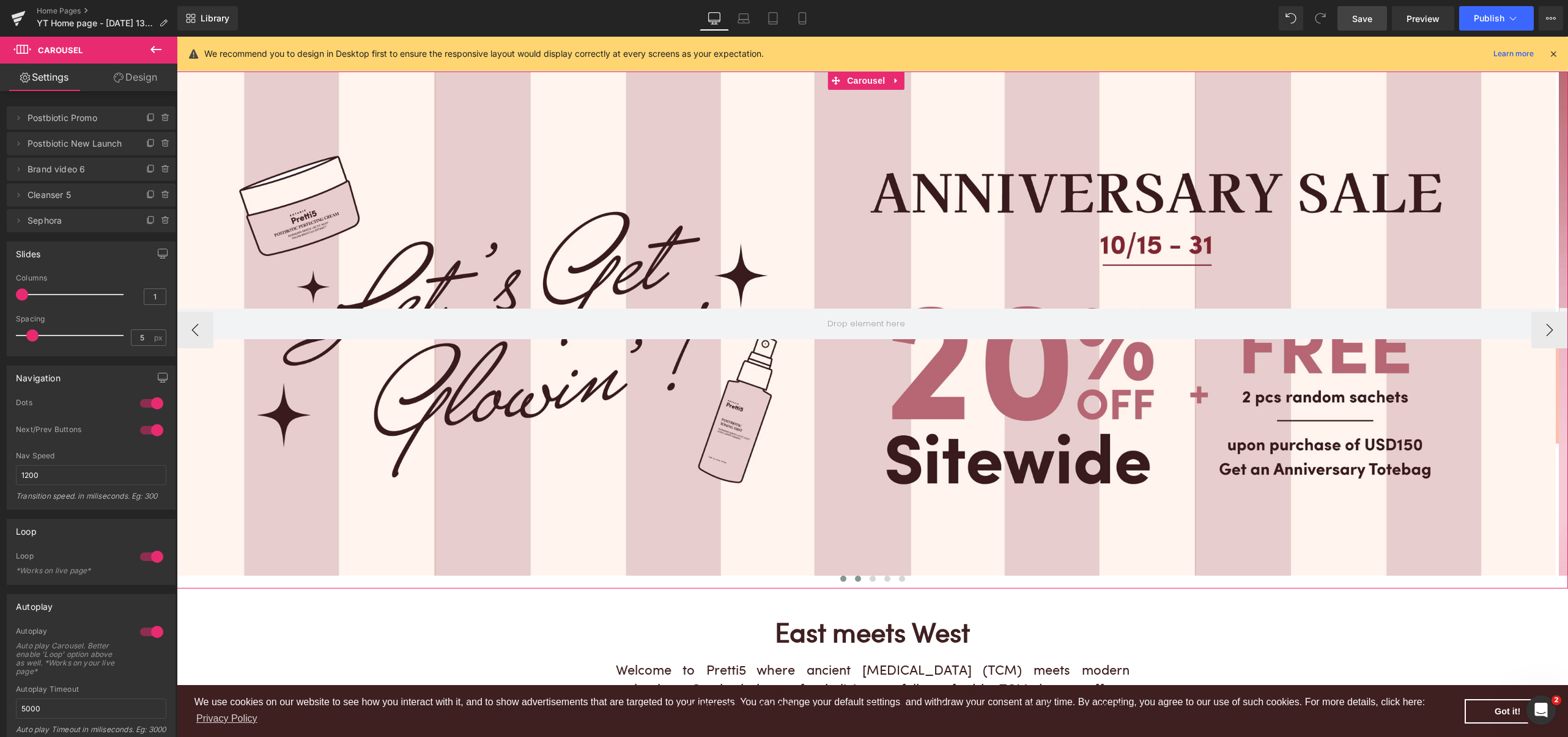
click at [855, 579] on span at bounding box center [858, 578] width 6 height 6
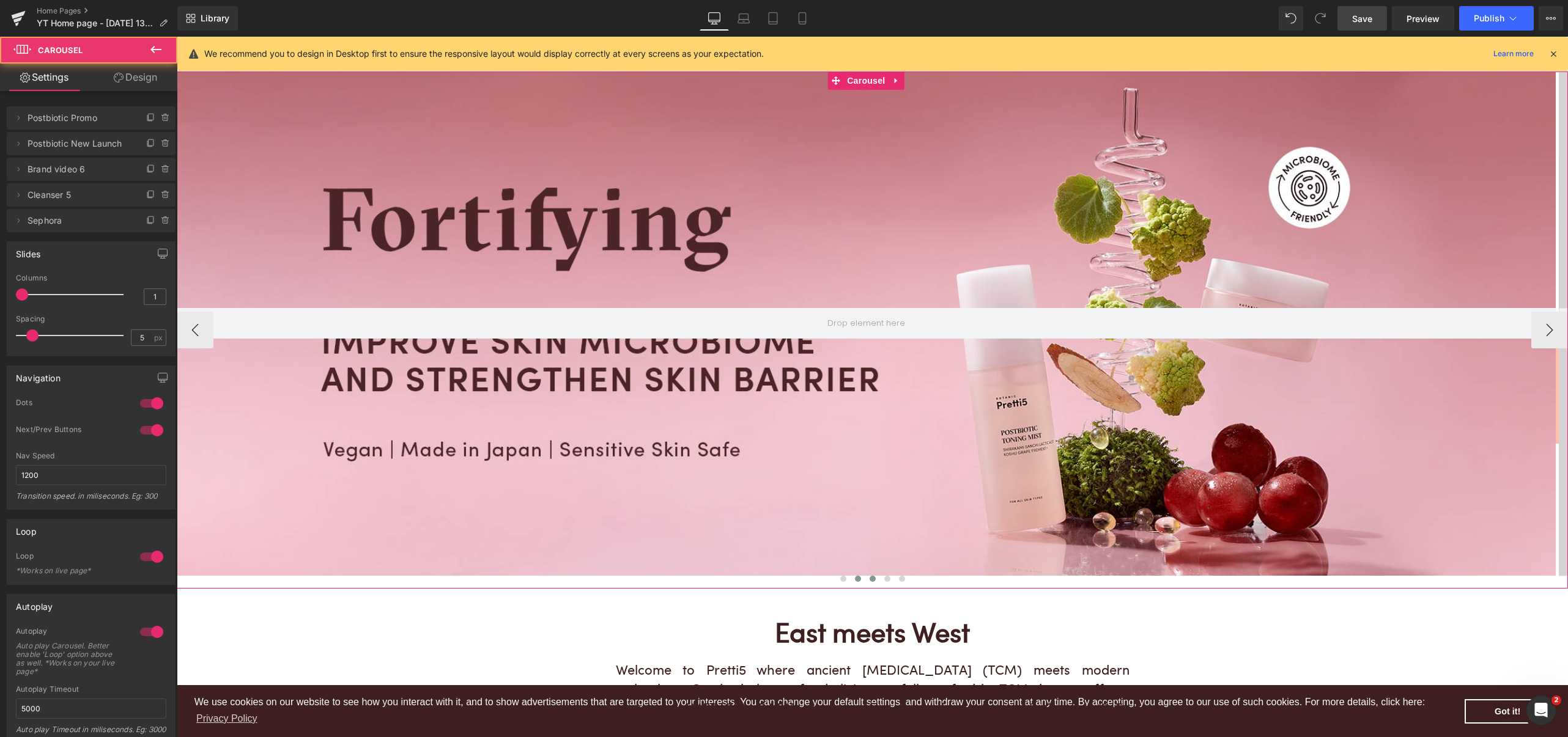
click at [865, 580] on button at bounding box center [873, 578] width 15 height 12
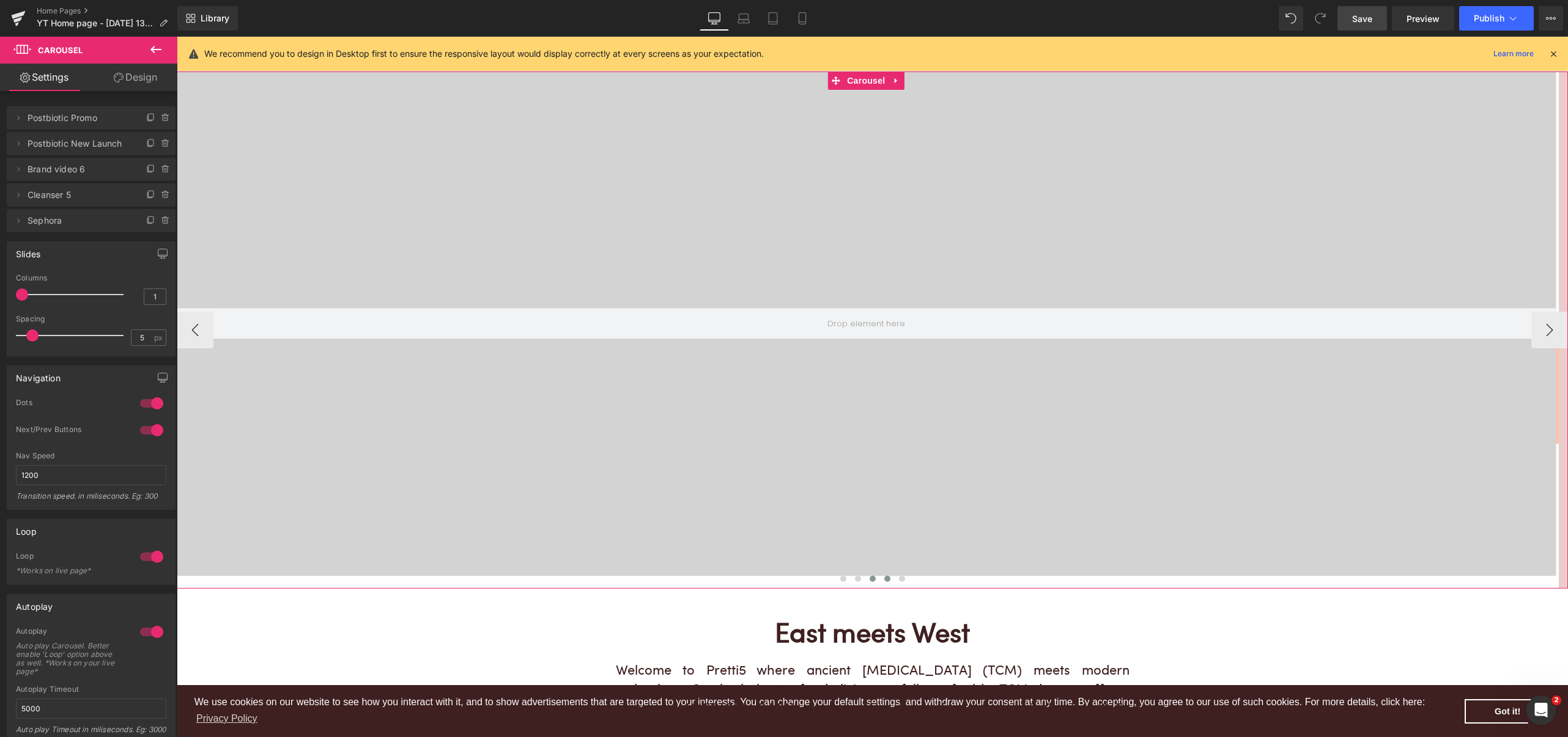
click at [884, 580] on span at bounding box center [887, 578] width 6 height 6
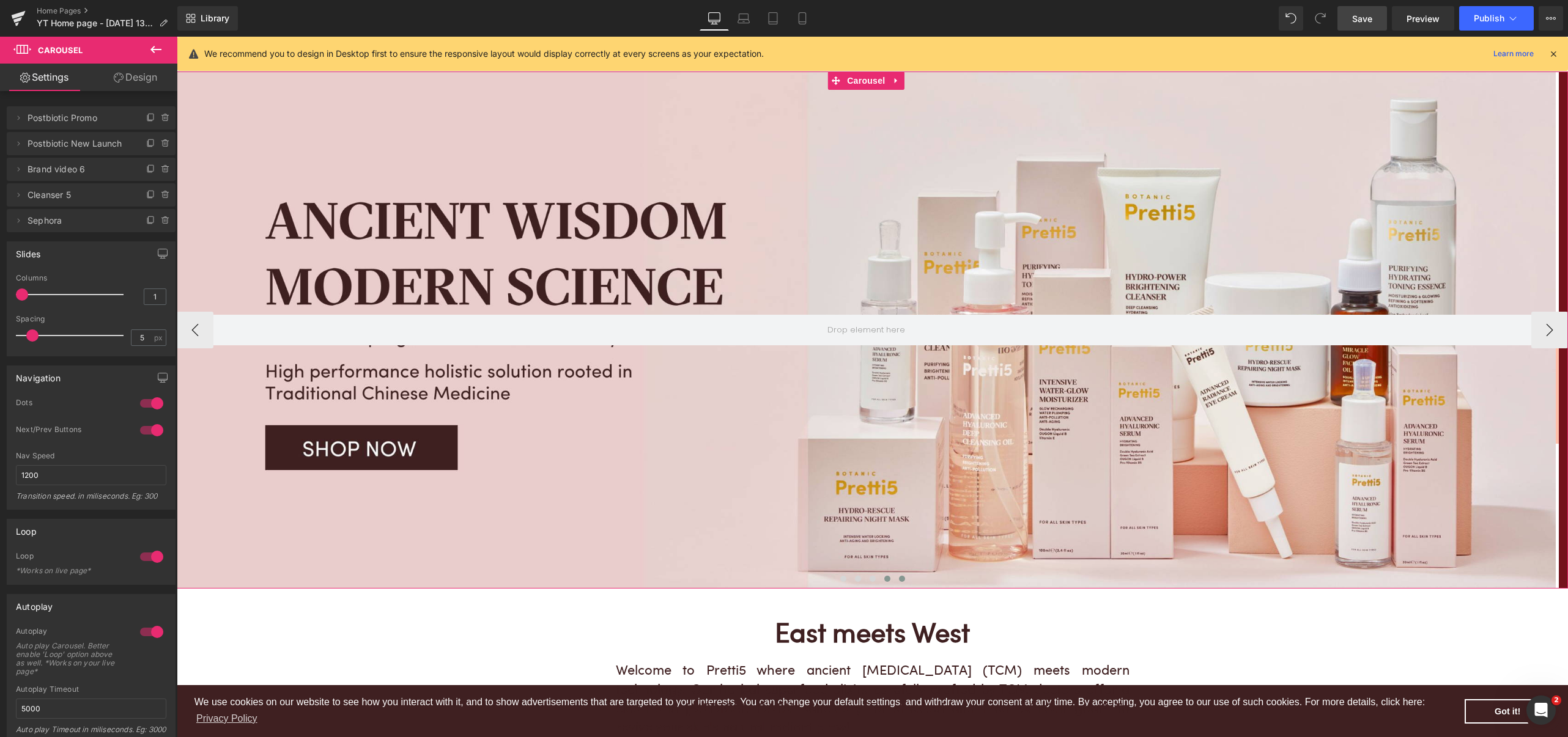
click at [899, 580] on span at bounding box center [902, 578] width 6 height 6
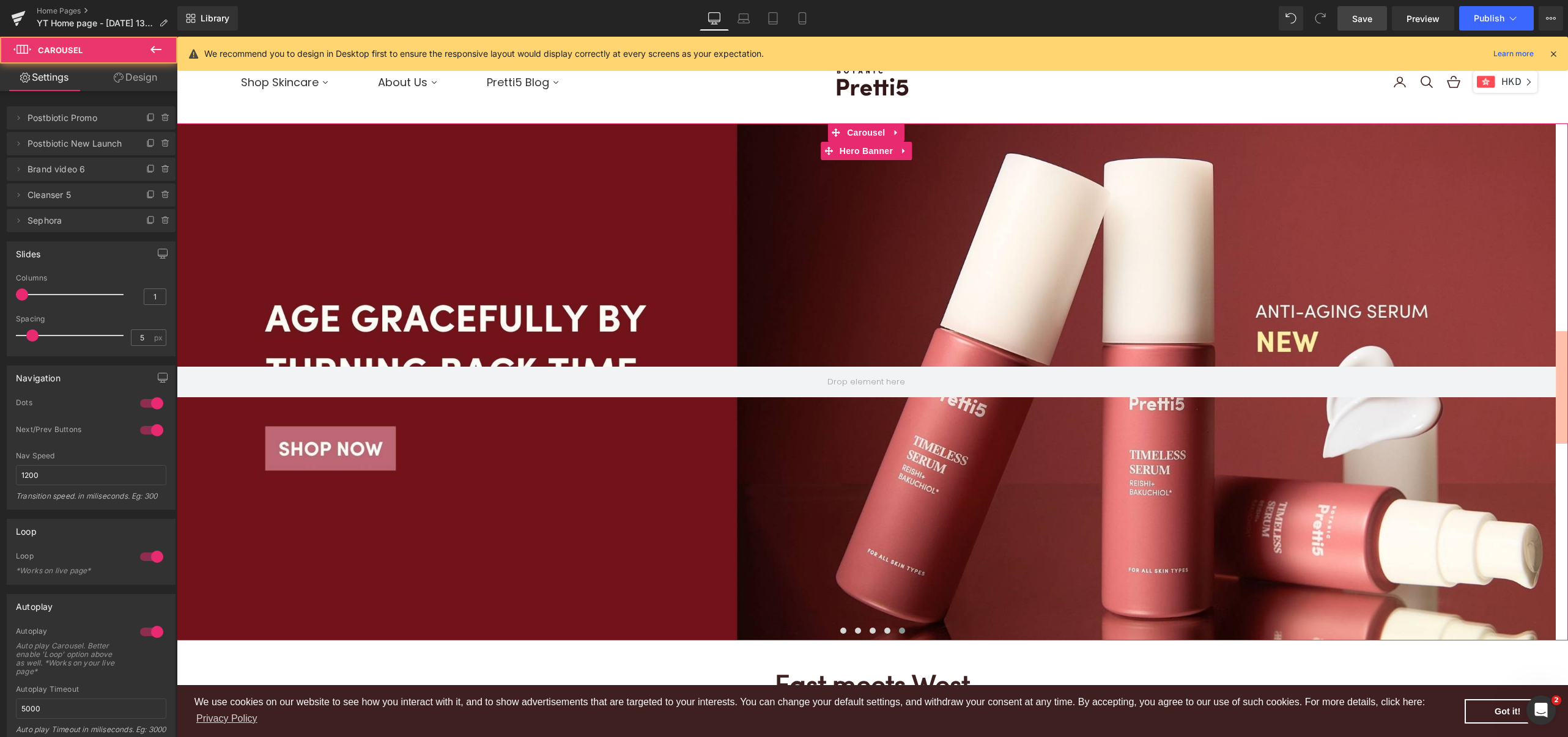
scroll to position [0, 0]
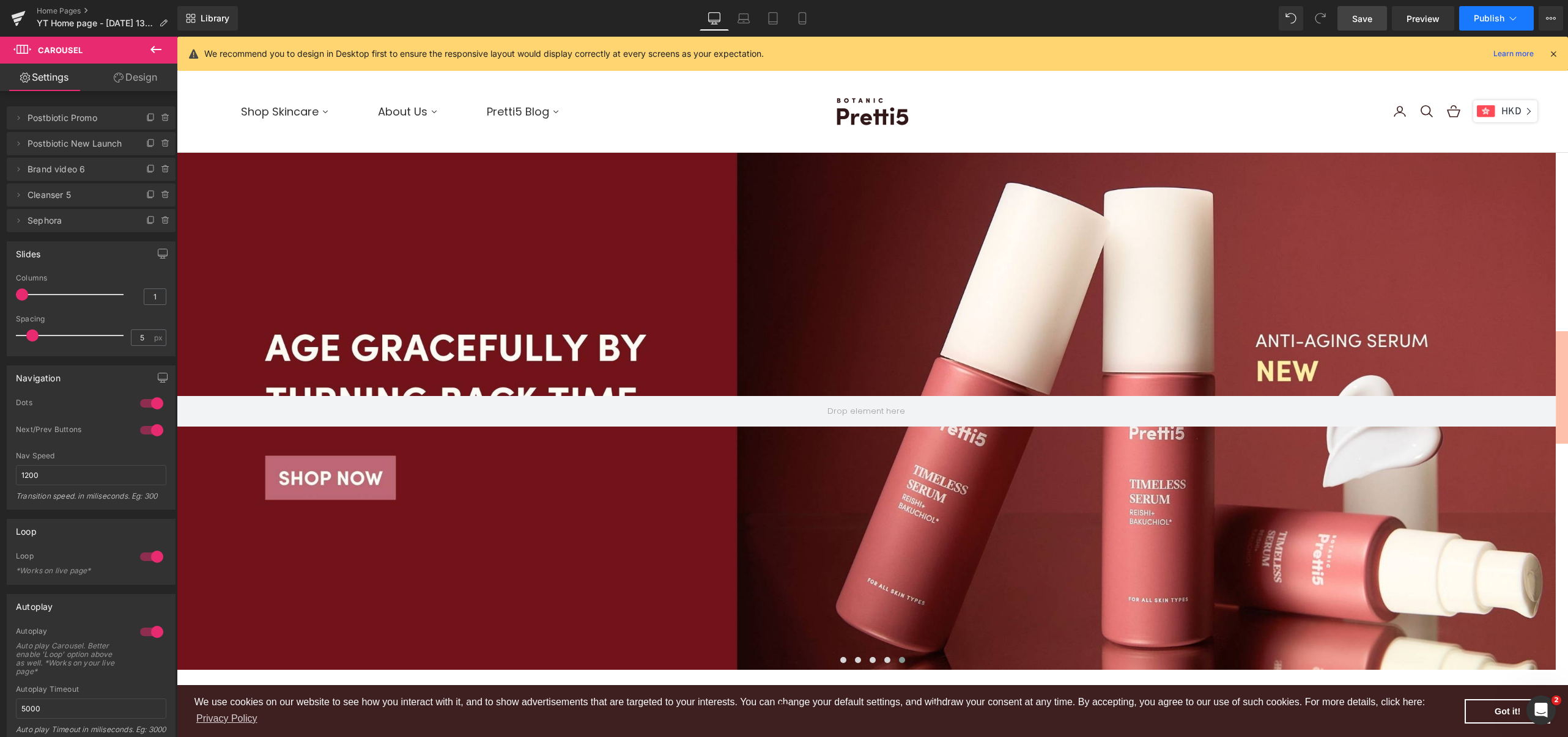
click at [1490, 11] on button "Publish" at bounding box center [1496, 18] width 75 height 24
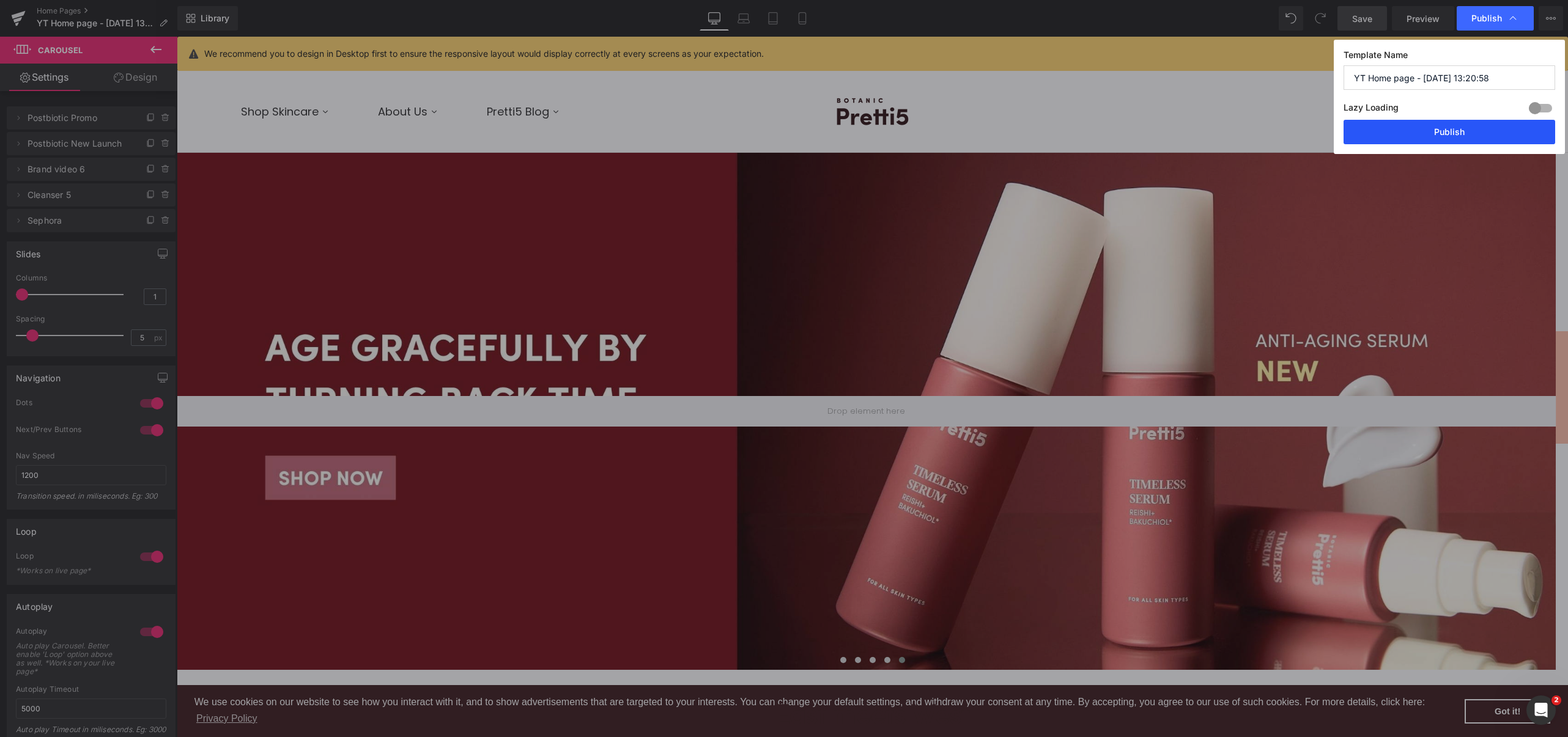
drag, startPoint x: 1434, startPoint y: 134, endPoint x: 1075, endPoint y: 196, distance: 364.3
click at [1434, 134] on button "Publish" at bounding box center [1448, 132] width 211 height 24
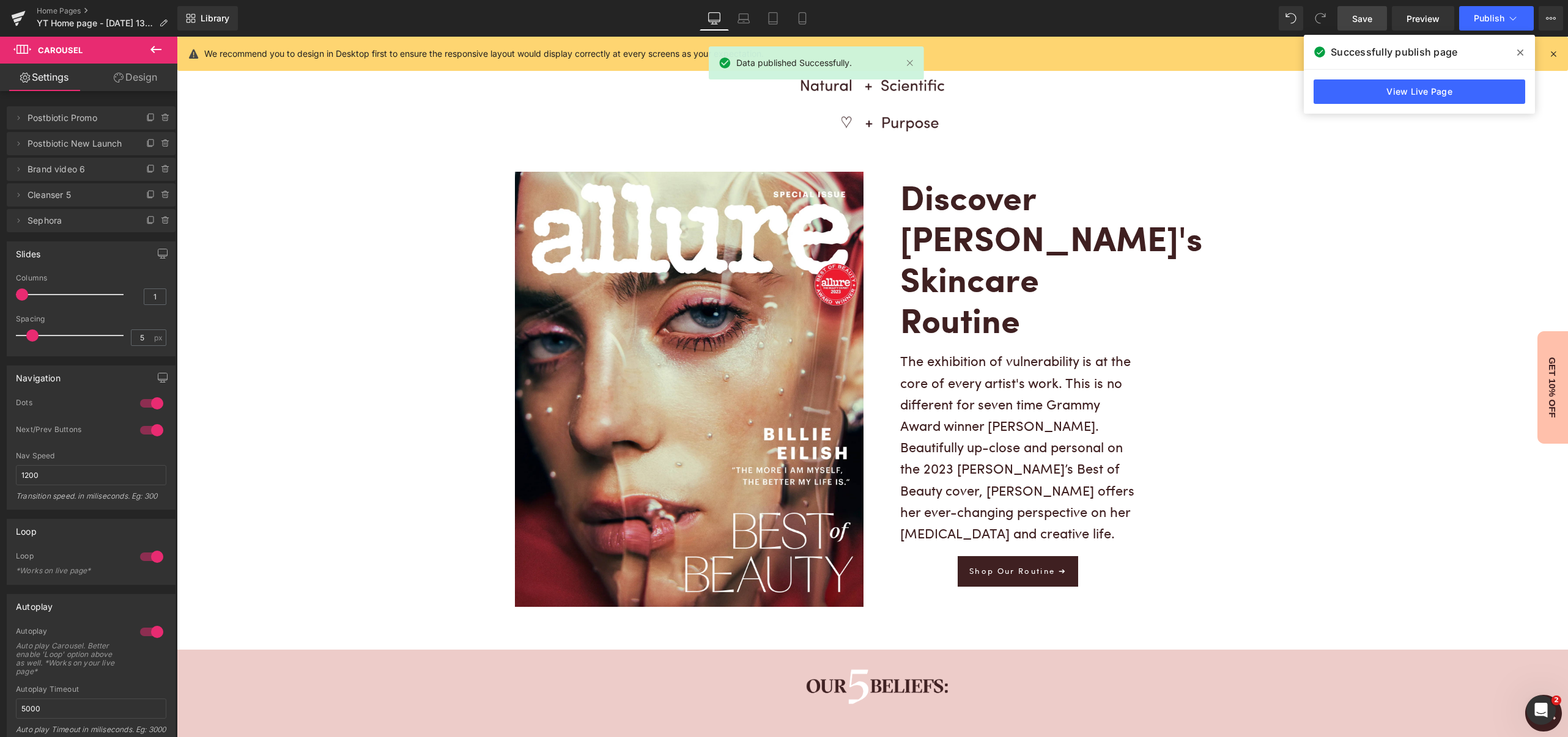
scroll to position [1711, 0]
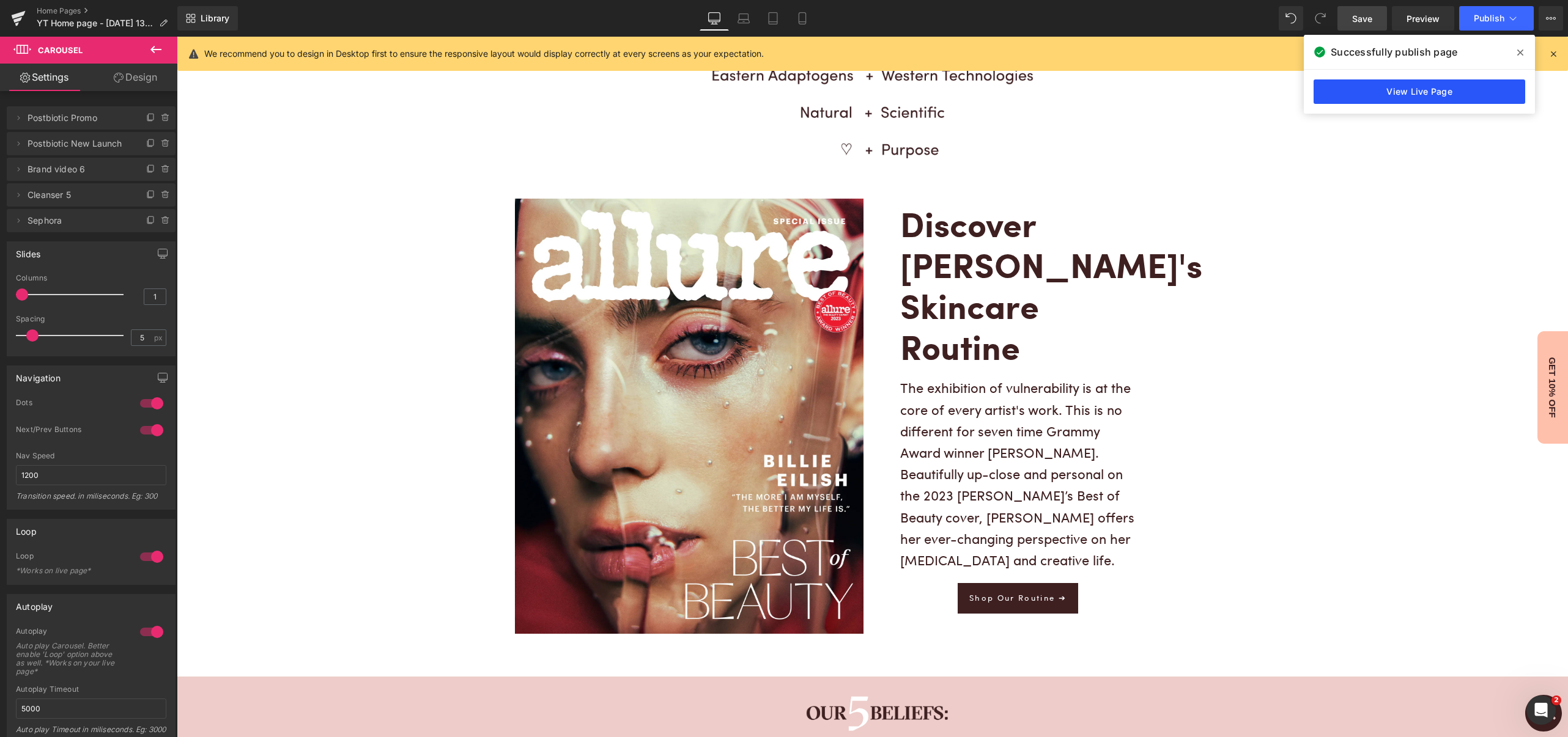
click at [1446, 95] on link "View Live Page" at bounding box center [1419, 92] width 211 height 24
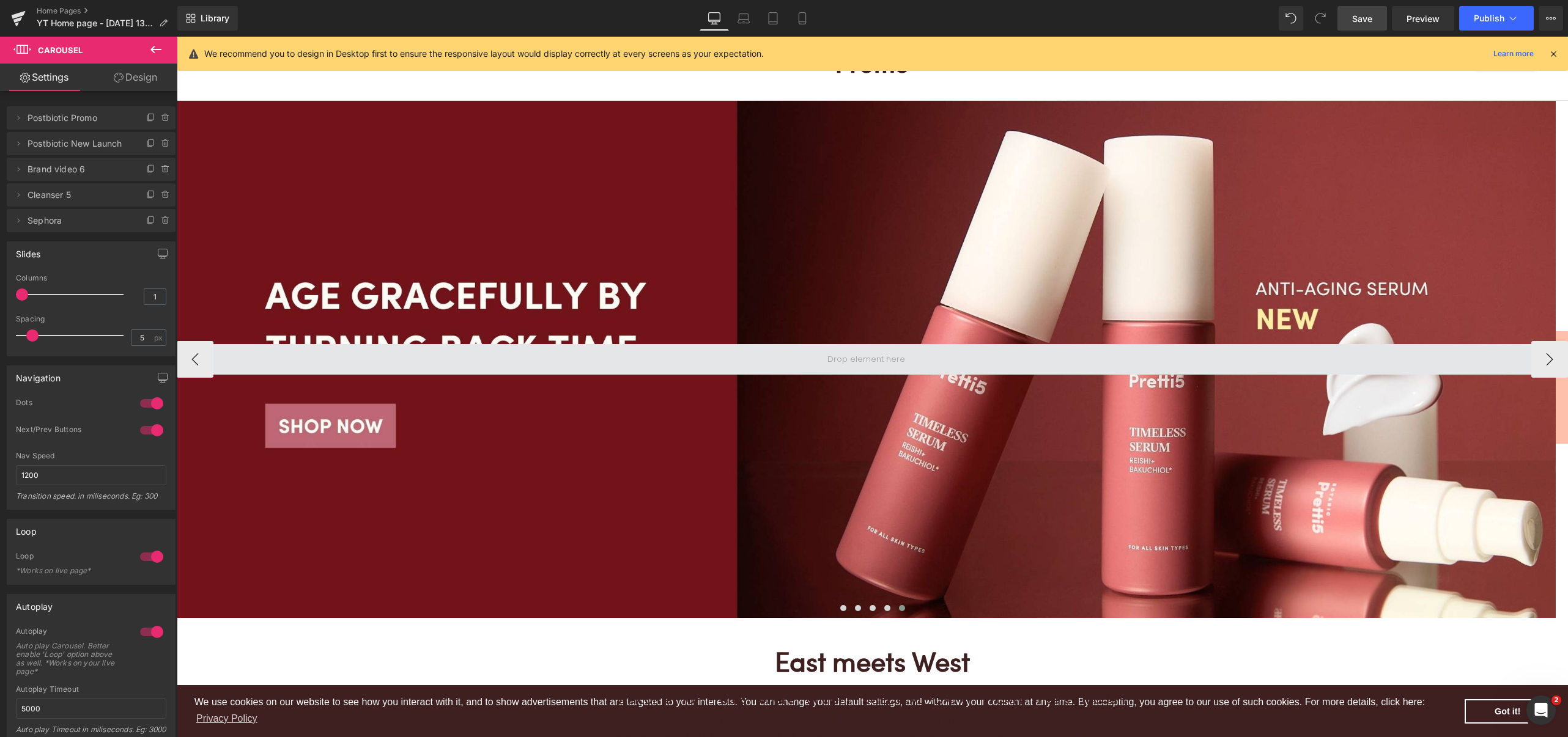
scroll to position [0, 0]
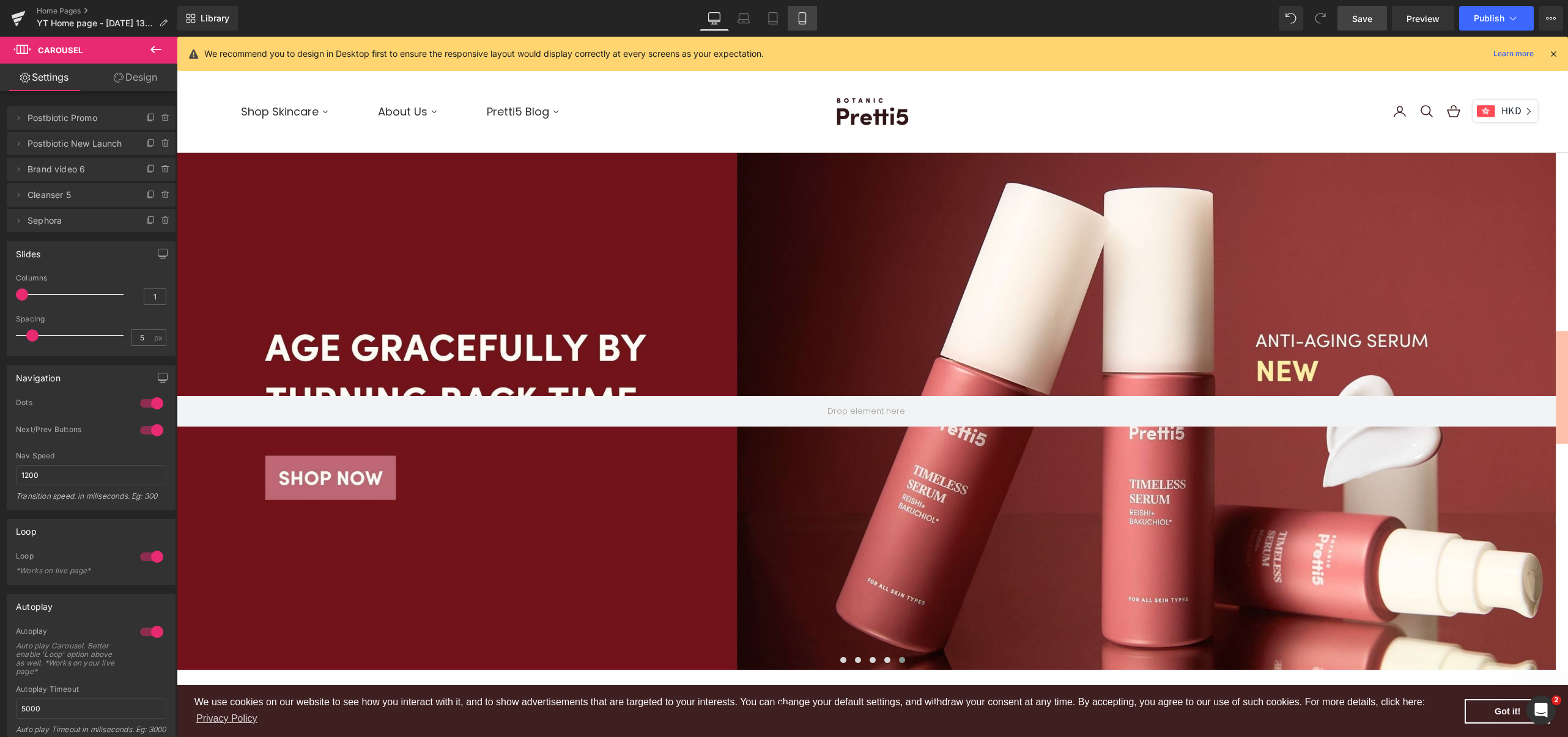
click at [797, 17] on icon at bounding box center [801, 18] width 12 height 12
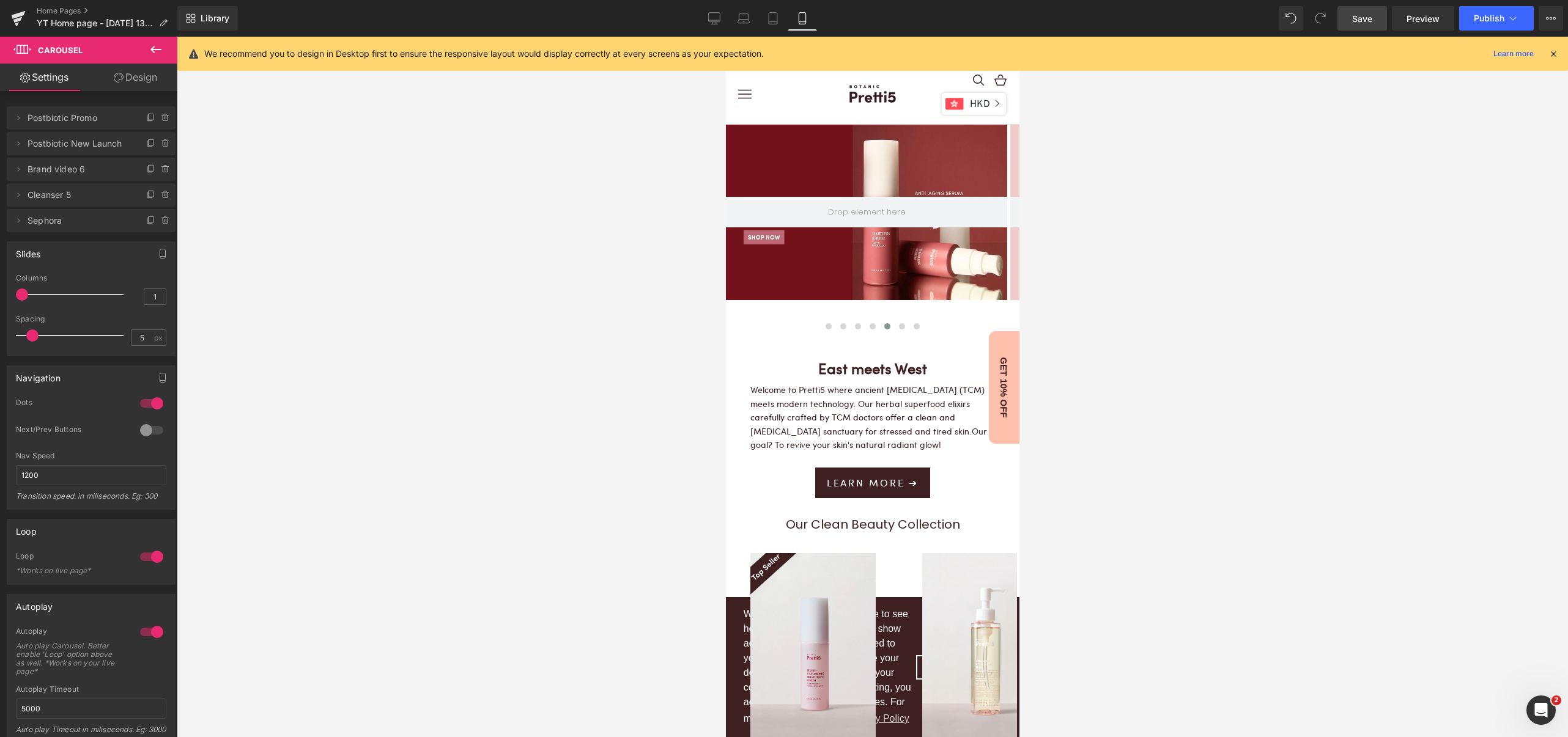
scroll to position [3481, 281]
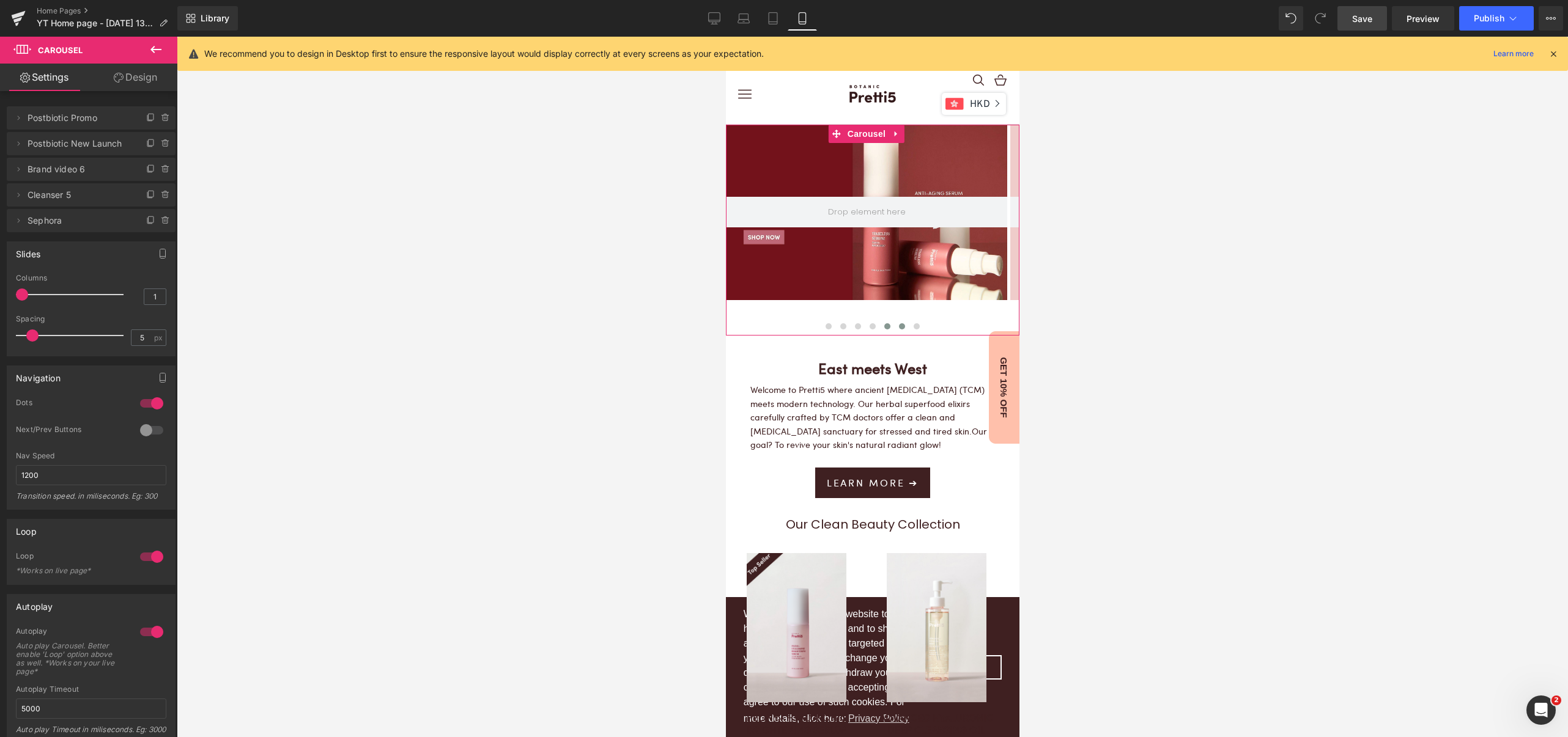
click at [898, 328] on span at bounding box center [901, 326] width 6 height 6
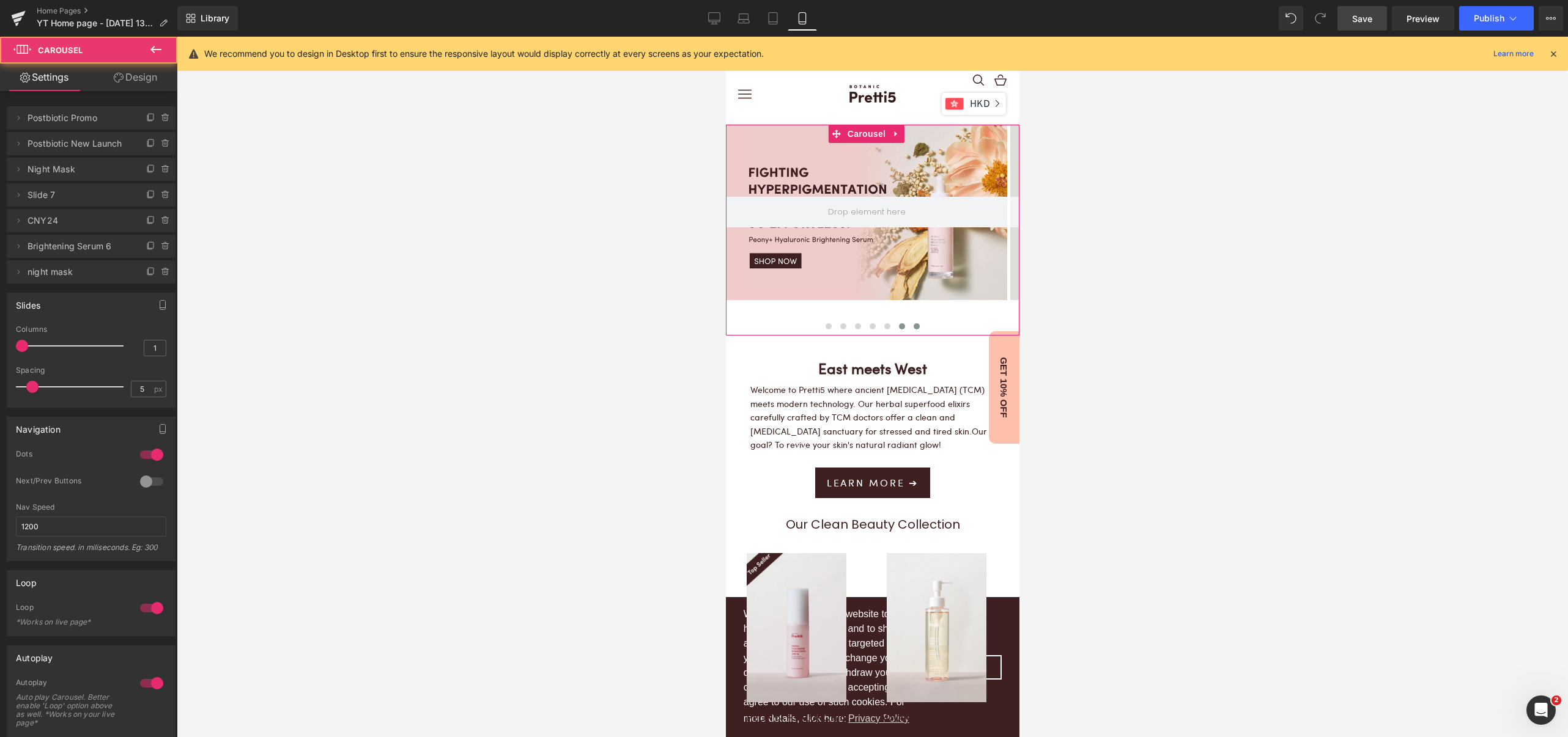
click at [912, 327] on button at bounding box center [916, 326] width 15 height 12
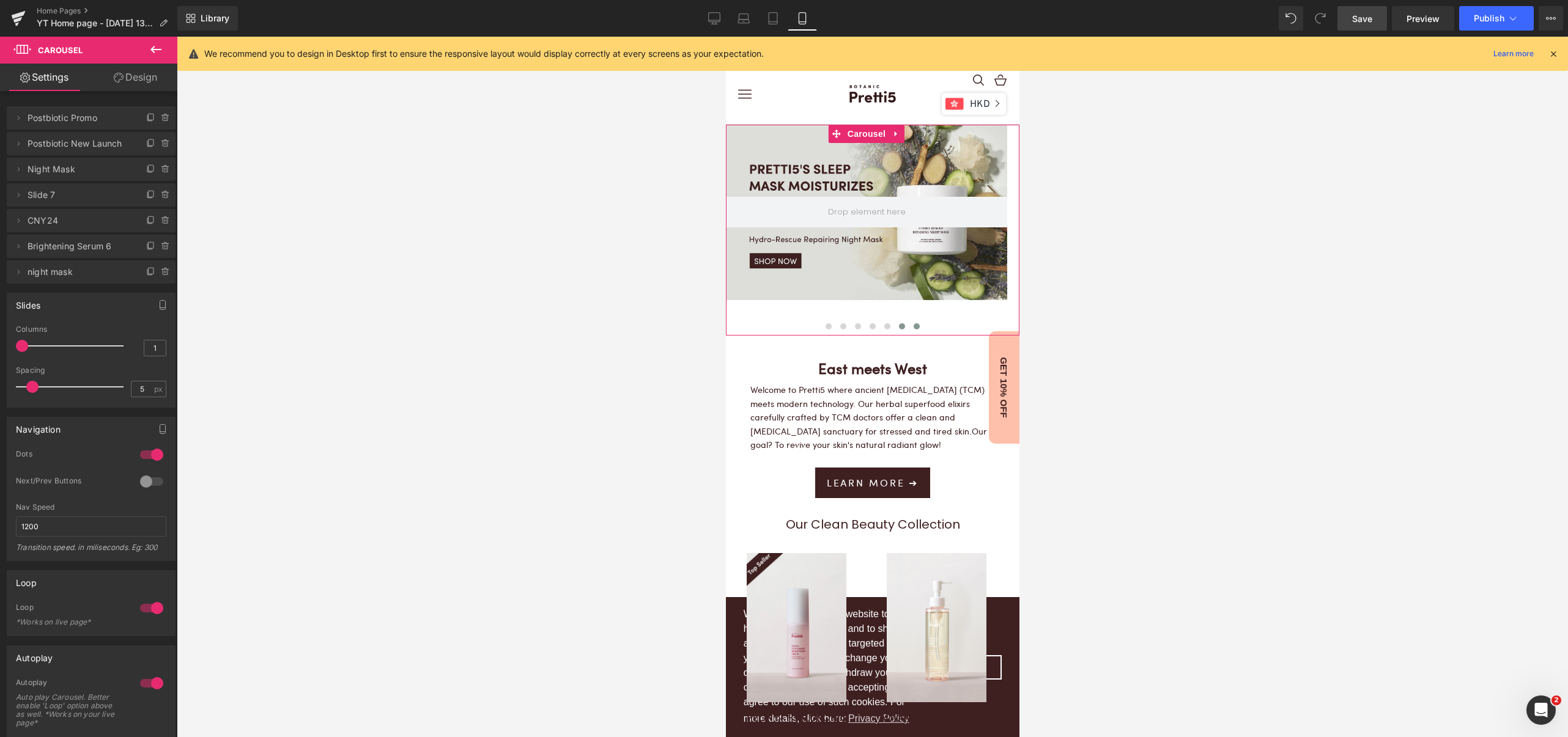
click at [894, 327] on button at bounding box center [901, 326] width 15 height 12
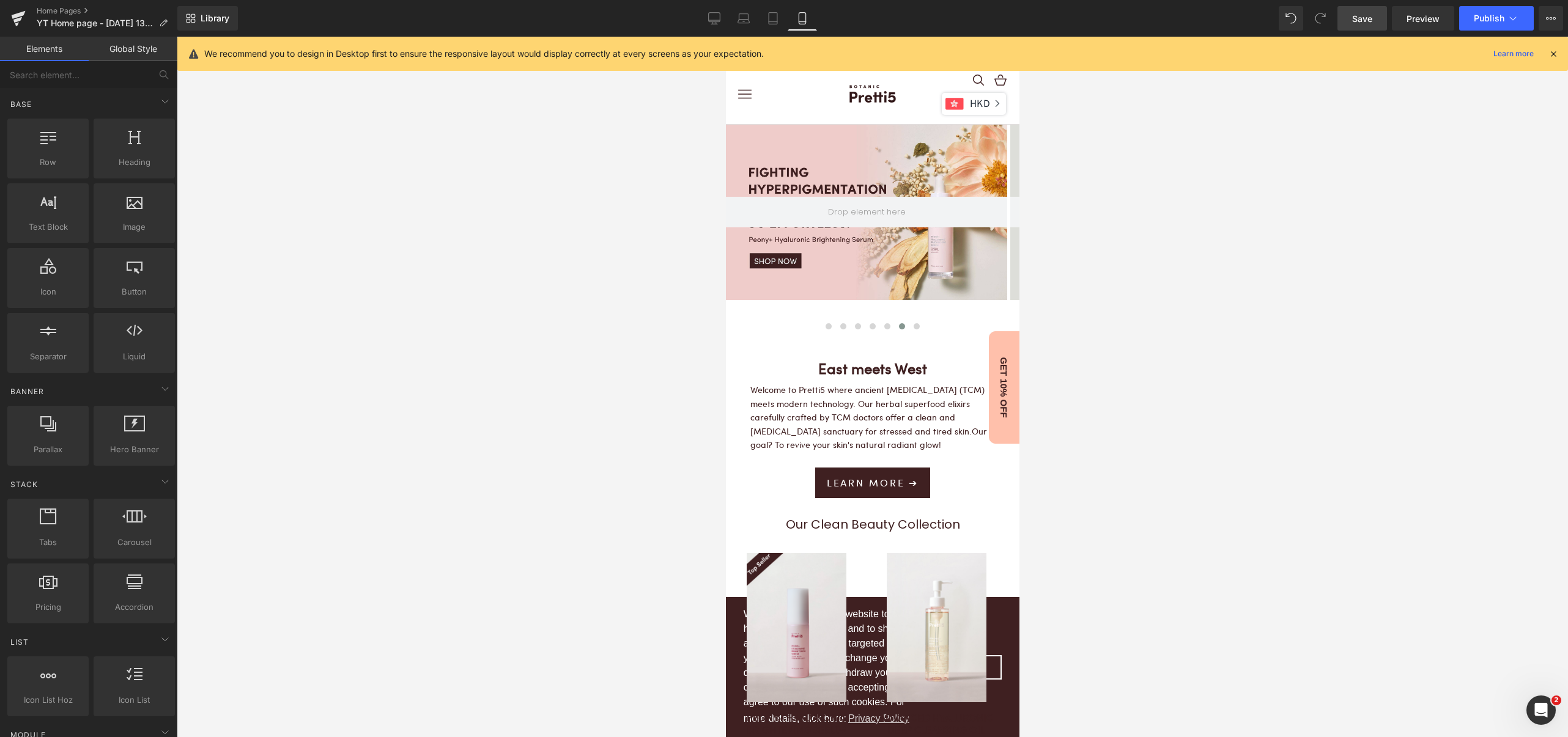
click at [1130, 250] on div at bounding box center [872, 387] width 1391 height 700
click at [1315, 436] on div at bounding box center [872, 387] width 1391 height 700
click at [1323, 333] on div at bounding box center [872, 387] width 1391 height 700
click at [67, 10] on link "Home Pages" at bounding box center [107, 11] width 141 height 10
